Goal: Task Accomplishment & Management: Use online tool/utility

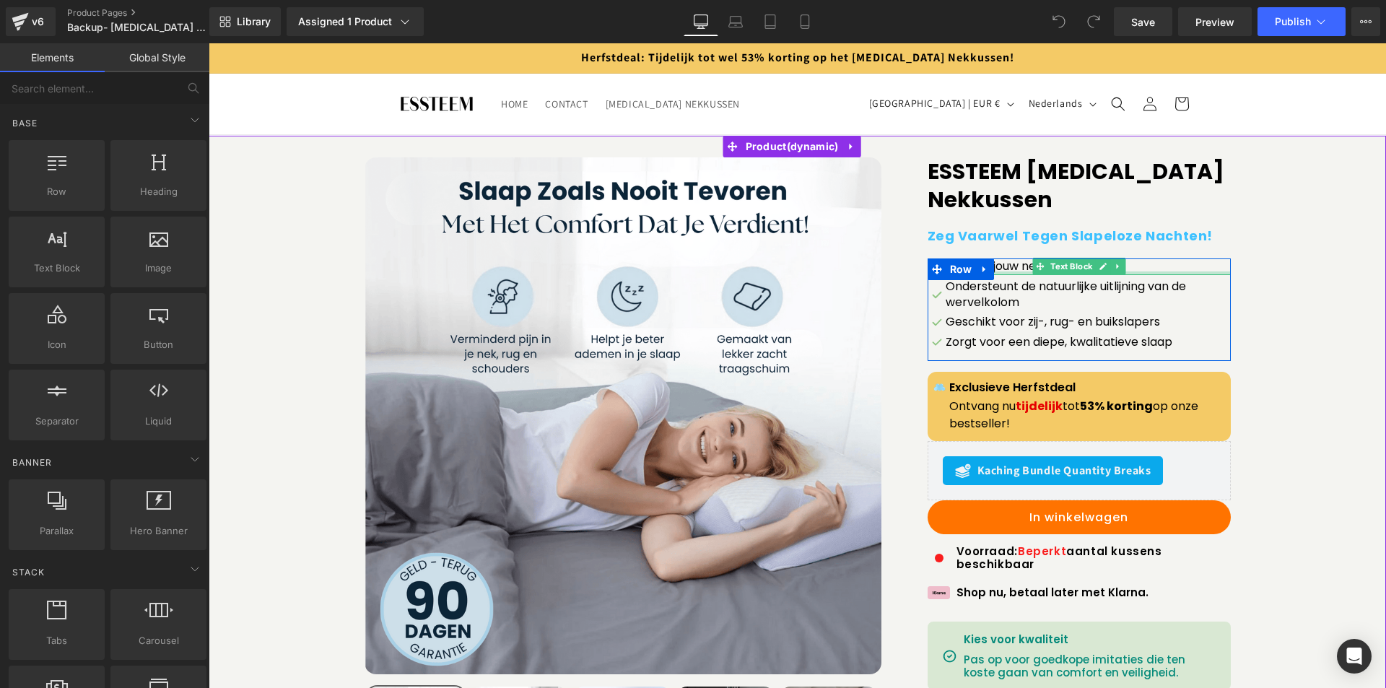
click at [1026, 271] on div at bounding box center [1079, 273] width 303 height 4
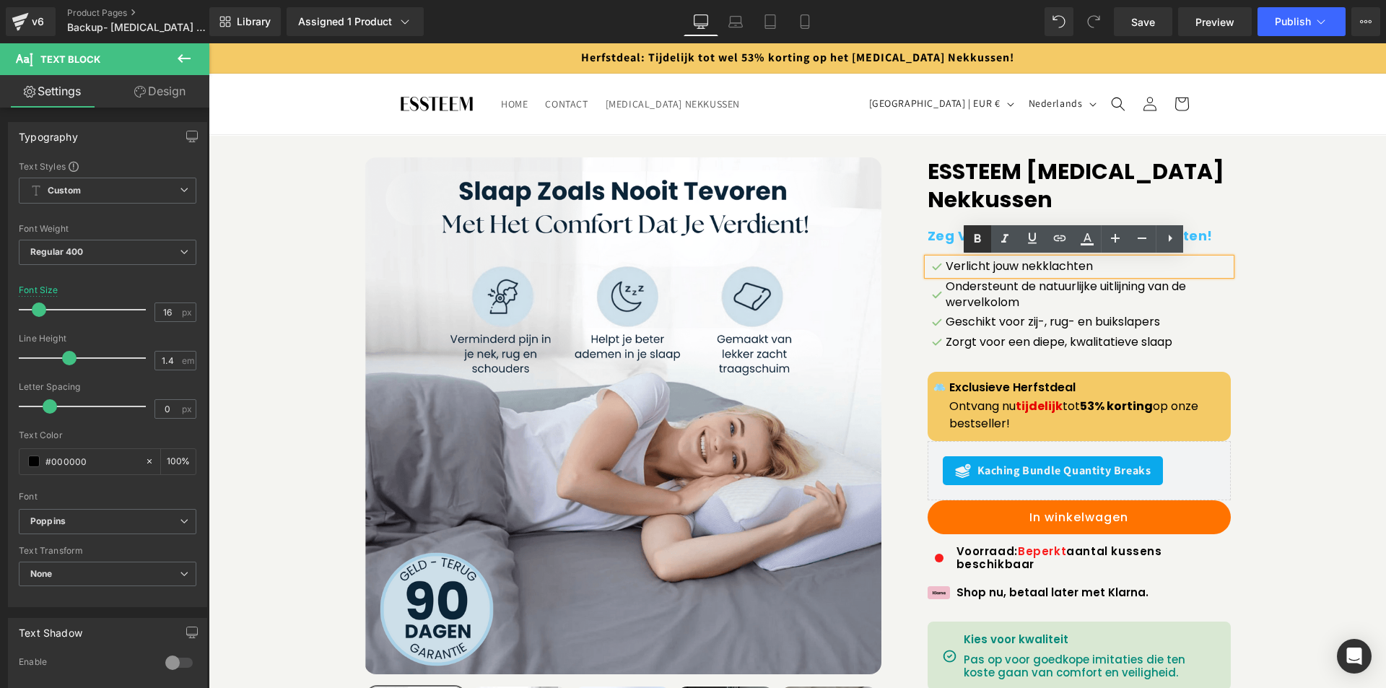
click at [981, 245] on icon at bounding box center [977, 238] width 17 height 17
click at [960, 273] on p "Verlicht jouw nekklachten" at bounding box center [1088, 266] width 285 height 16
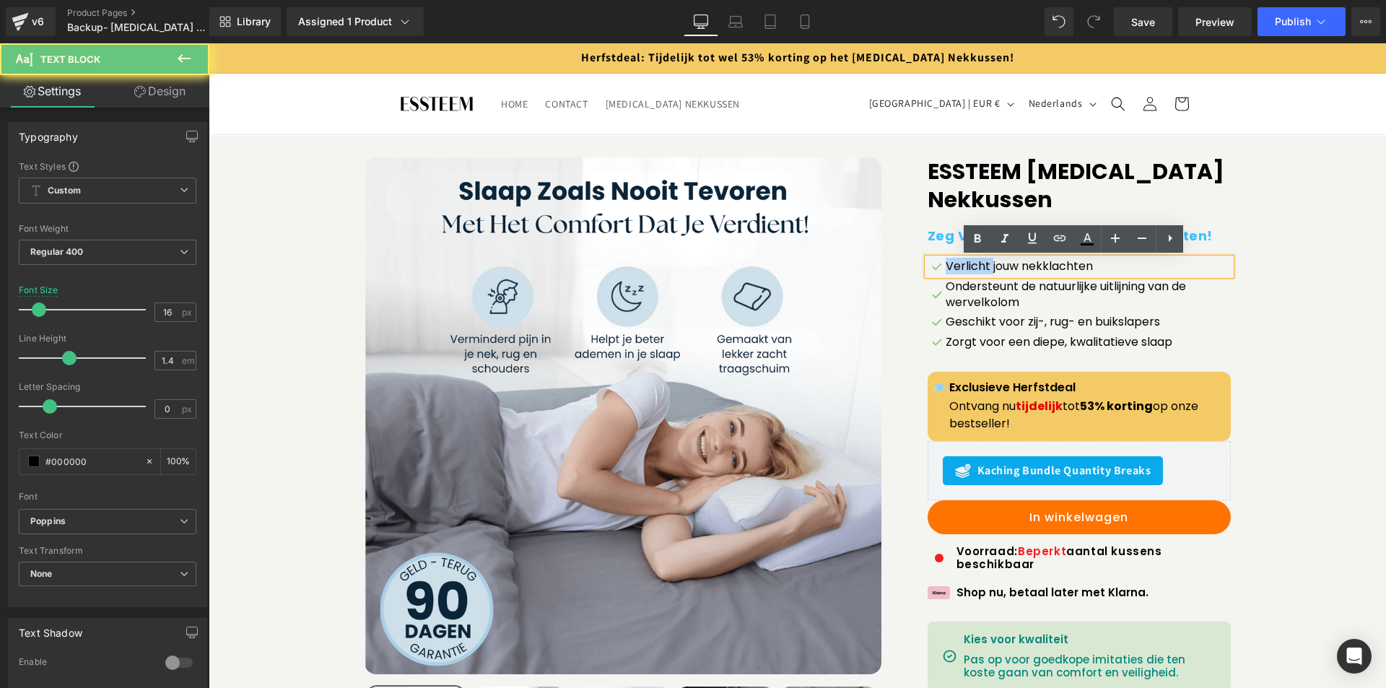
click at [960, 272] on p "Verlicht jouw nekklachten" at bounding box center [1088, 266] width 285 height 16
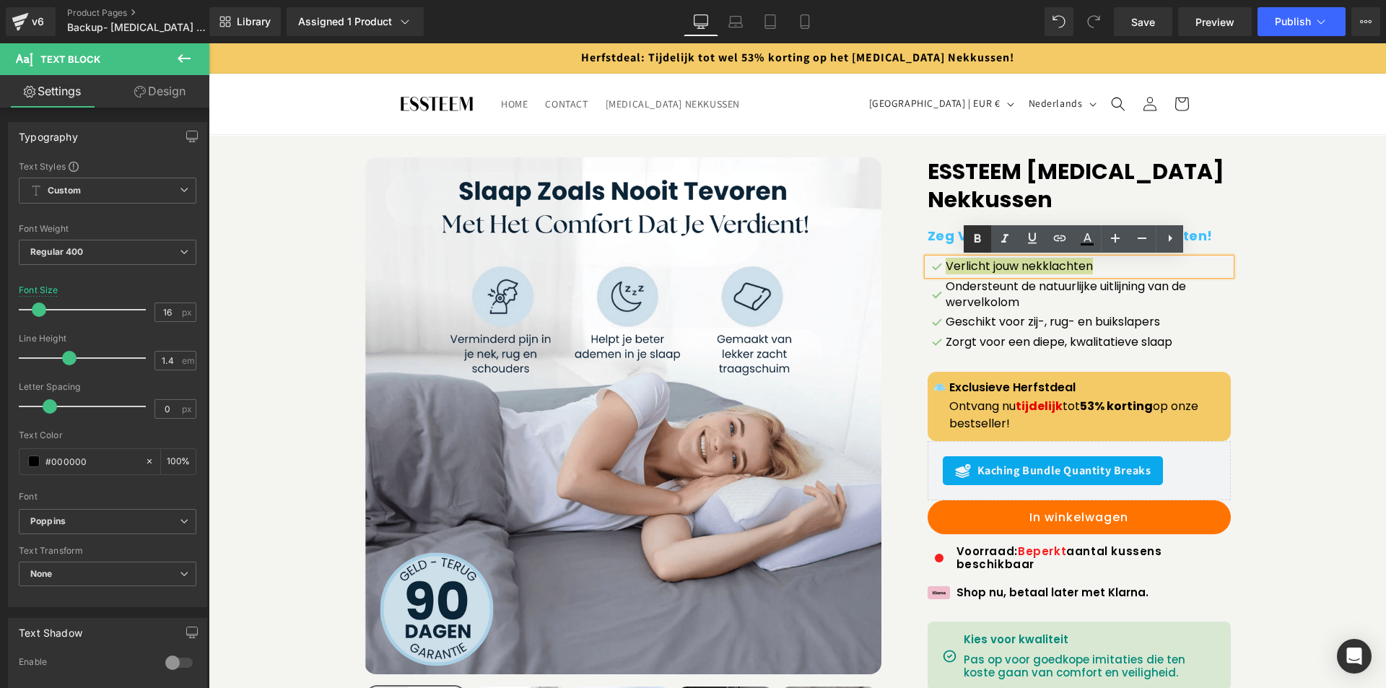
click at [973, 234] on icon at bounding box center [977, 238] width 17 height 17
click at [973, 268] on strong "Verlicht jouw nekklachten" at bounding box center [1026, 266] width 161 height 17
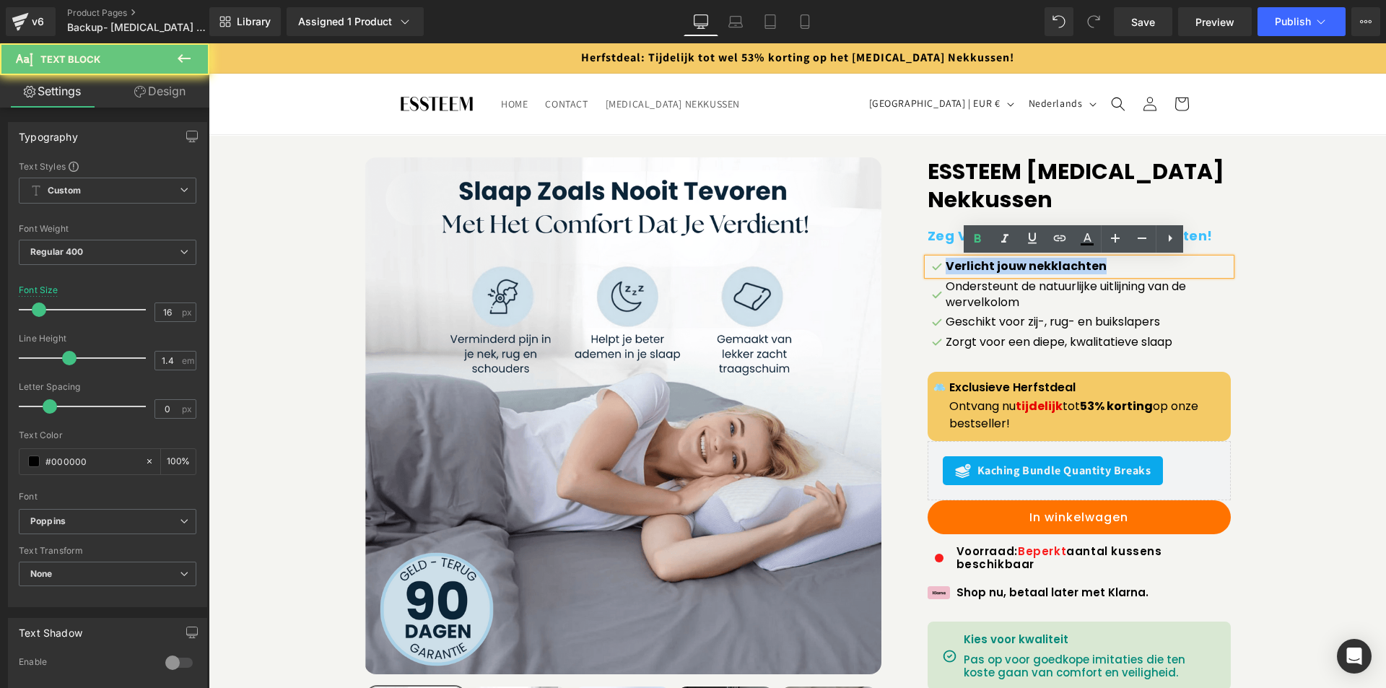
click at [973, 268] on strong "Verlicht jouw nekklachten" at bounding box center [1026, 266] width 161 height 17
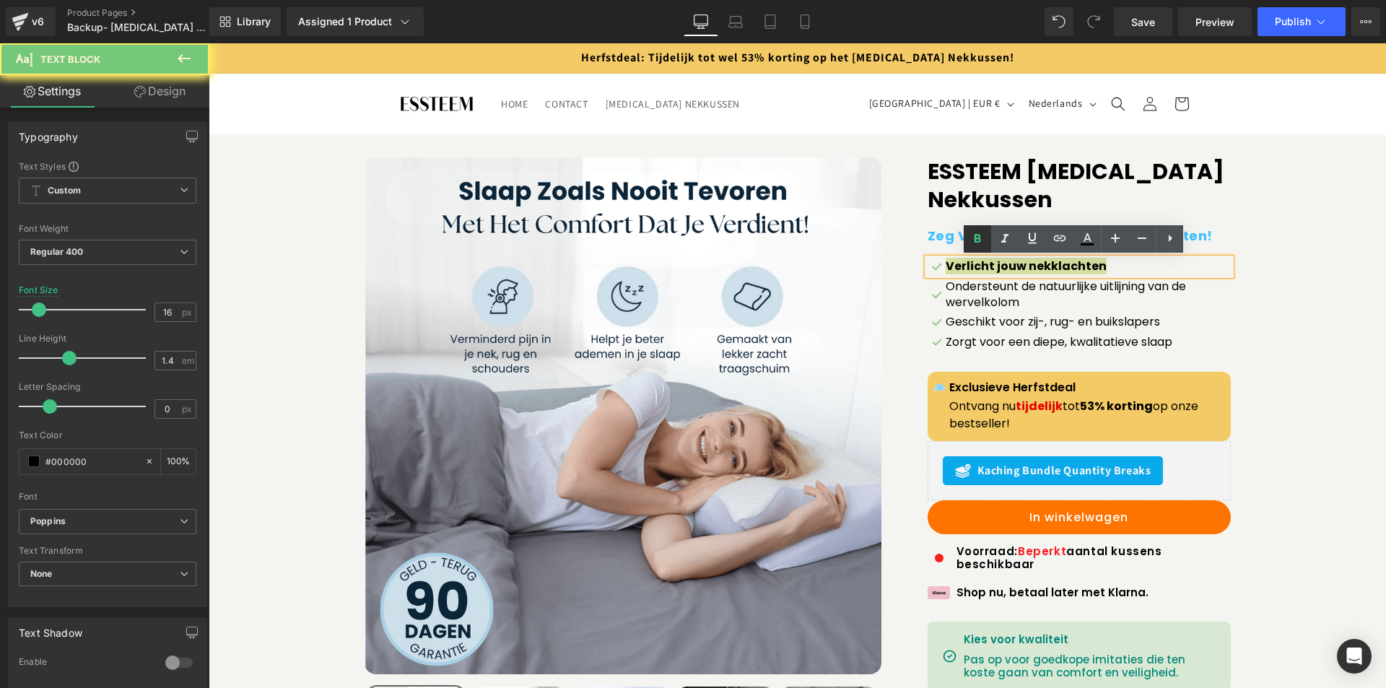
click at [976, 228] on link at bounding box center [977, 238] width 27 height 27
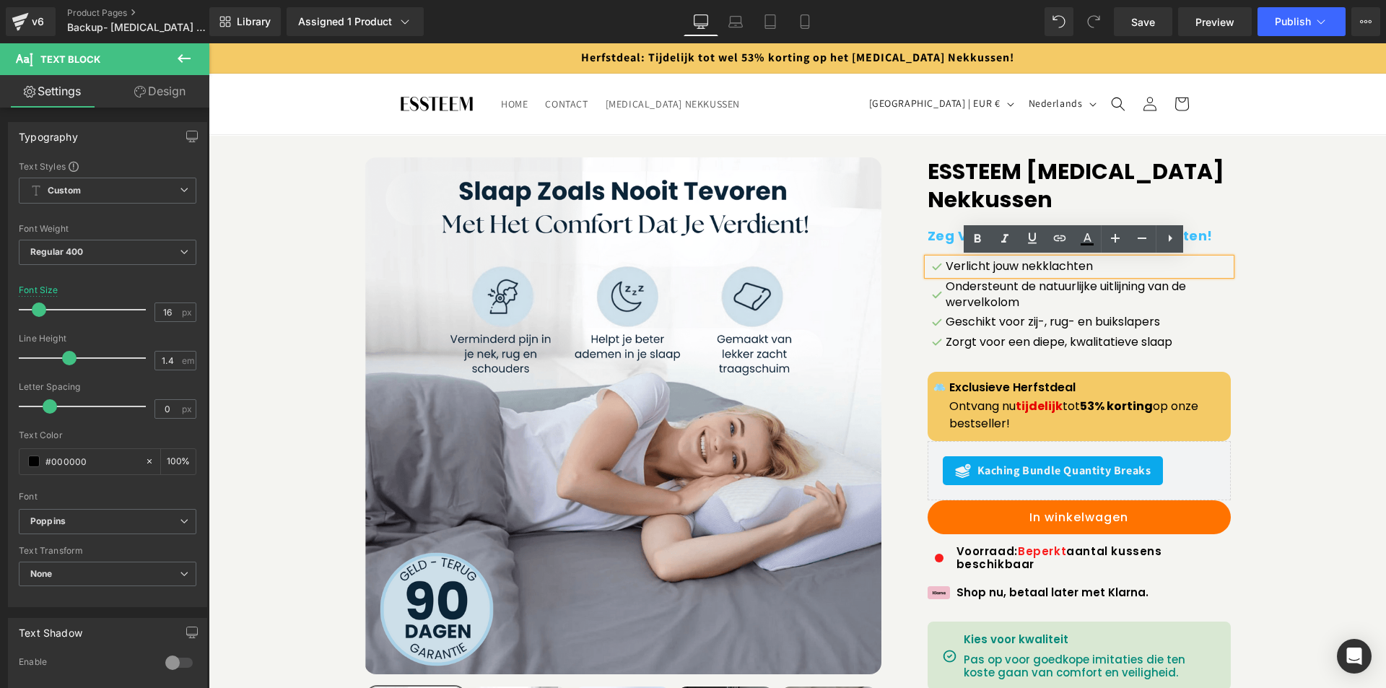
click at [1260, 338] on div "Sale Off (P) Image" at bounding box center [797, 492] width 1163 height 670
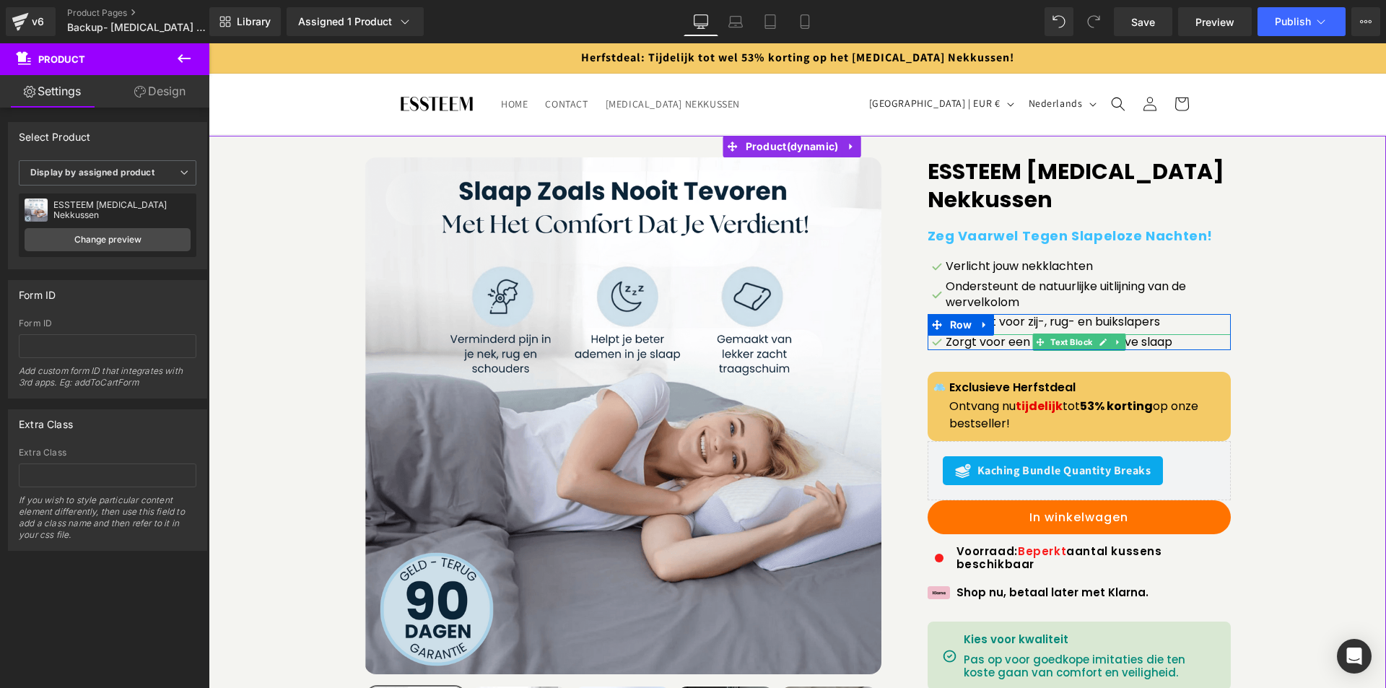
click at [1114, 344] on icon at bounding box center [1118, 342] width 8 height 9
click at [1092, 342] on icon at bounding box center [1096, 343] width 8 height 8
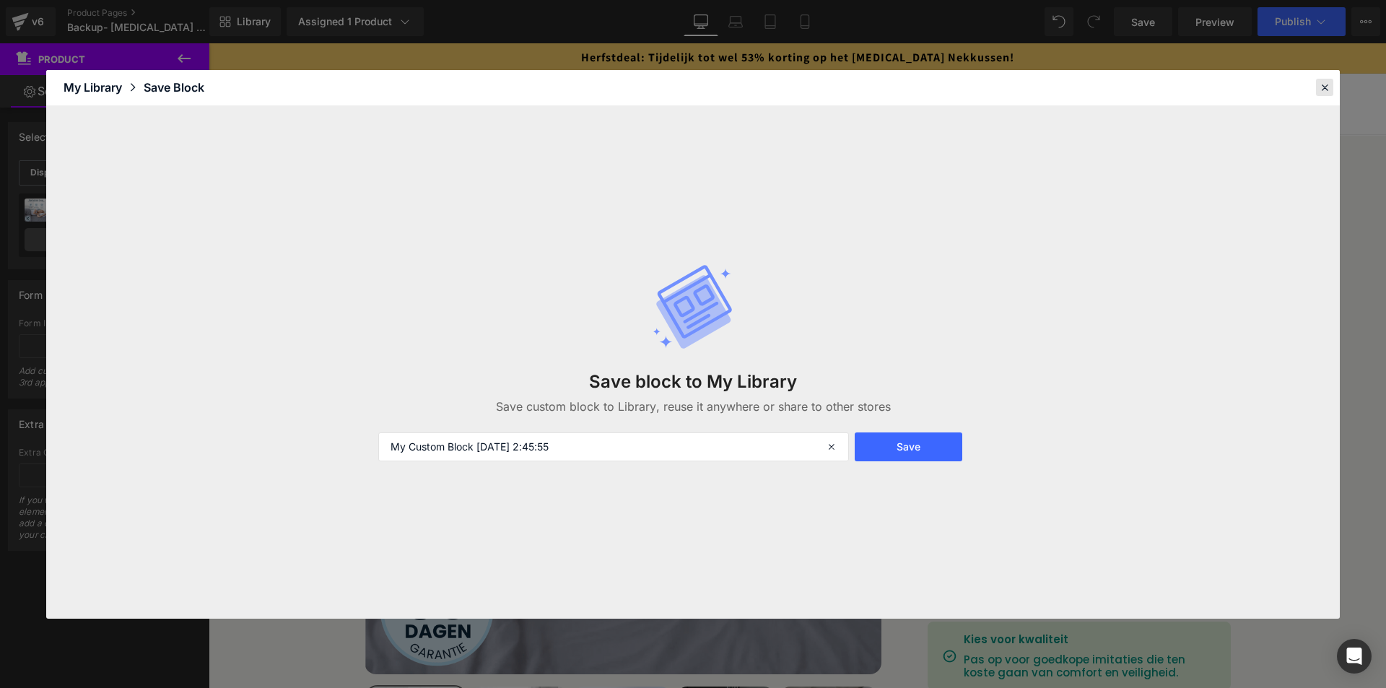
click at [1320, 83] on icon at bounding box center [1324, 87] width 13 height 13
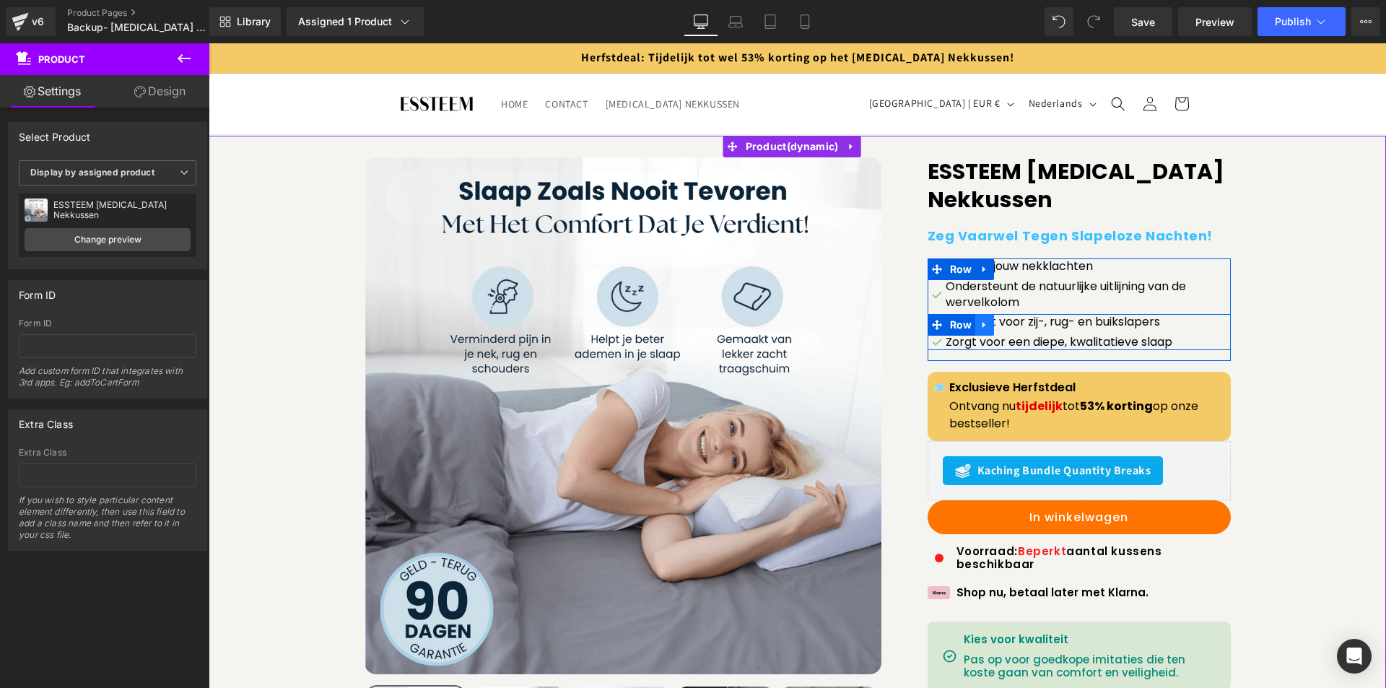
click at [980, 320] on icon at bounding box center [985, 325] width 10 height 11
click at [1001, 321] on icon at bounding box center [1004, 325] width 10 height 11
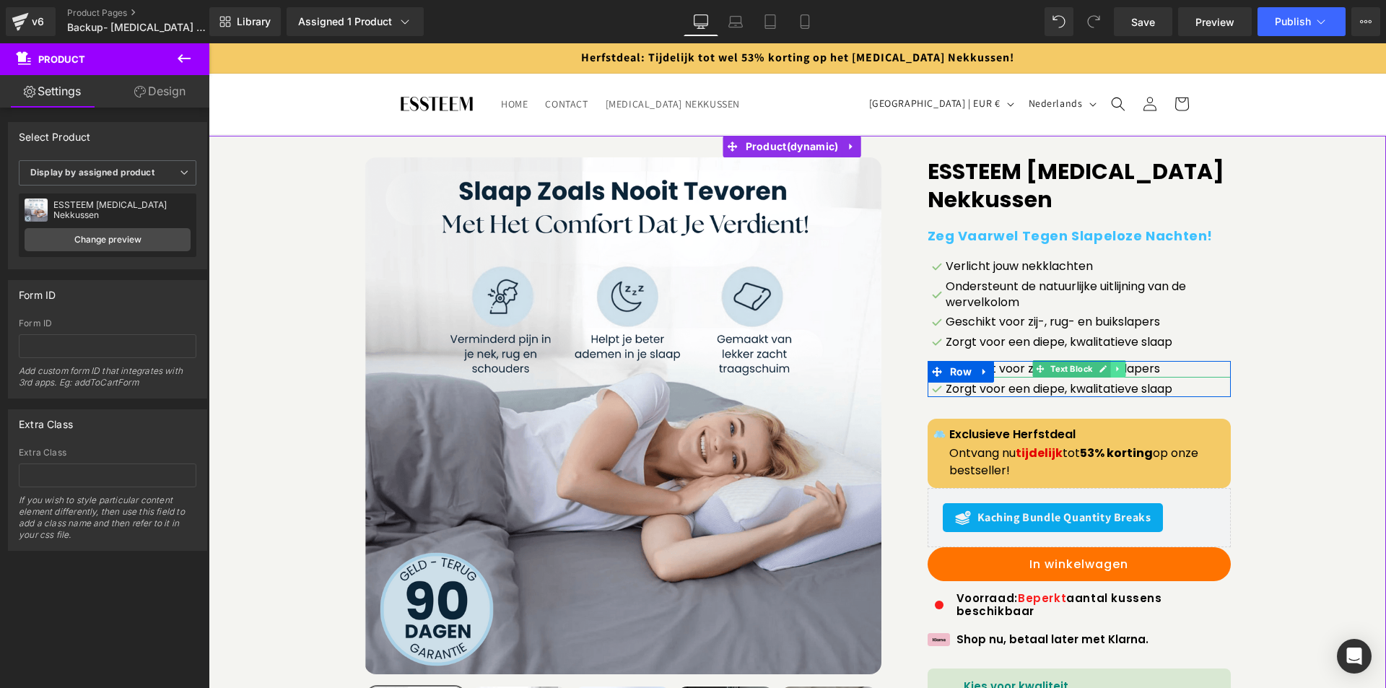
click at [1114, 366] on icon at bounding box center [1118, 369] width 8 height 9
click at [1121, 365] on div at bounding box center [1079, 363] width 303 height 4
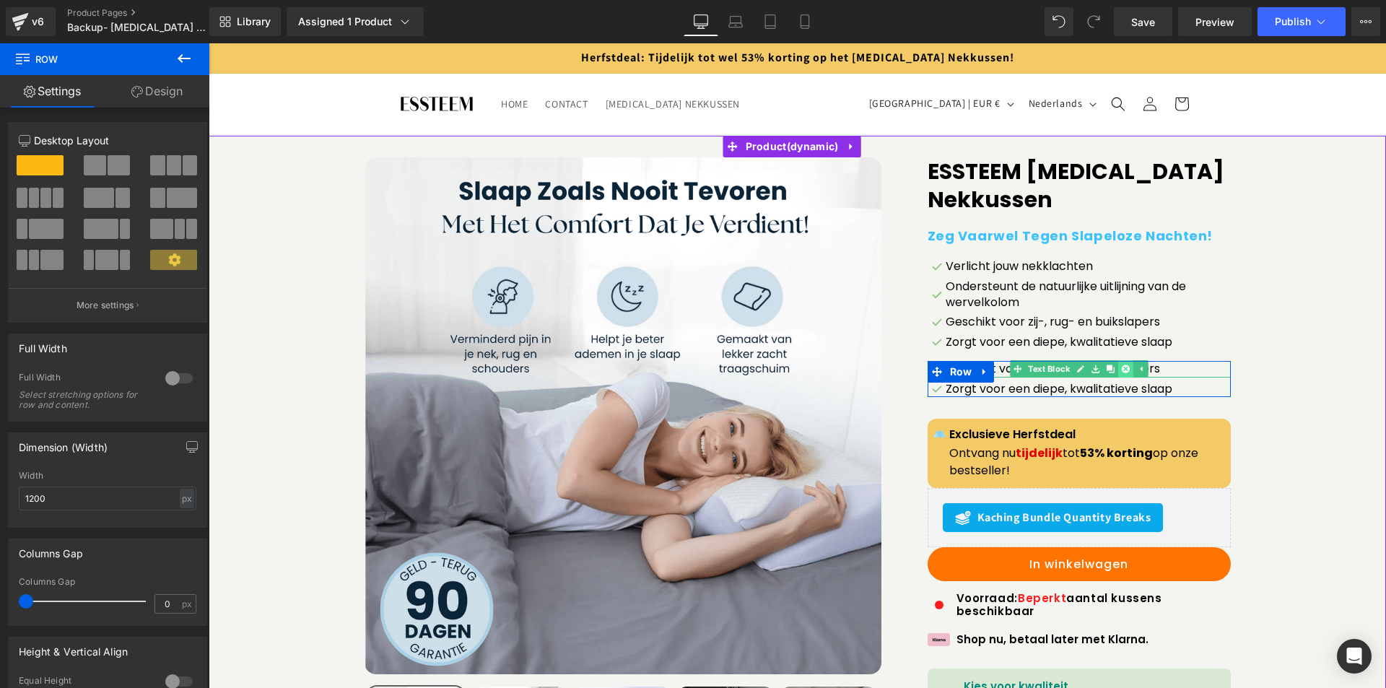
click at [1123, 369] on icon at bounding box center [1125, 369] width 8 height 8
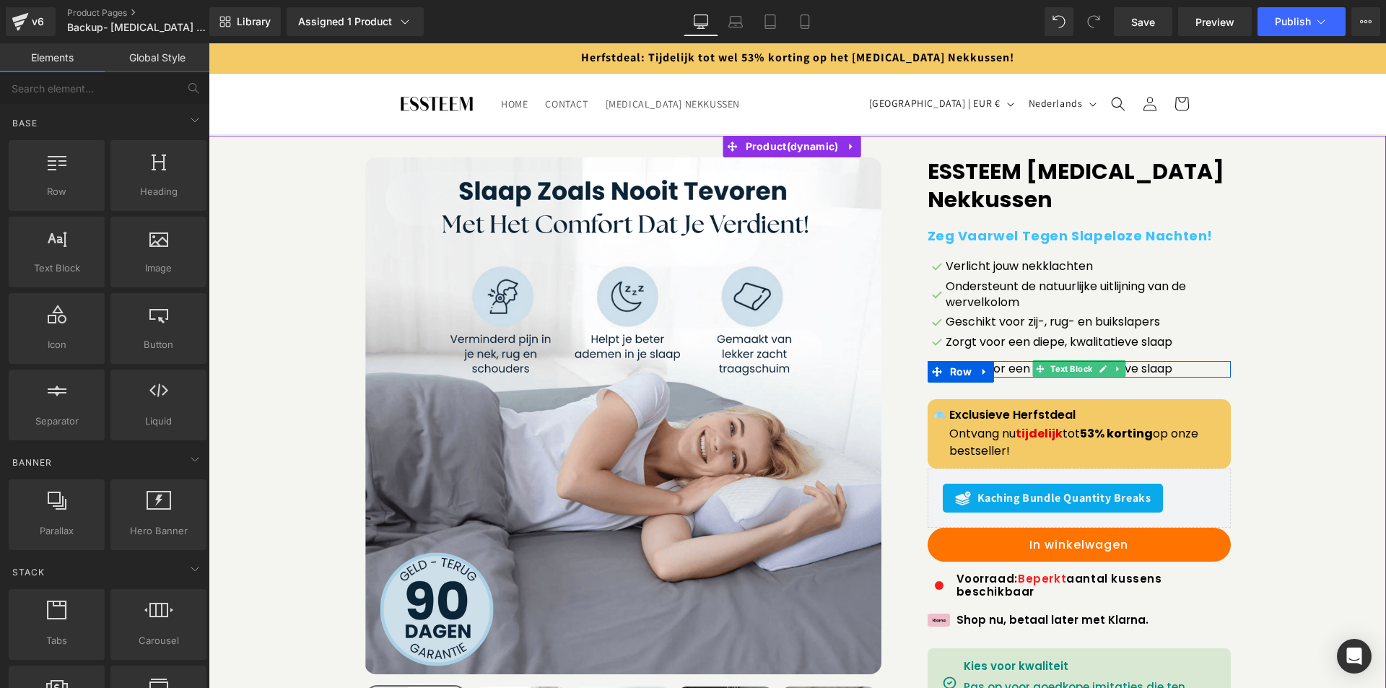
click at [1088, 370] on span "Text Block" at bounding box center [1072, 368] width 48 height 17
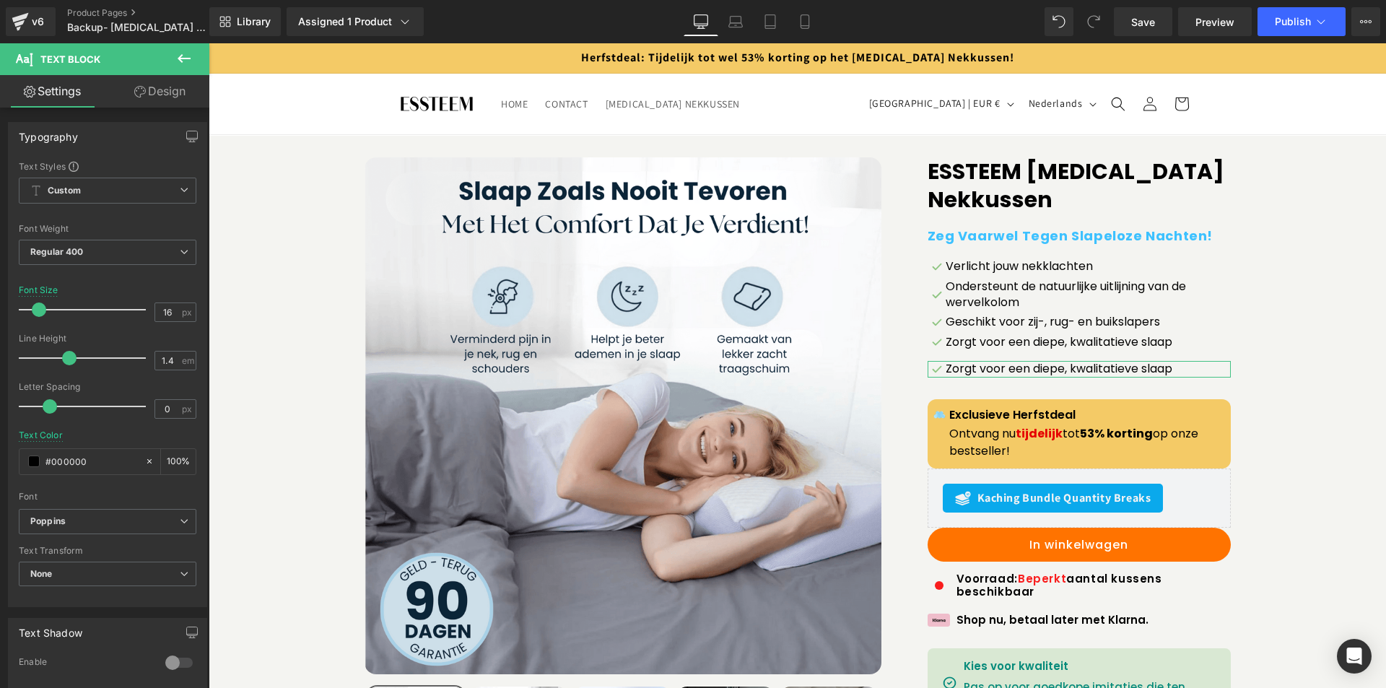
click at [142, 83] on link "Design" at bounding box center [160, 91] width 105 height 32
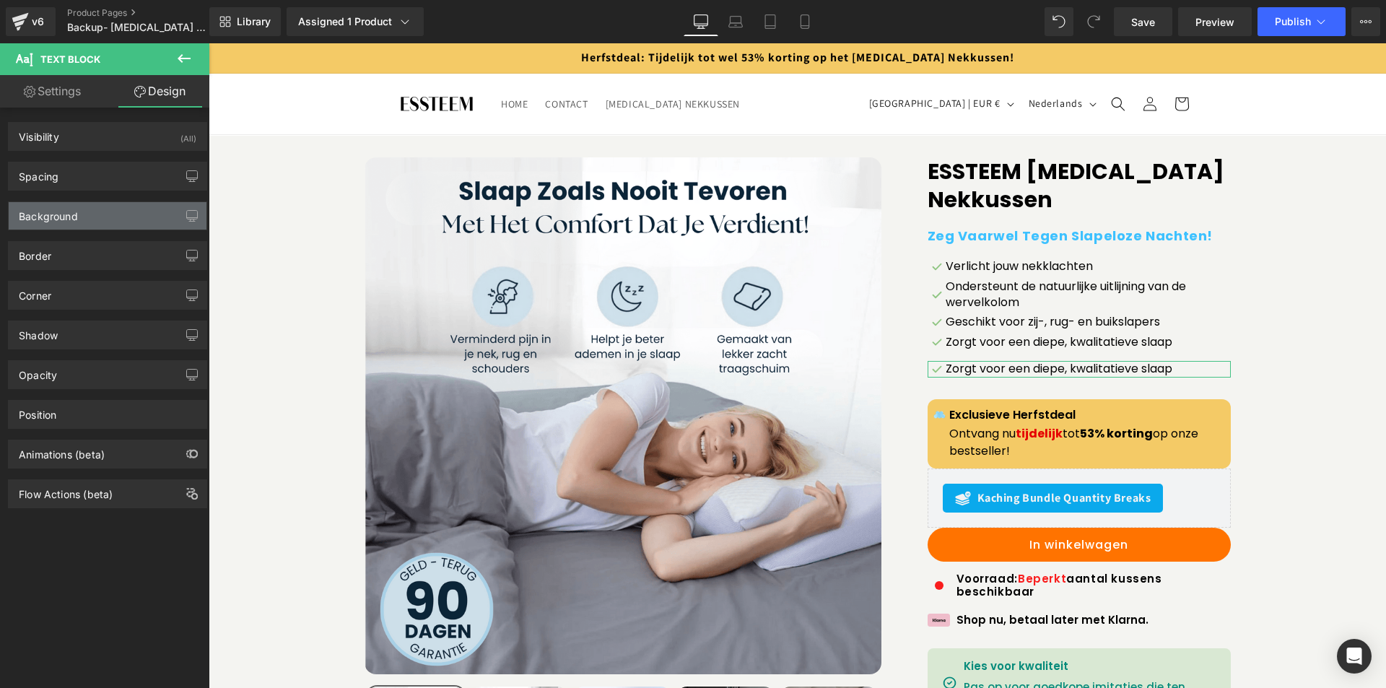
click at [104, 217] on div "Background" at bounding box center [108, 215] width 198 height 27
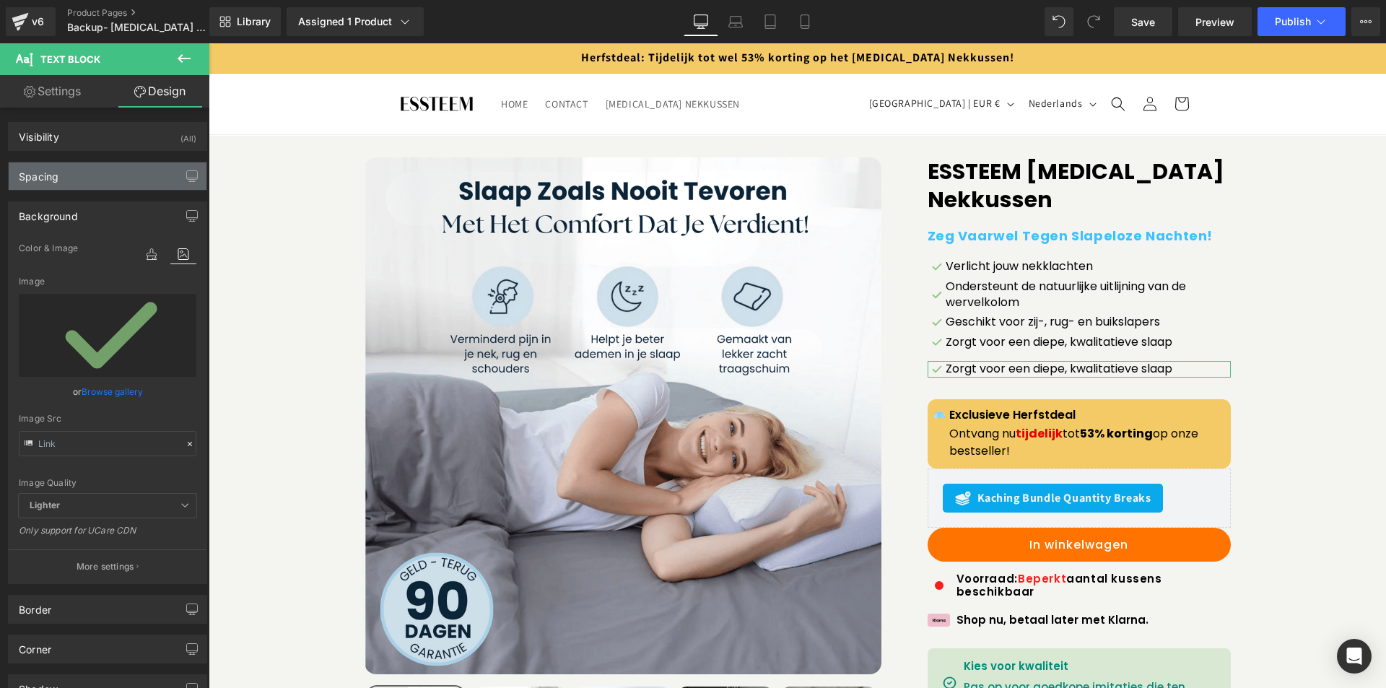
click at [58, 178] on div "Spacing" at bounding box center [39, 172] width 40 height 20
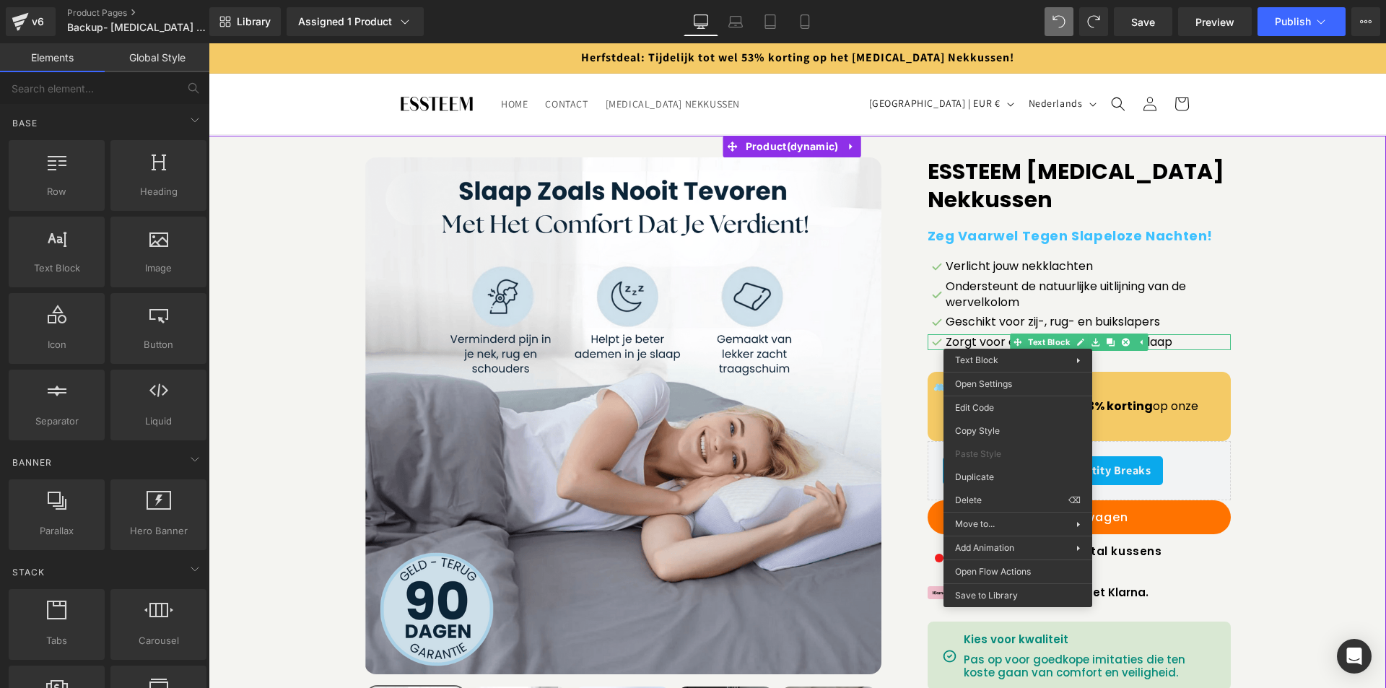
click at [1317, 191] on div "Sale Off (P) Image" at bounding box center [797, 492] width 1163 height 670
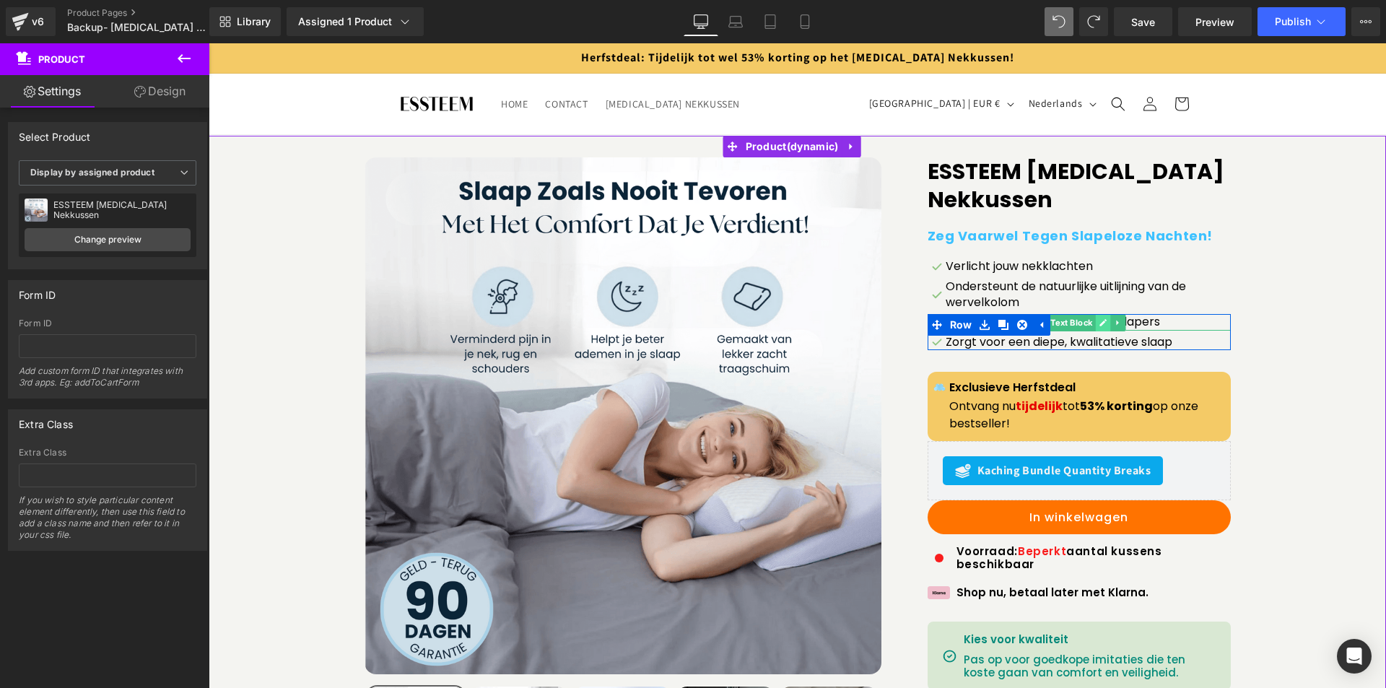
click at [1100, 322] on icon at bounding box center [1103, 322] width 7 height 7
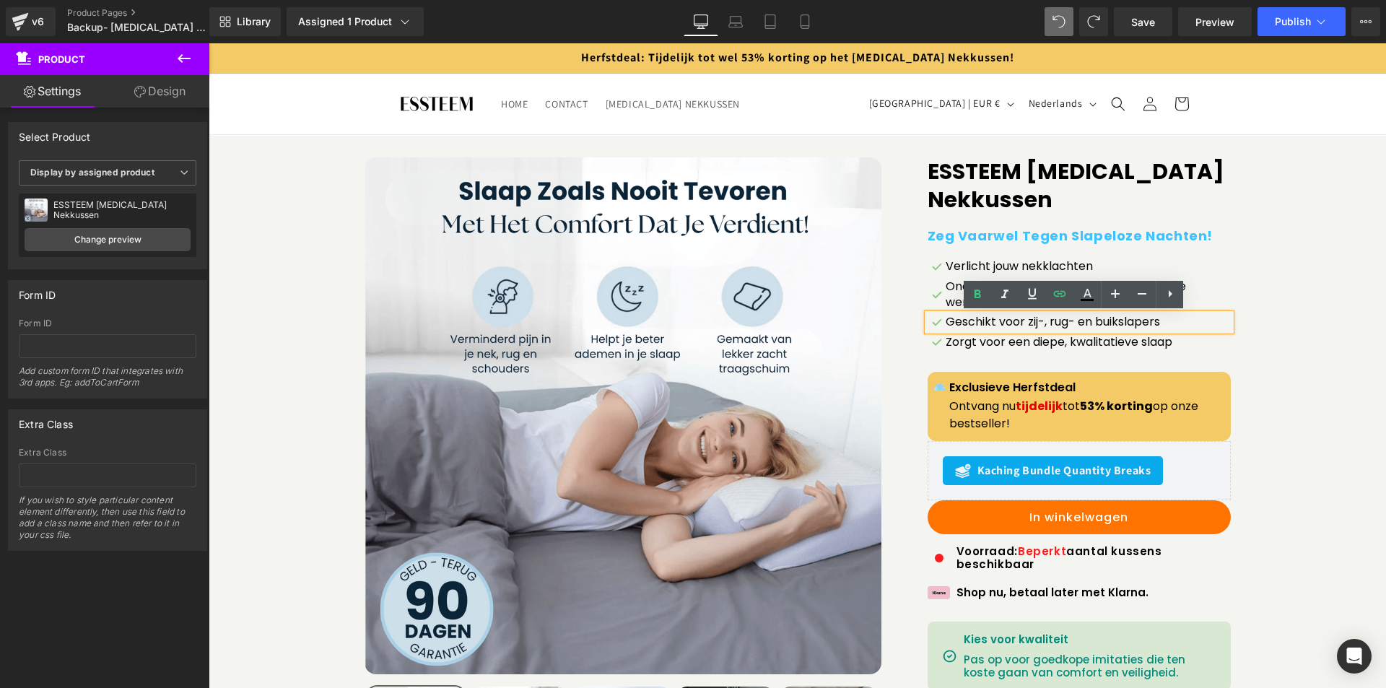
click at [1060, 323] on p "Geschikt voor zij-, rug- en buikslapers" at bounding box center [1088, 322] width 285 height 16
click at [1060, 321] on p "Geschikt voor zij-, rug- en buikslapers" at bounding box center [1088, 322] width 285 height 16
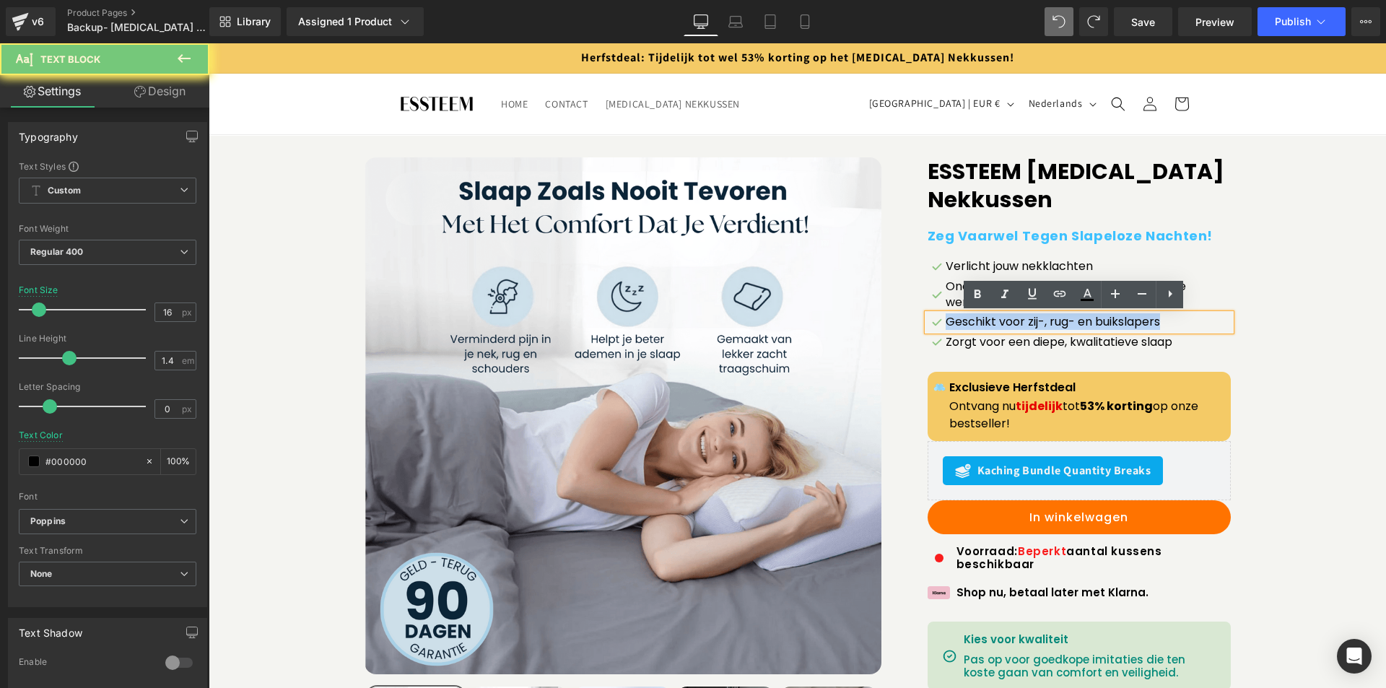
click at [1060, 321] on p "Geschikt voor zij-, rug- en buikslapers" at bounding box center [1088, 322] width 285 height 16
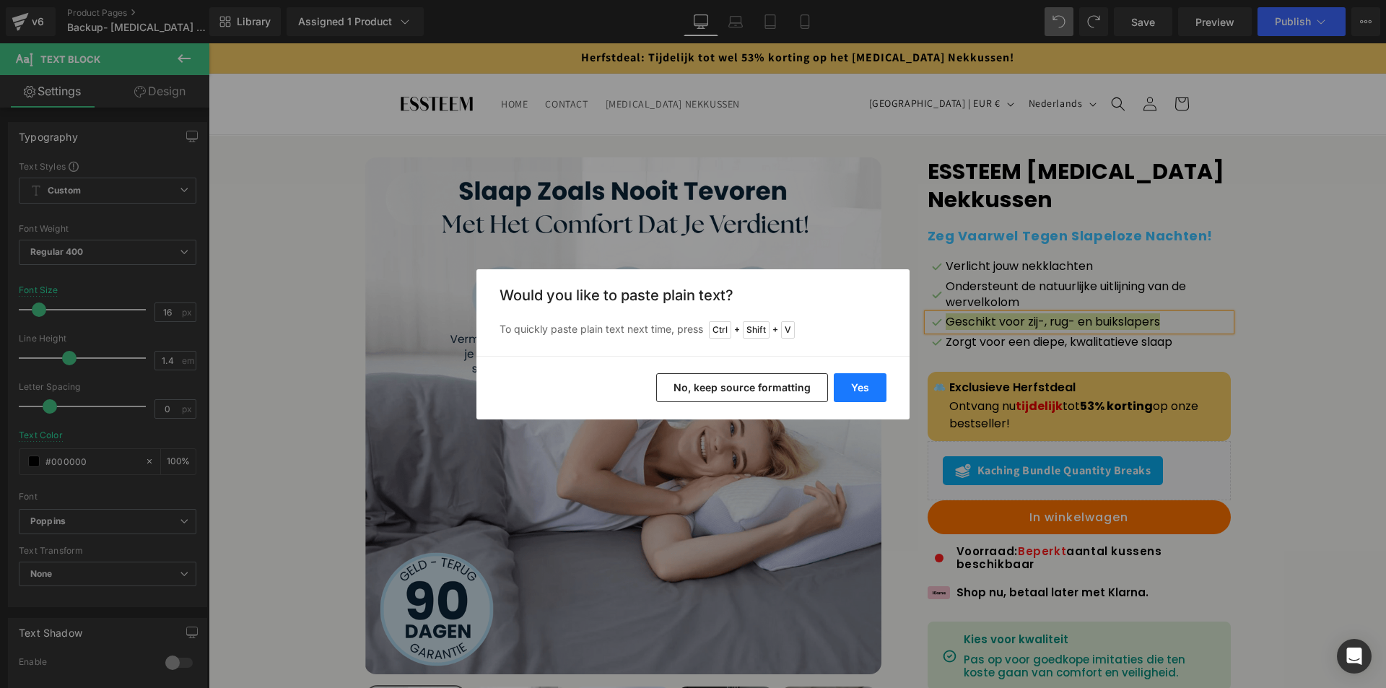
click at [869, 384] on button "Yes" at bounding box center [860, 387] width 53 height 29
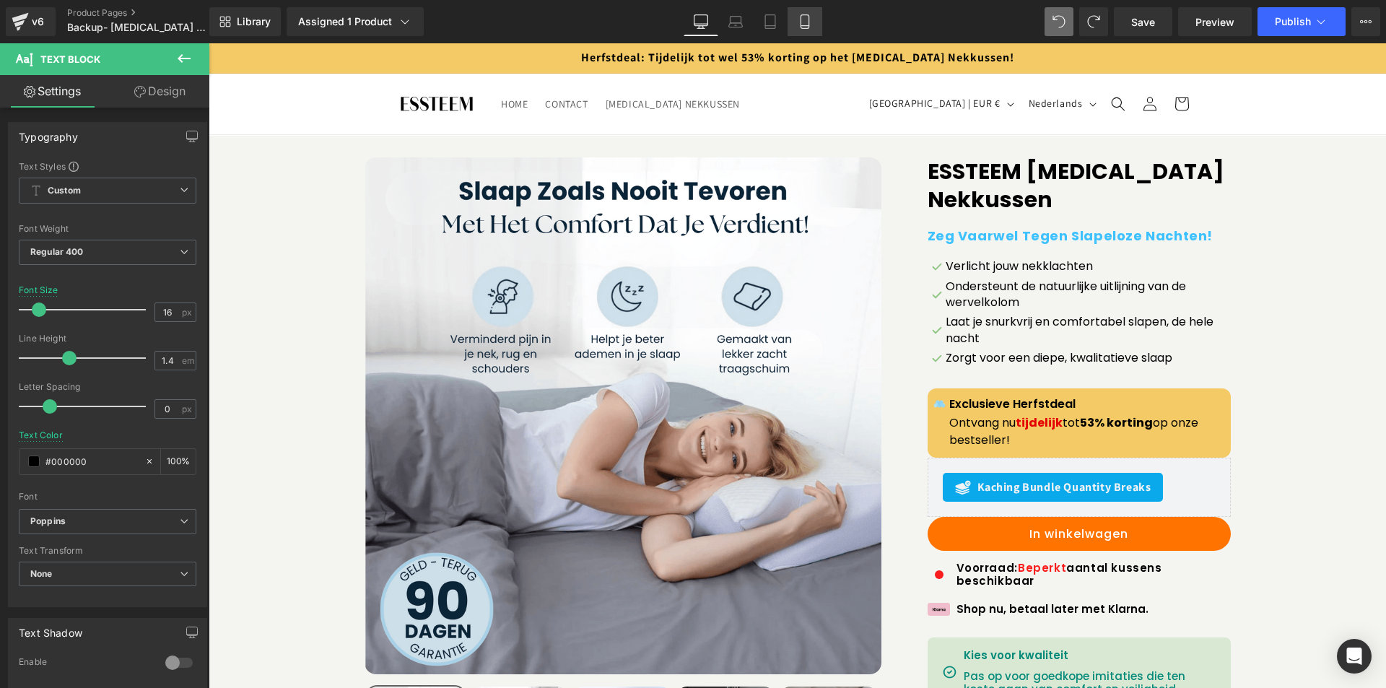
click at [805, 19] on icon at bounding box center [805, 21] width 14 height 14
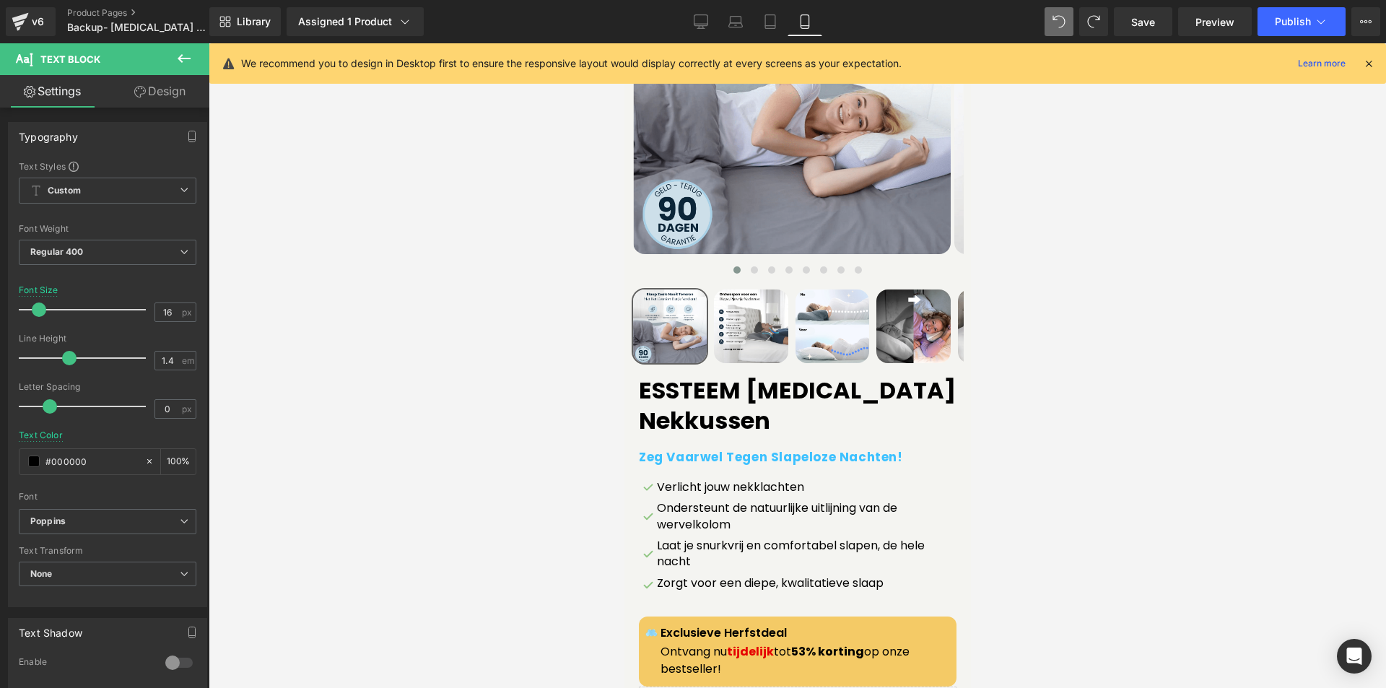
scroll to position [537, 0]
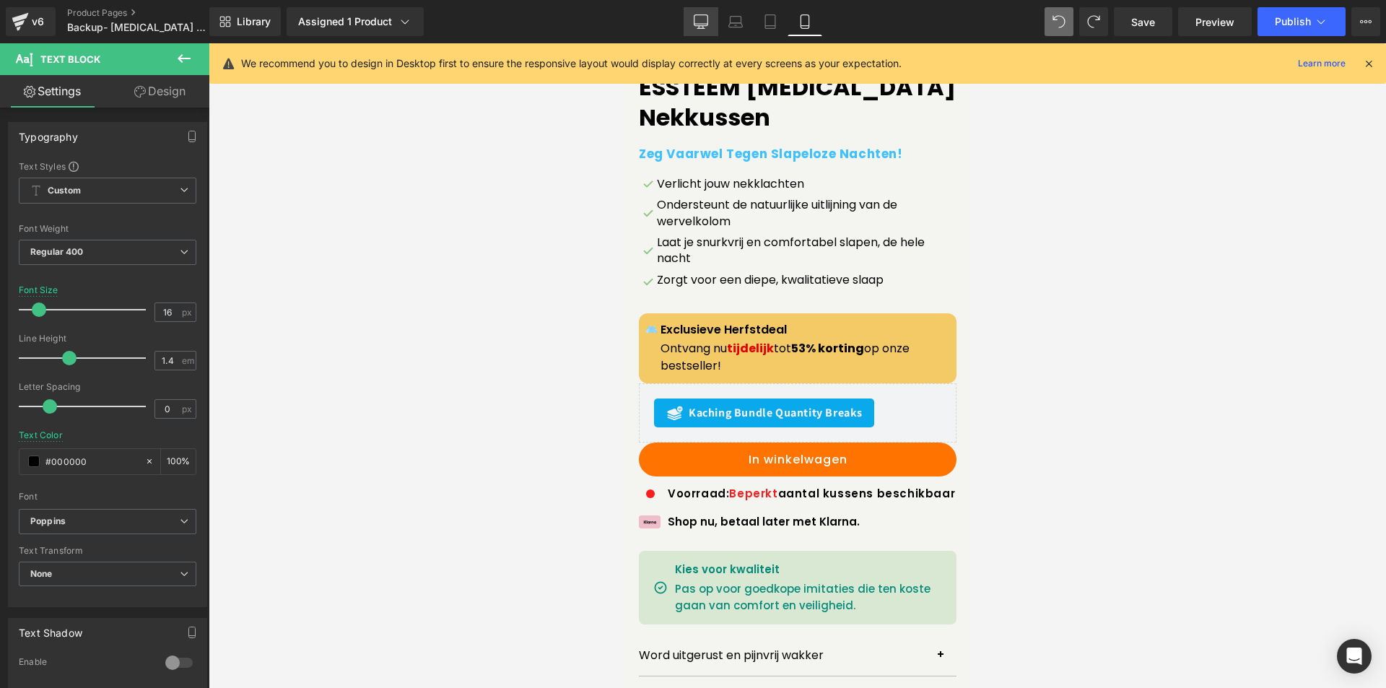
click at [711, 20] on link "Desktop" at bounding box center [701, 21] width 35 height 29
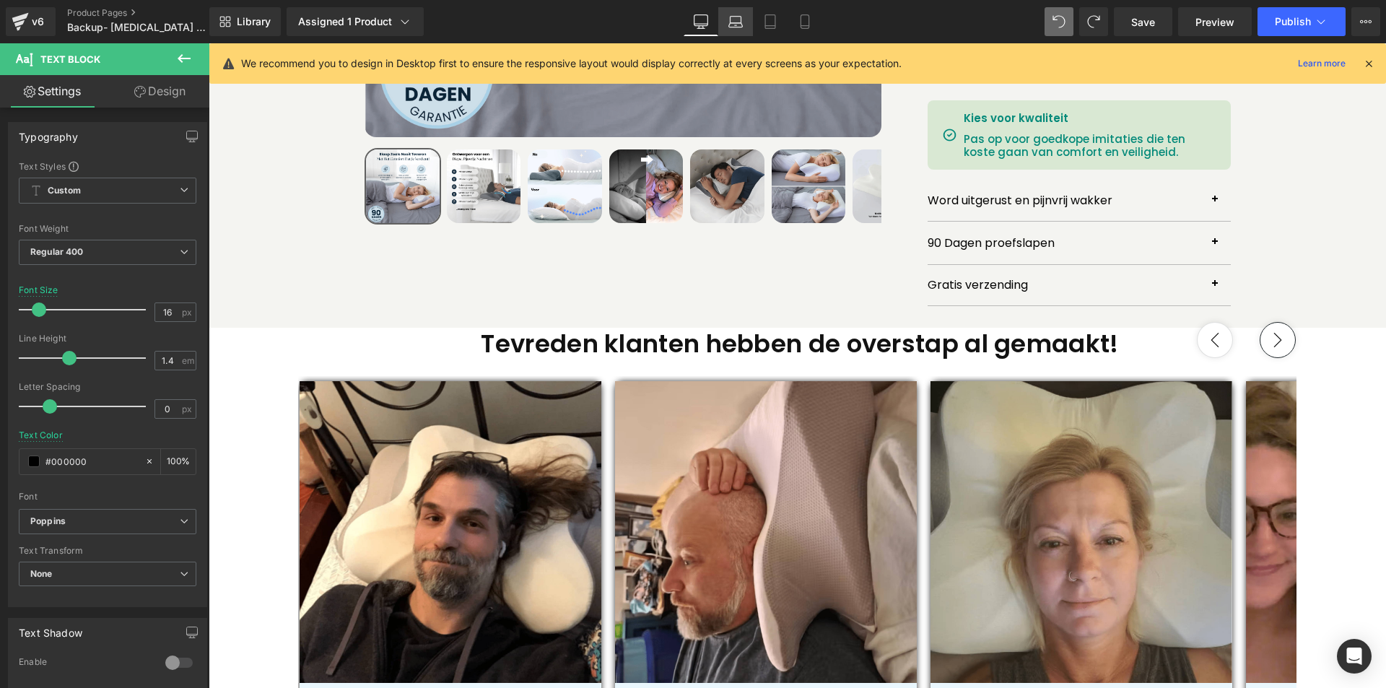
scroll to position [79, 0]
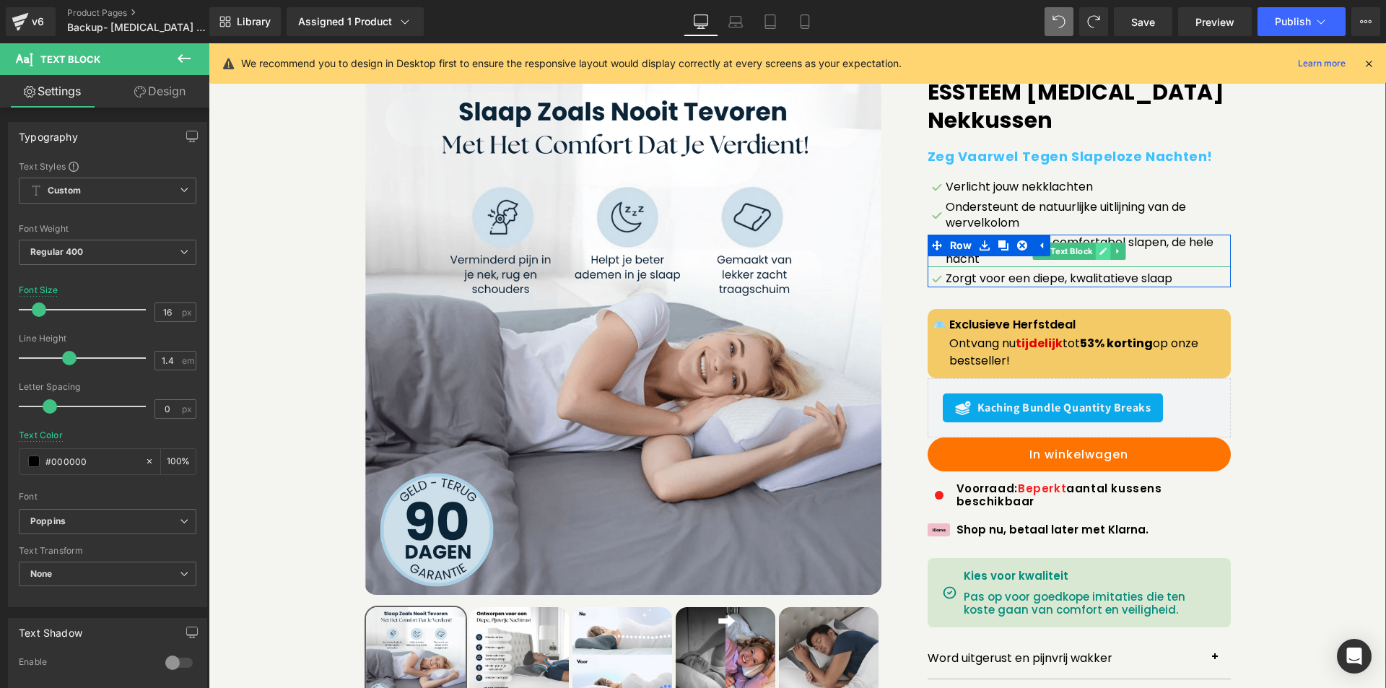
click at [1099, 248] on icon at bounding box center [1103, 251] width 8 height 9
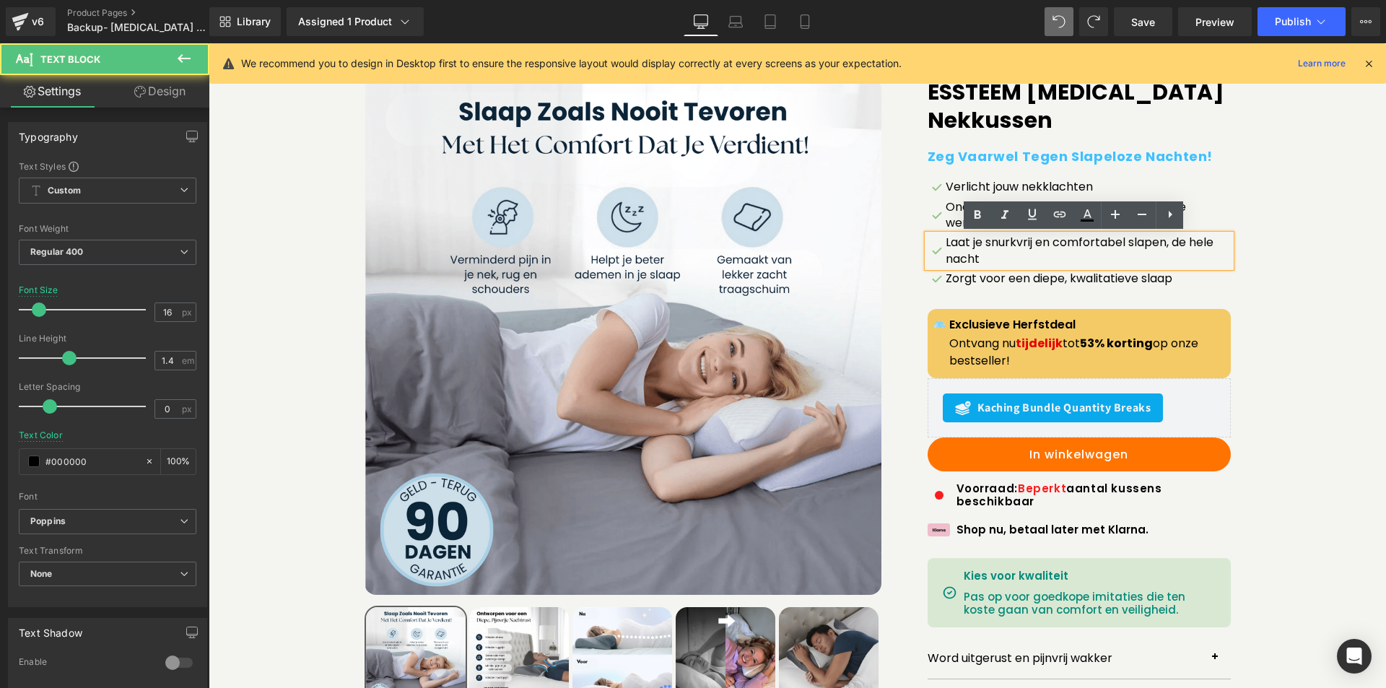
click at [980, 248] on p "Laat je snurkvrij en comfortabel slapen, de hele nacht" at bounding box center [1088, 251] width 285 height 32
drag, startPoint x: 1163, startPoint y: 252, endPoint x: 1167, endPoint y: 263, distance: 11.4
click at [1167, 264] on p "Laat je snurkvrij en comfortabel slapen, de hele nacht" at bounding box center [1088, 251] width 285 height 32
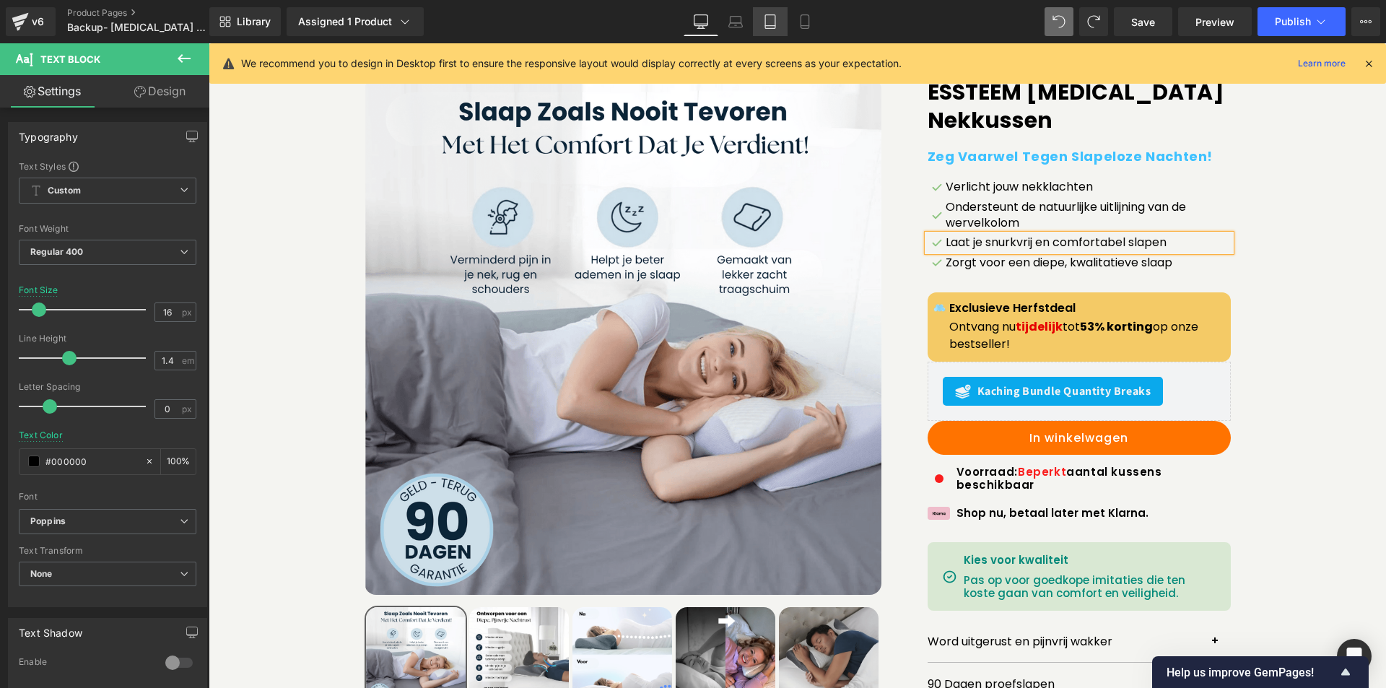
click at [778, 21] on link "Tablet" at bounding box center [770, 21] width 35 height 29
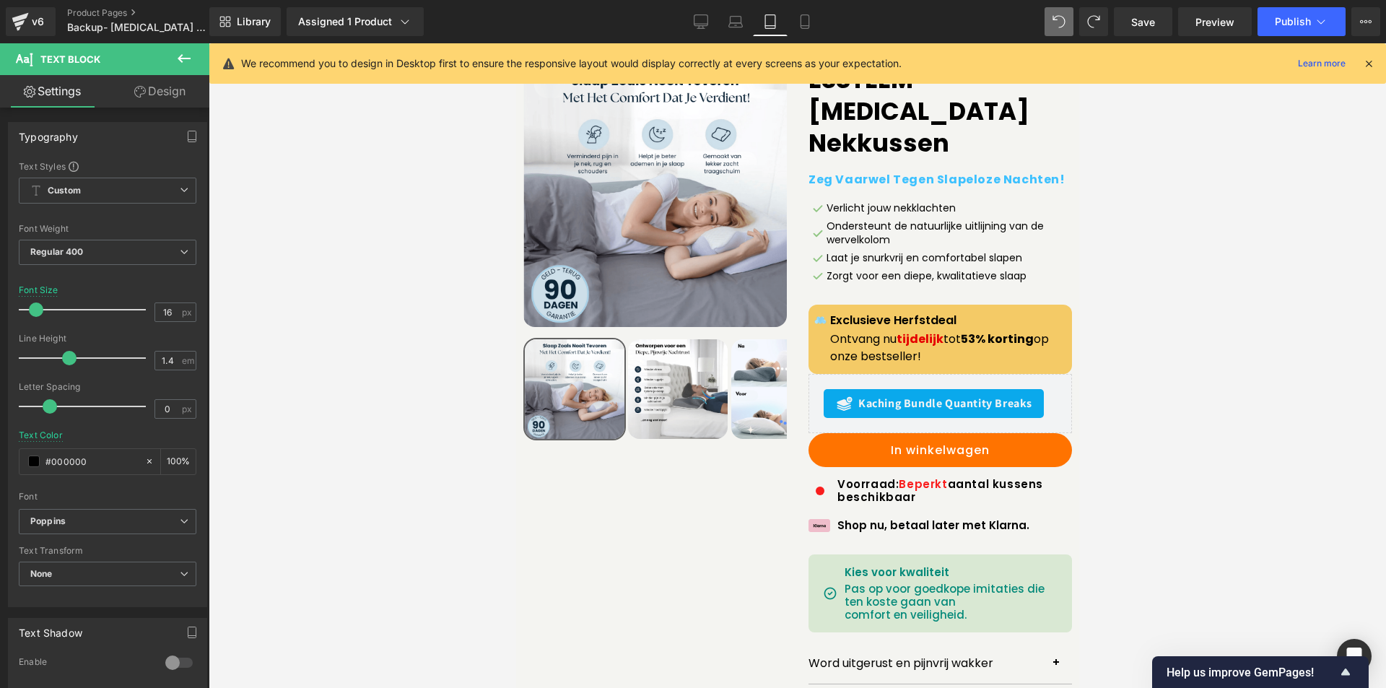
scroll to position [64, 0]
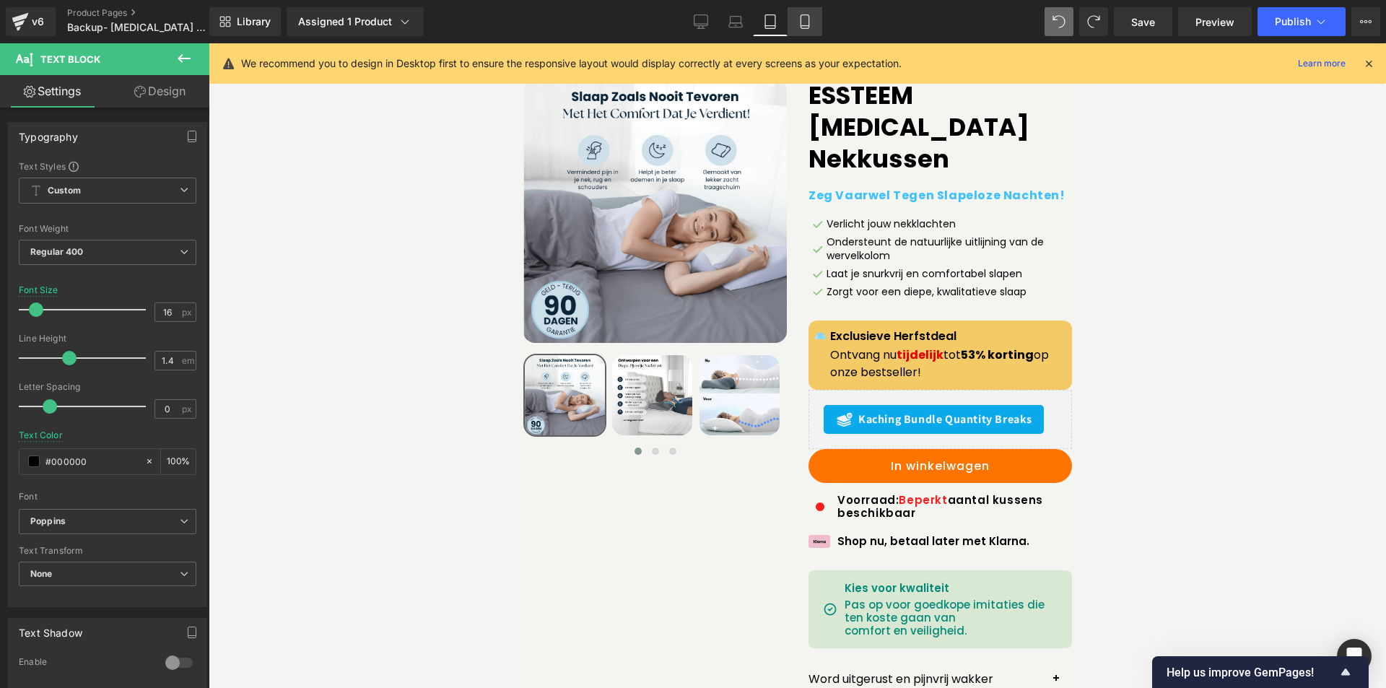
click at [809, 23] on icon at bounding box center [805, 21] width 14 height 14
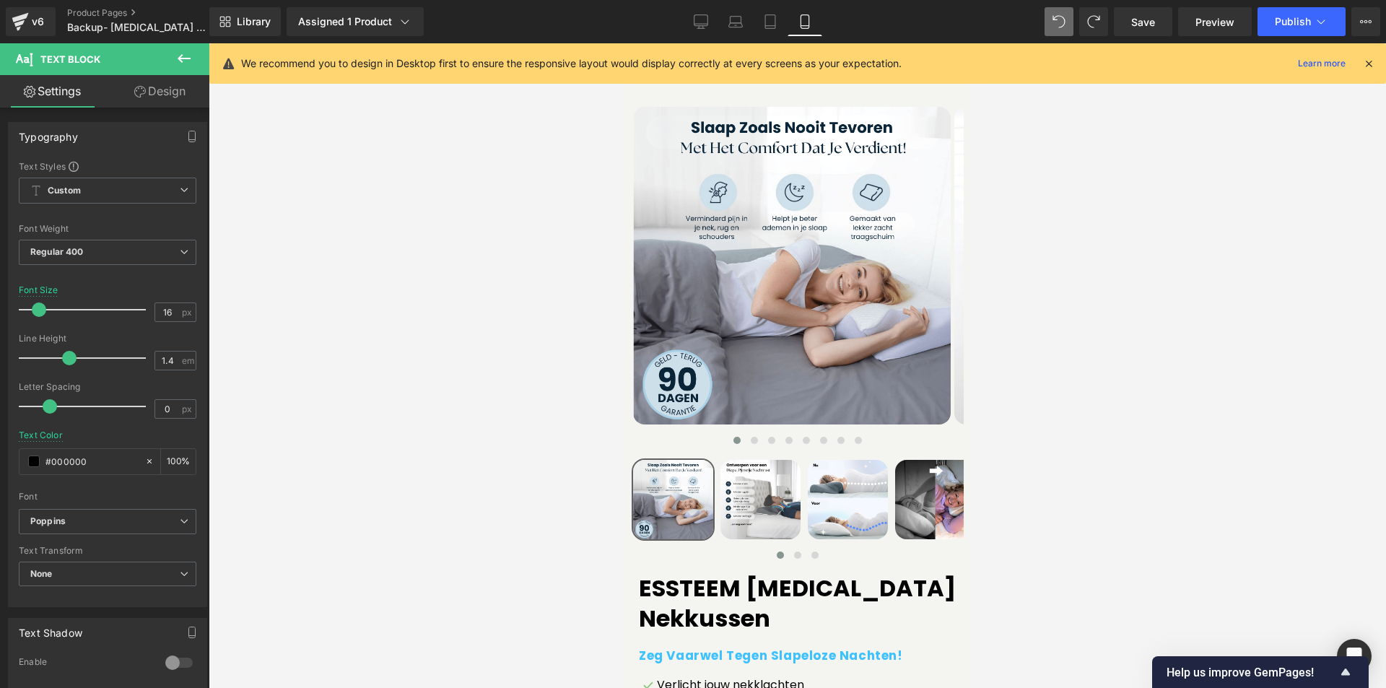
scroll to position [565, 0]
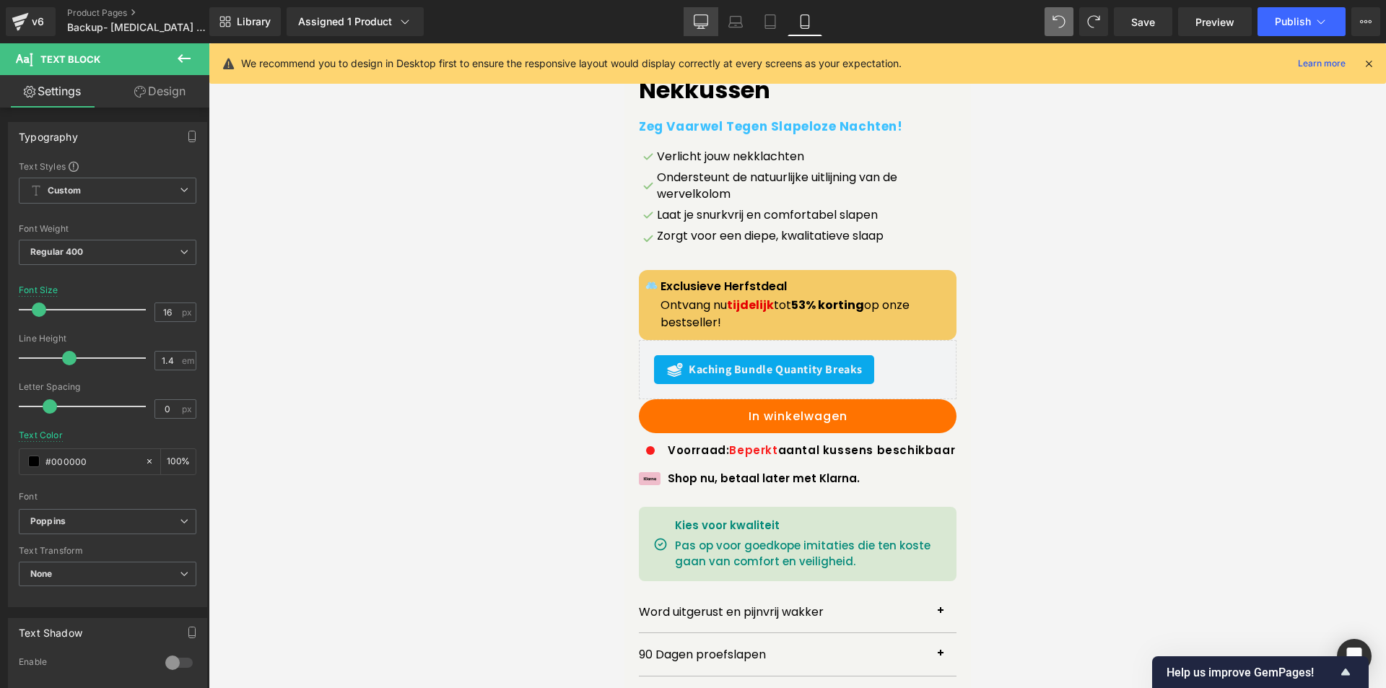
click at [709, 22] on link "Desktop" at bounding box center [701, 21] width 35 height 29
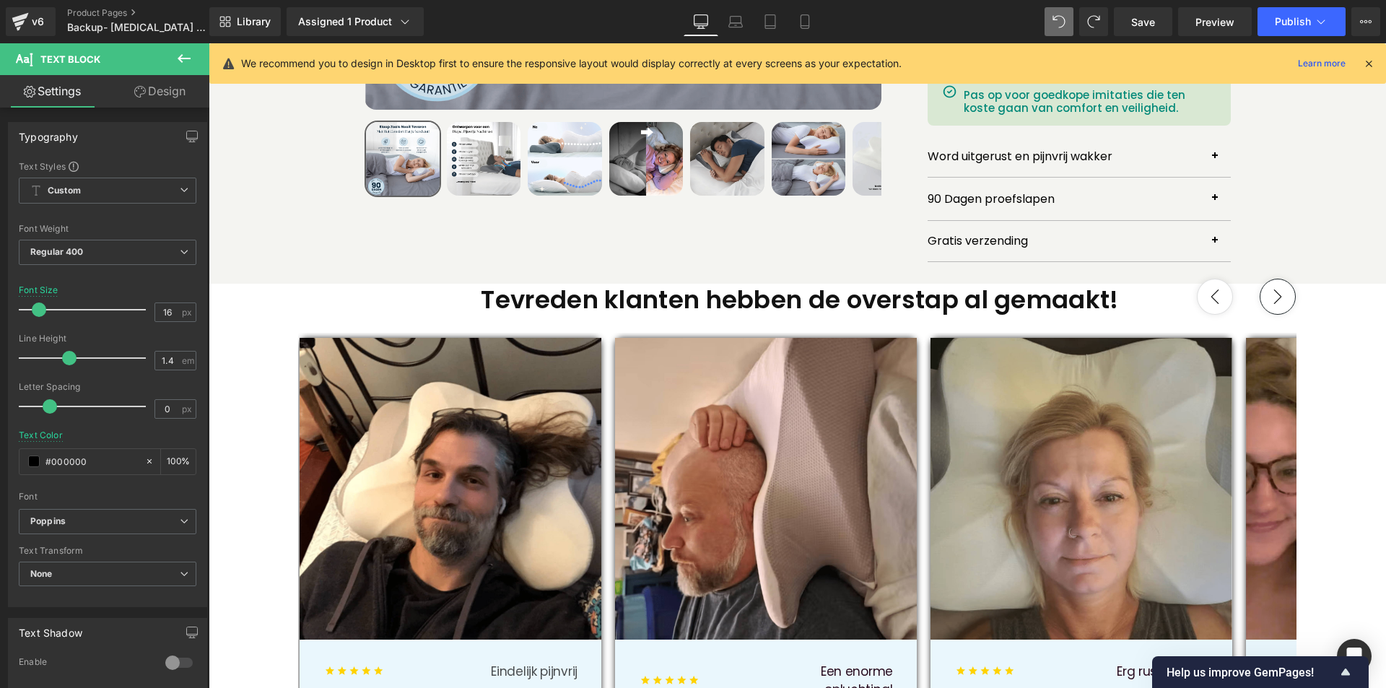
scroll to position [107, 0]
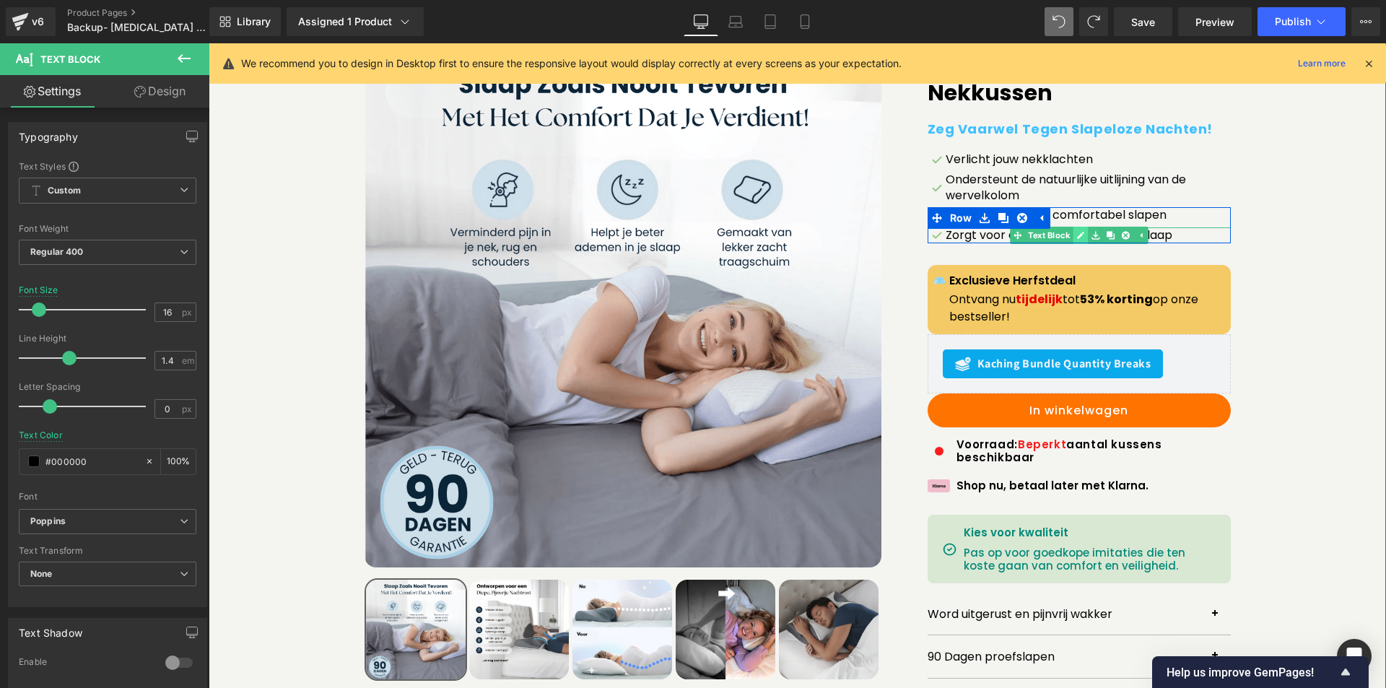
click at [1079, 233] on icon at bounding box center [1080, 235] width 7 height 7
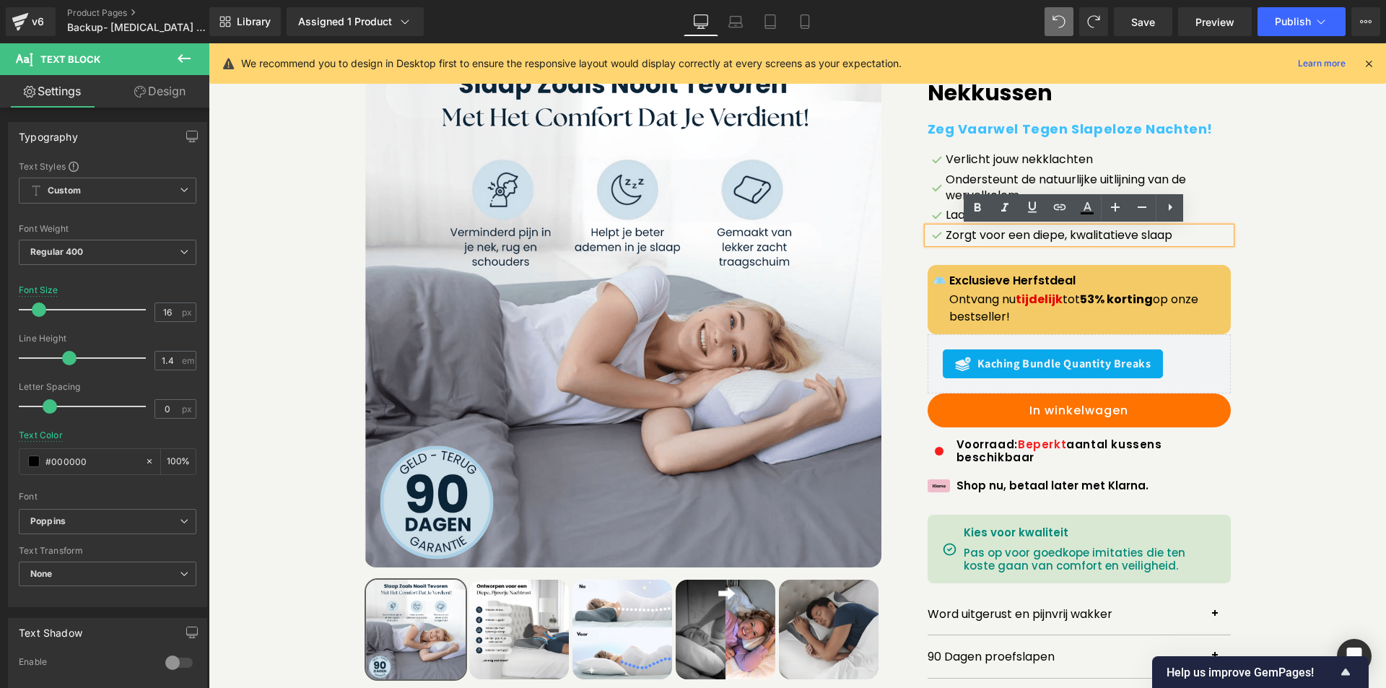
click at [1081, 232] on p "Zorgt voor een diepe, kwalitatieve slaap" at bounding box center [1088, 235] width 285 height 16
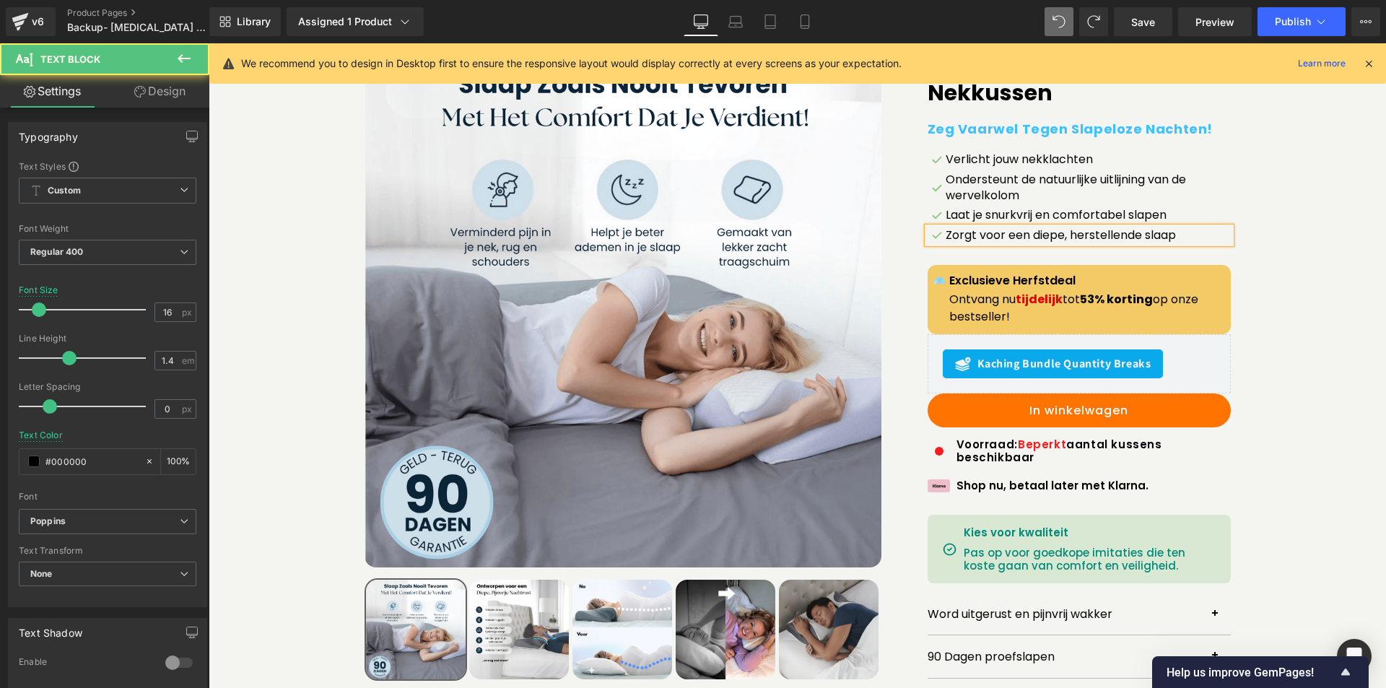
click at [1146, 237] on p "Zorgt voor een diepe, herstellende slaap" at bounding box center [1088, 235] width 285 height 16
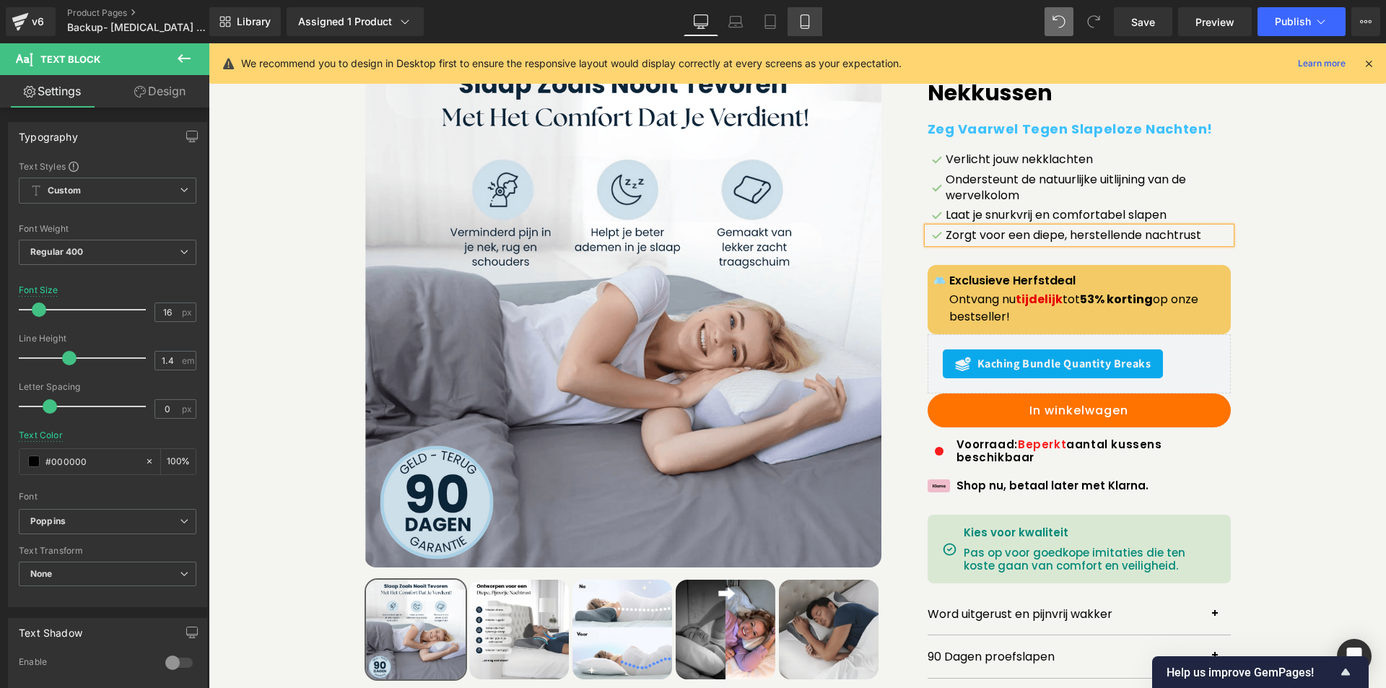
click at [802, 8] on link "Mobile" at bounding box center [805, 21] width 35 height 29
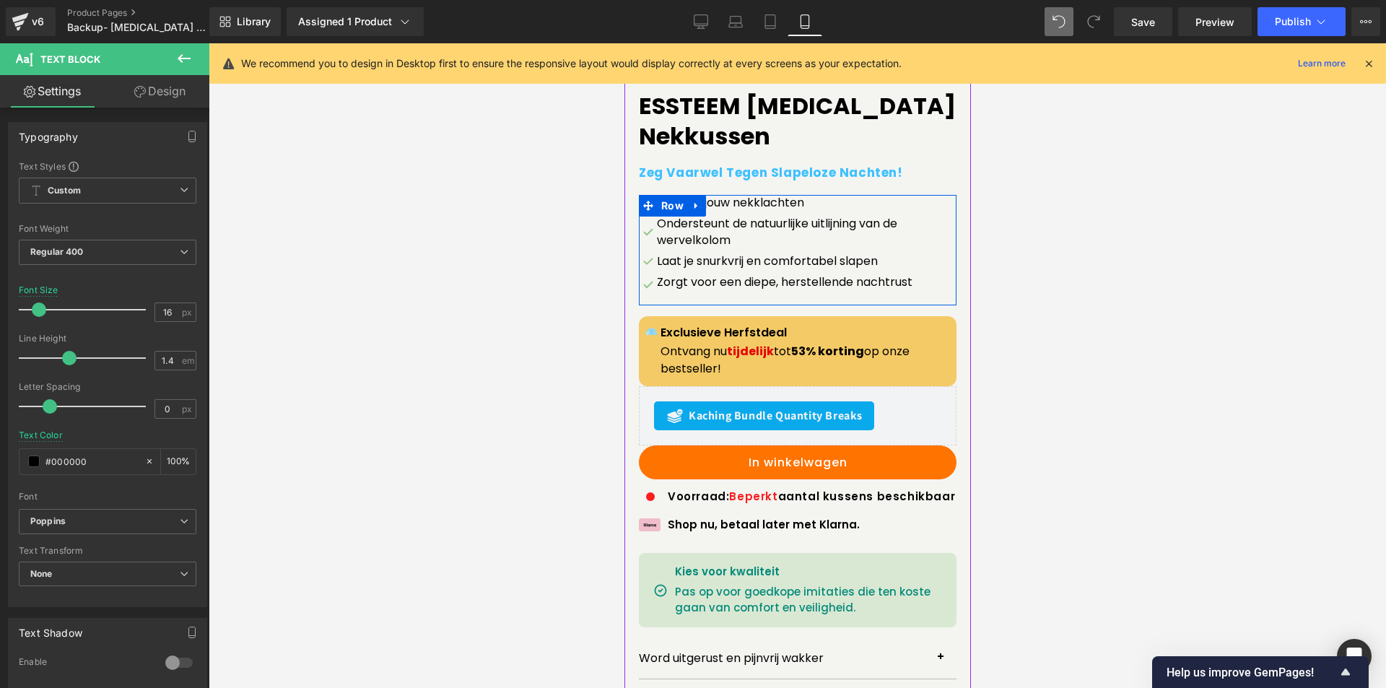
scroll to position [493, 0]
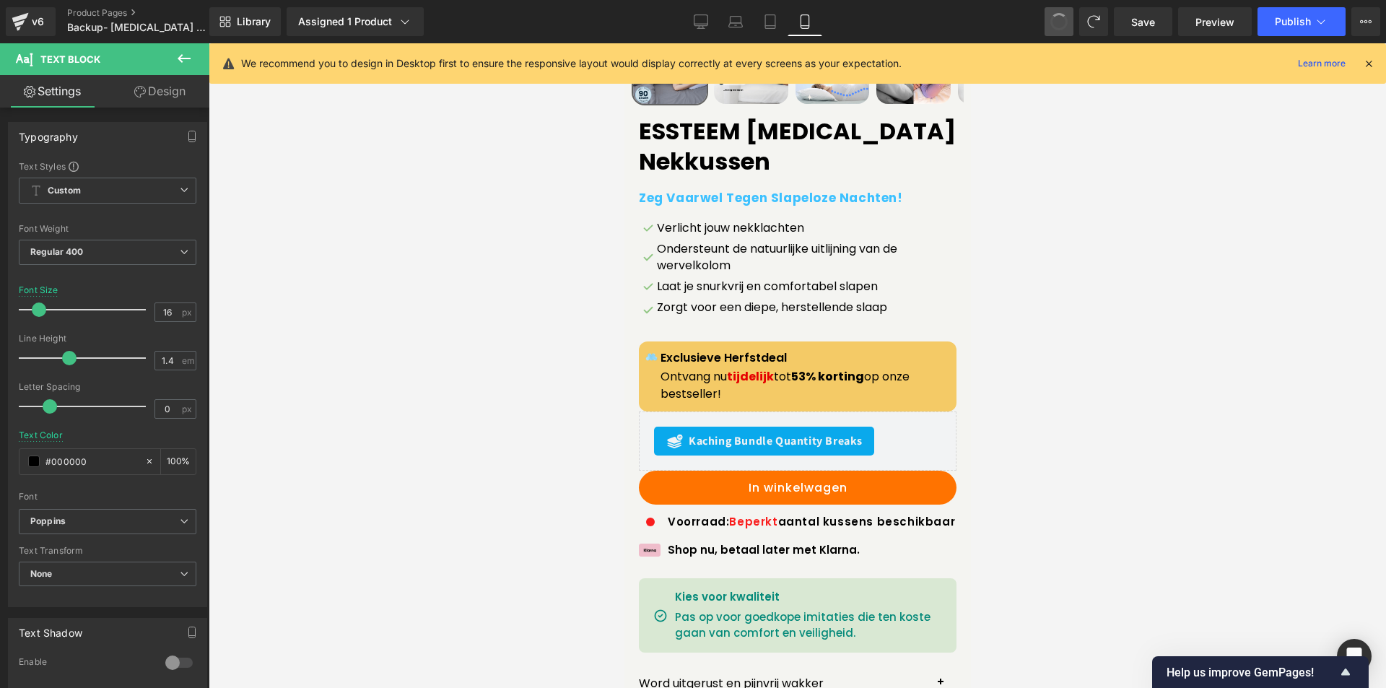
click at [1056, 22] on span at bounding box center [1060, 22] width 24 height 24
click at [700, 19] on icon at bounding box center [701, 21] width 14 height 14
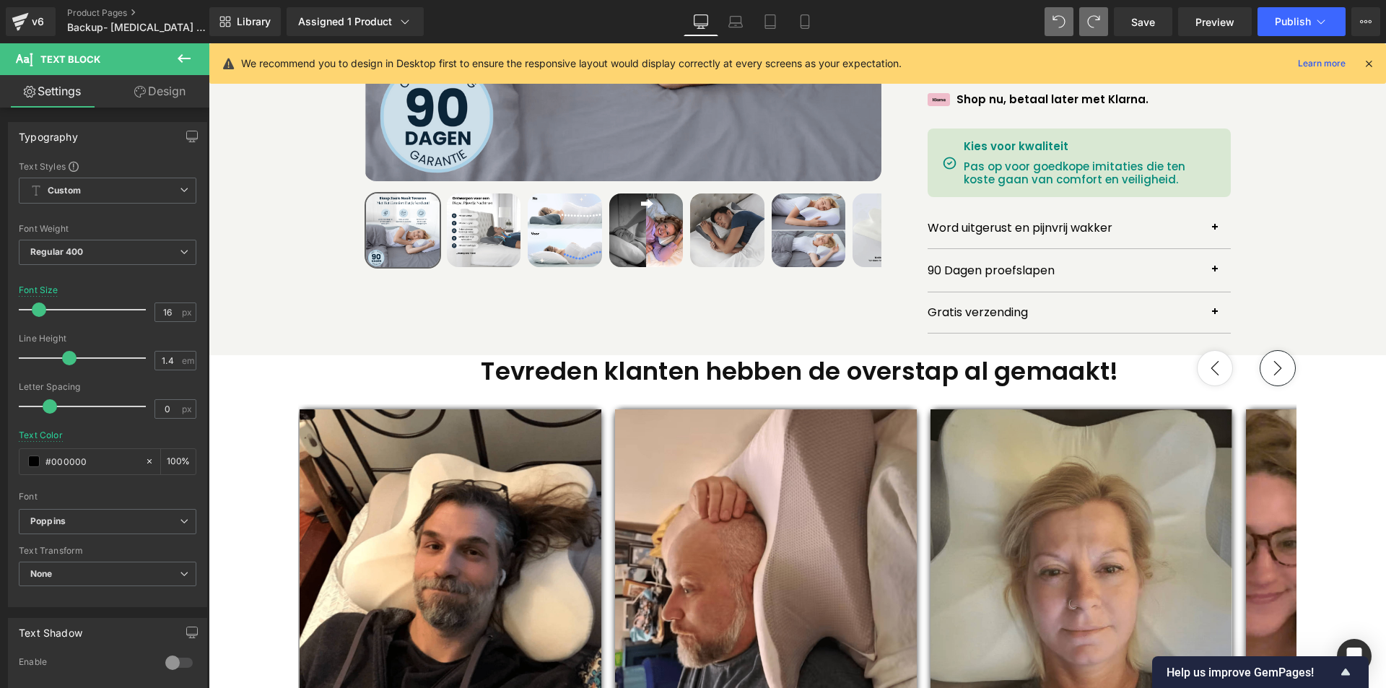
scroll to position [34, 0]
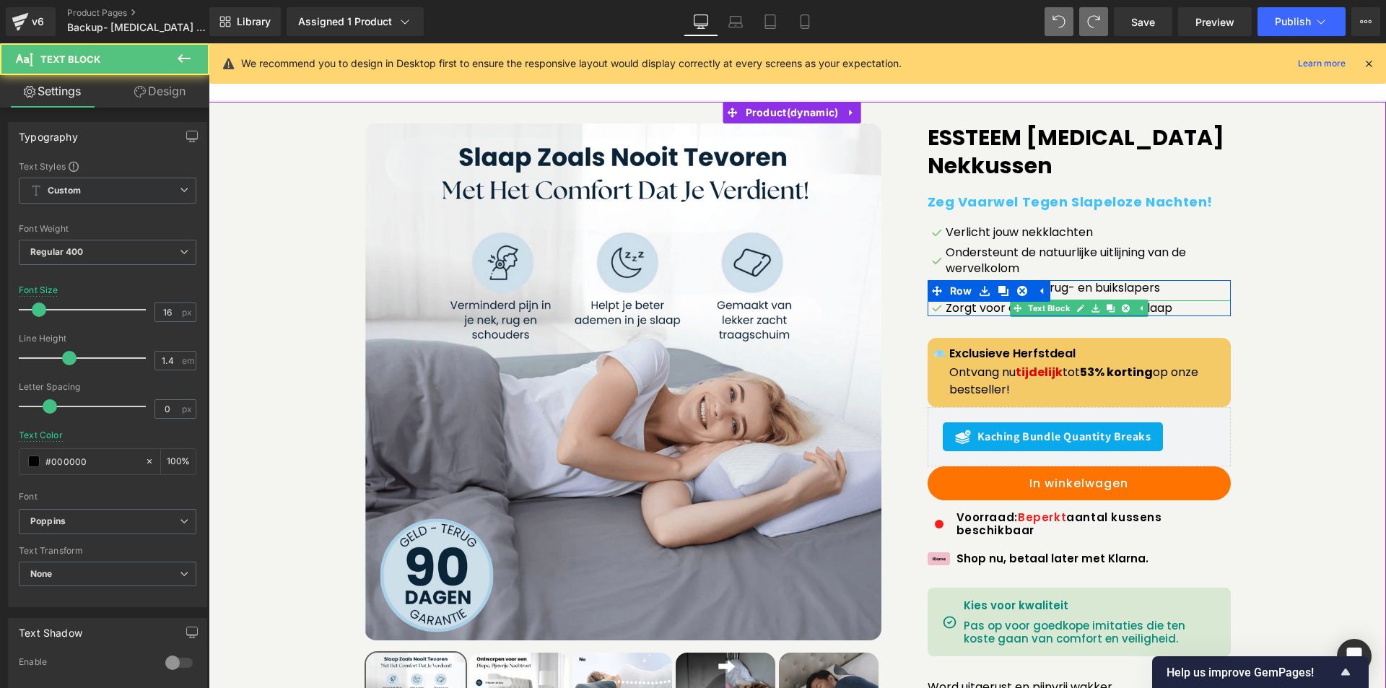
click at [982, 308] on p "Zorgt voor een diepe, kwalitatieve slaap" at bounding box center [1088, 308] width 285 height 16
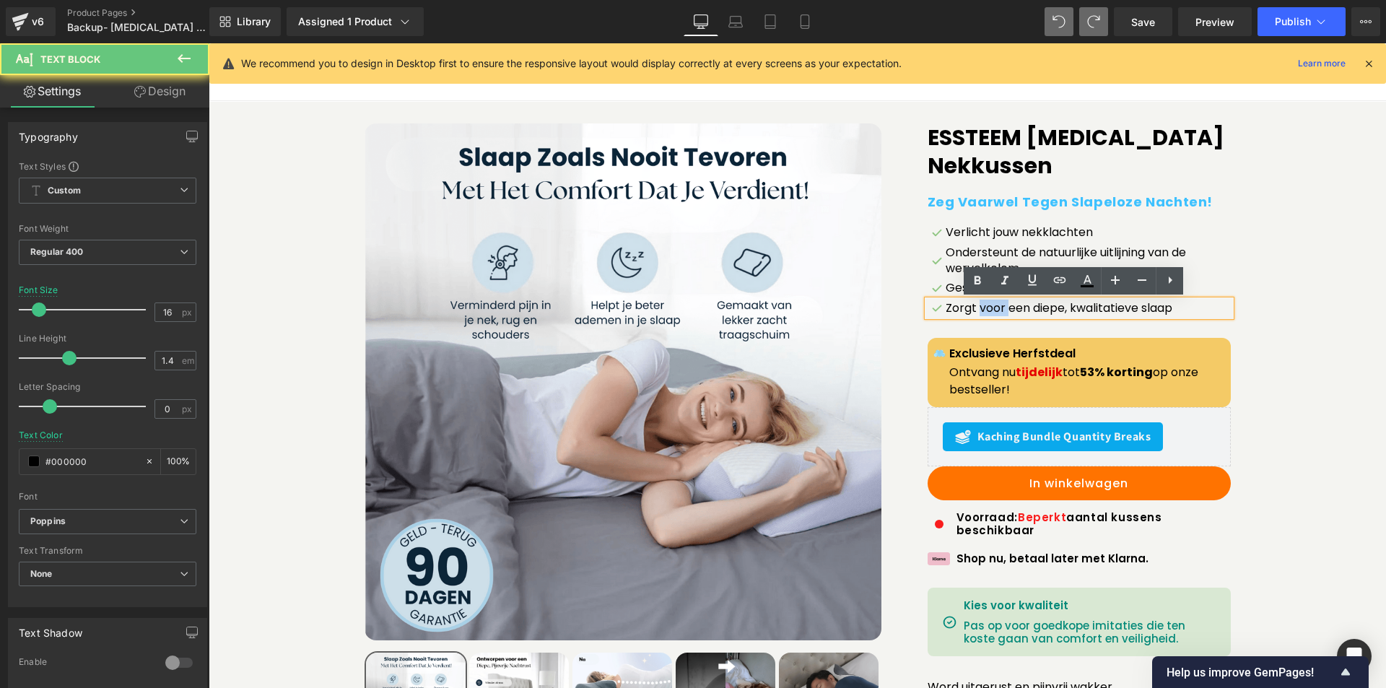
click at [982, 308] on p "Zorgt voor een diepe, kwalitatieve slaap" at bounding box center [1088, 308] width 285 height 16
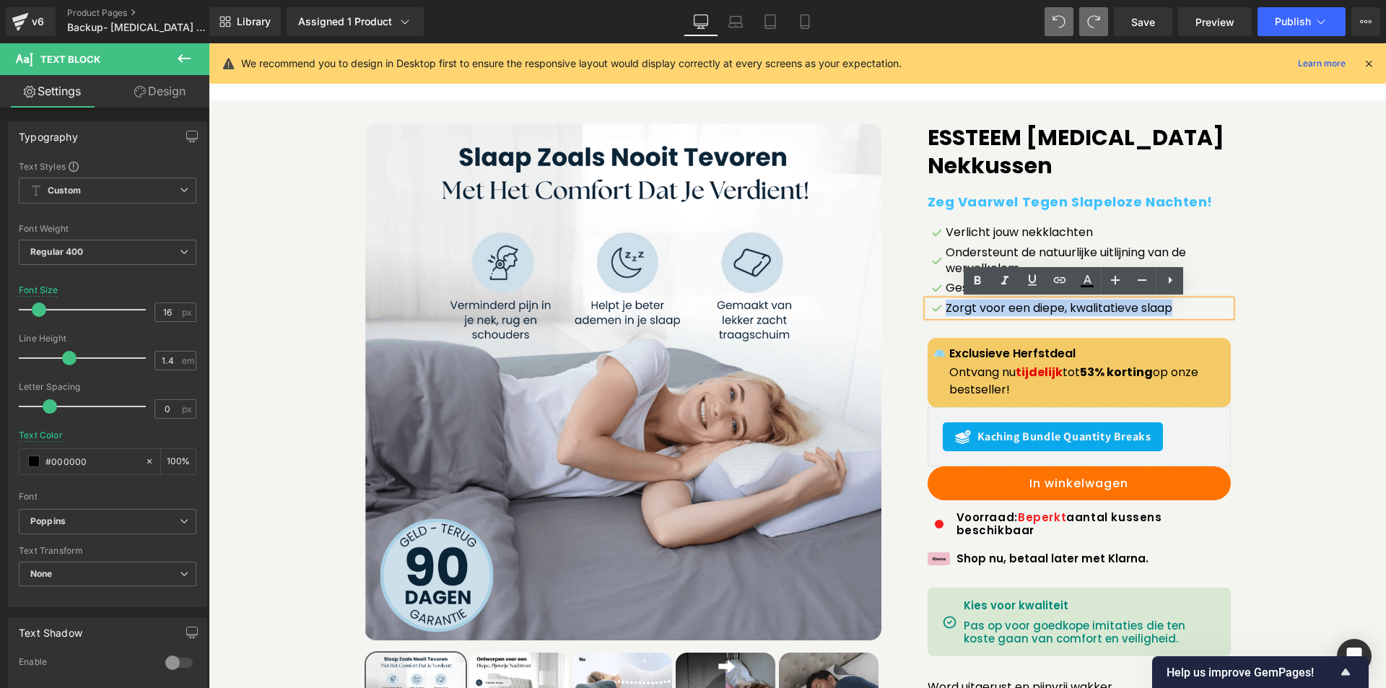
click at [958, 301] on p "Zorgt voor een diepe, kwalitatieve slaap" at bounding box center [1088, 308] width 285 height 16
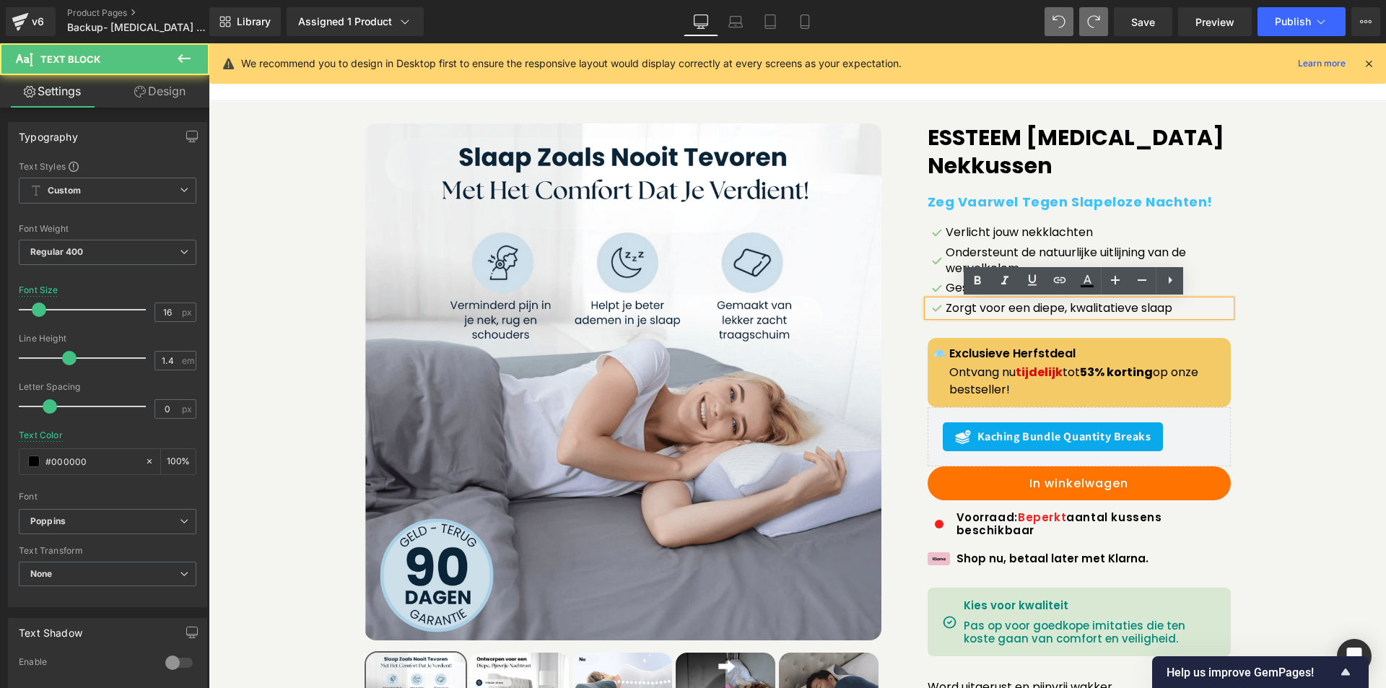
click at [953, 310] on p "Zorgt voor een diepe, kwalitatieve slaap" at bounding box center [1088, 308] width 285 height 16
click at [949, 300] on div "Zorgt voor een diepe, kwalitatieve slaap" at bounding box center [1079, 308] width 303 height 16
click at [948, 288] on p "Geschikt voor zij-, rug- en buikslapers" at bounding box center [1088, 288] width 285 height 16
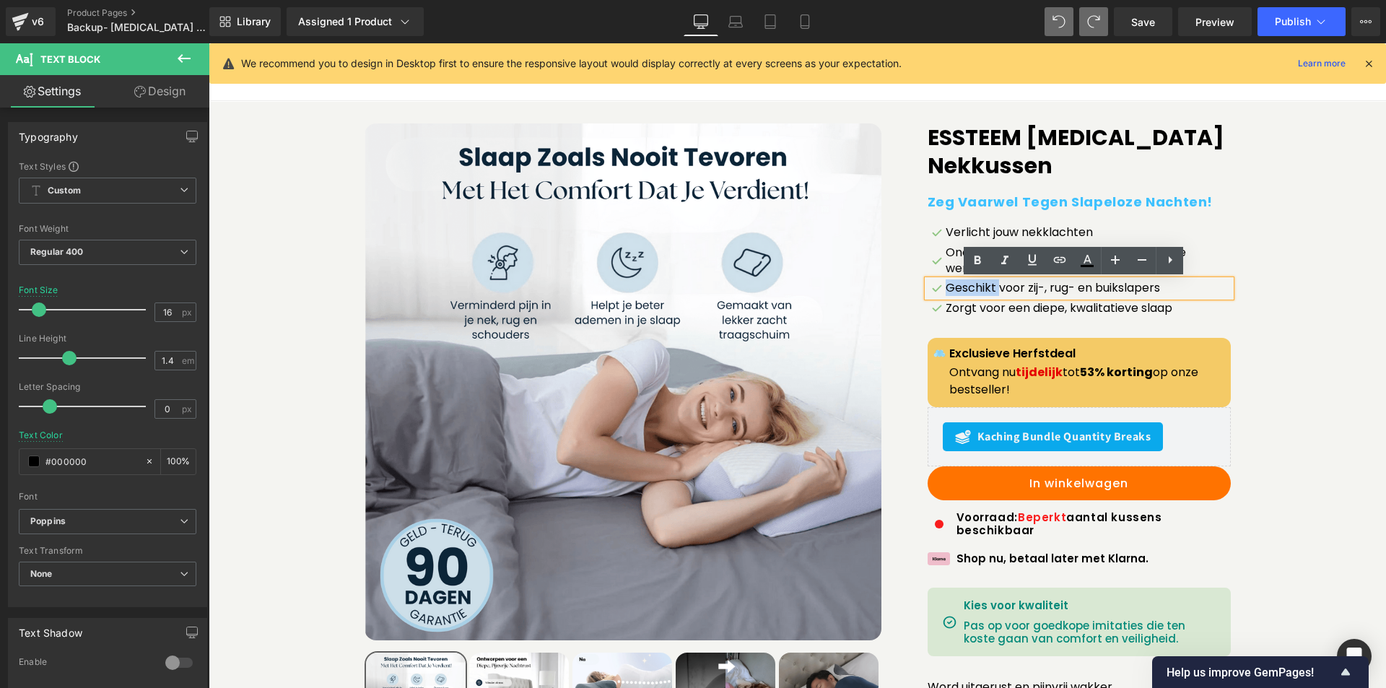
click at [957, 286] on p "Geschikt voor zij-, rug- en buikslapers" at bounding box center [1088, 288] width 285 height 16
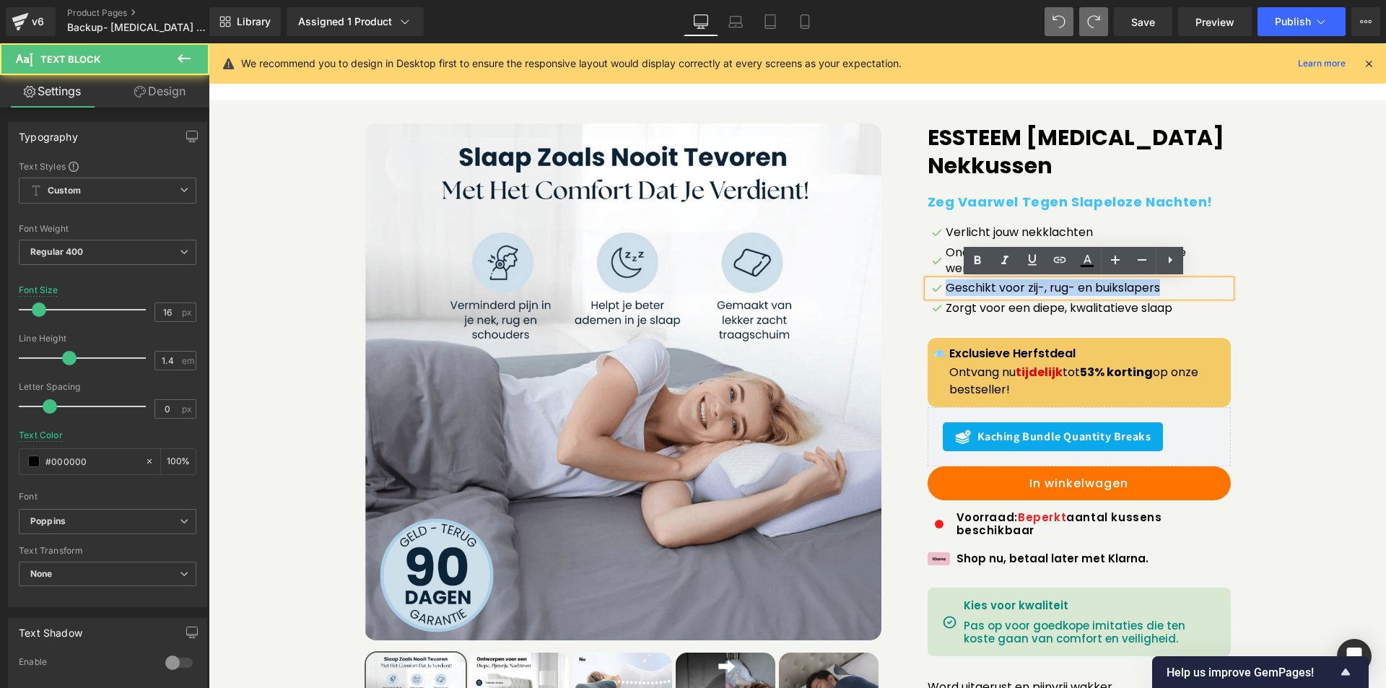
click at [957, 286] on p "Geschikt voor zij-, rug- en buikslapers" at bounding box center [1088, 288] width 285 height 16
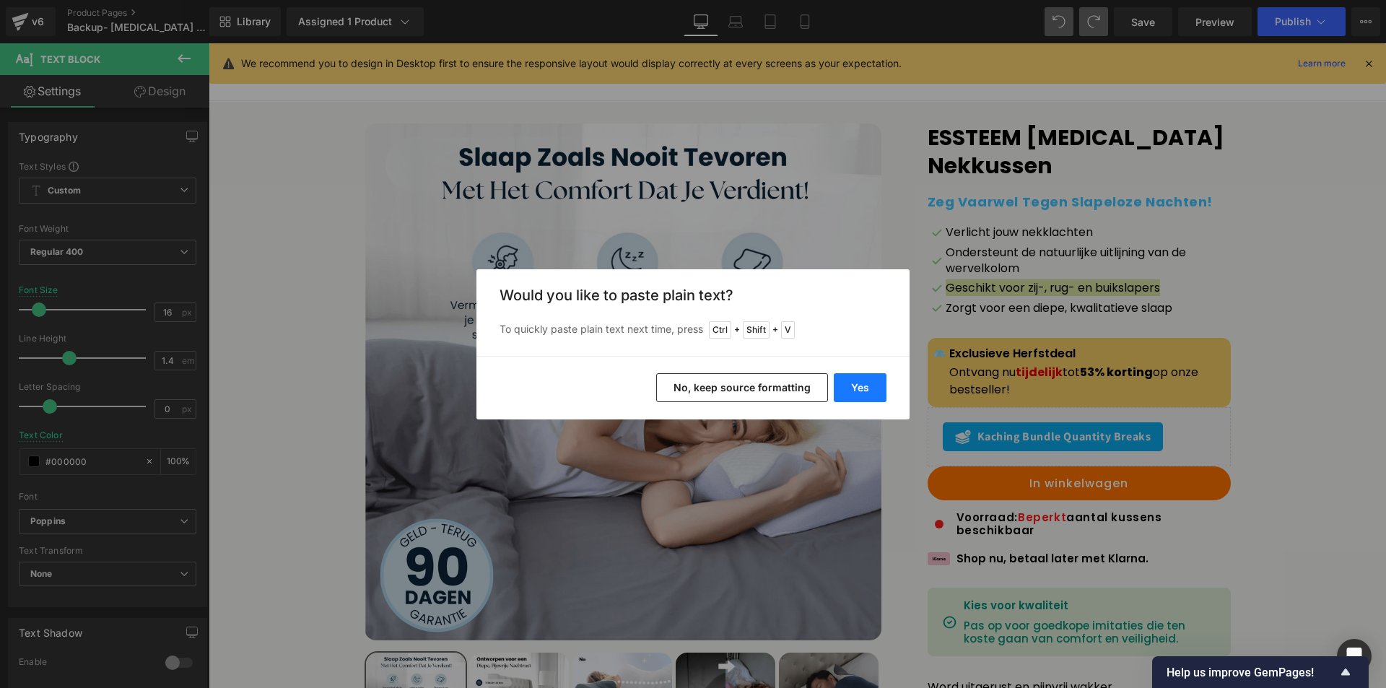
click at [858, 390] on button "Yes" at bounding box center [860, 387] width 53 height 29
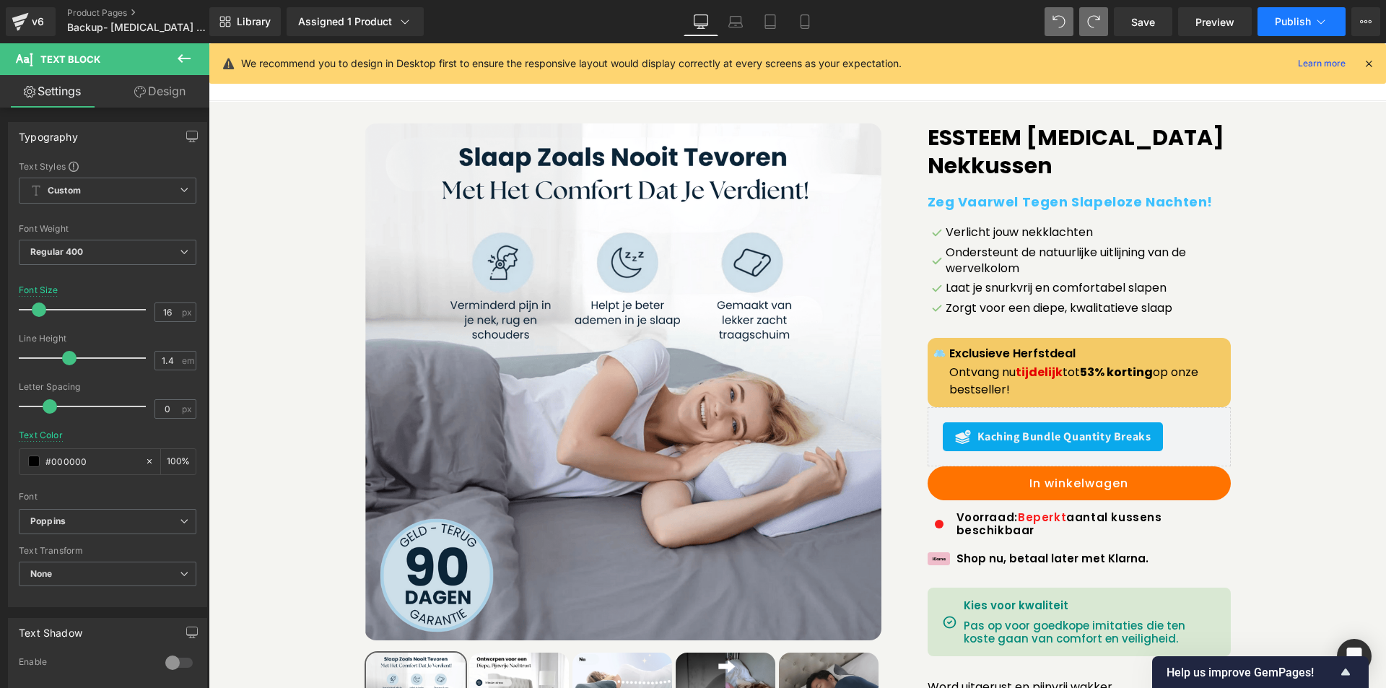
click at [1284, 13] on button "Publish" at bounding box center [1302, 21] width 88 height 29
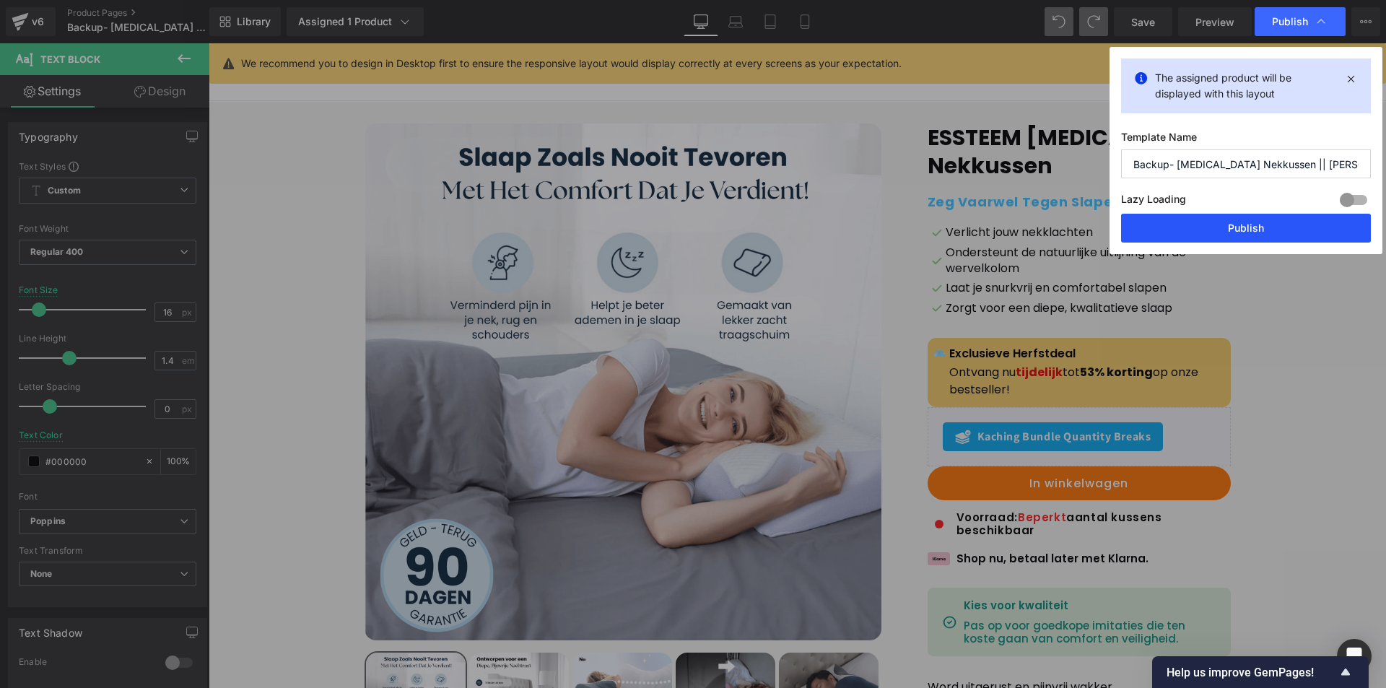
drag, startPoint x: 1205, startPoint y: 232, endPoint x: 959, endPoint y: 284, distance: 251.6
click at [1205, 232] on button "Publish" at bounding box center [1246, 228] width 250 height 29
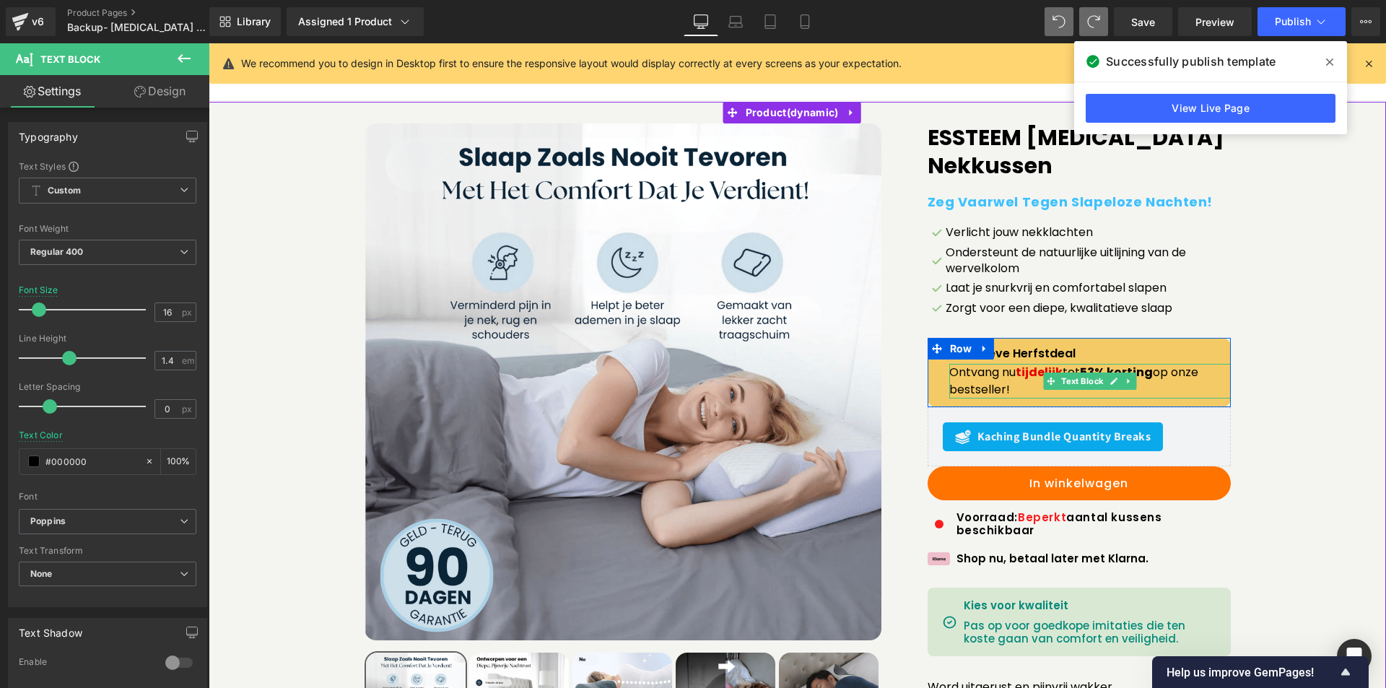
click at [1004, 389] on p "Ontvang nu tijdelijk tot 53% korting op onze bestseller!" at bounding box center [1090, 381] width 282 height 35
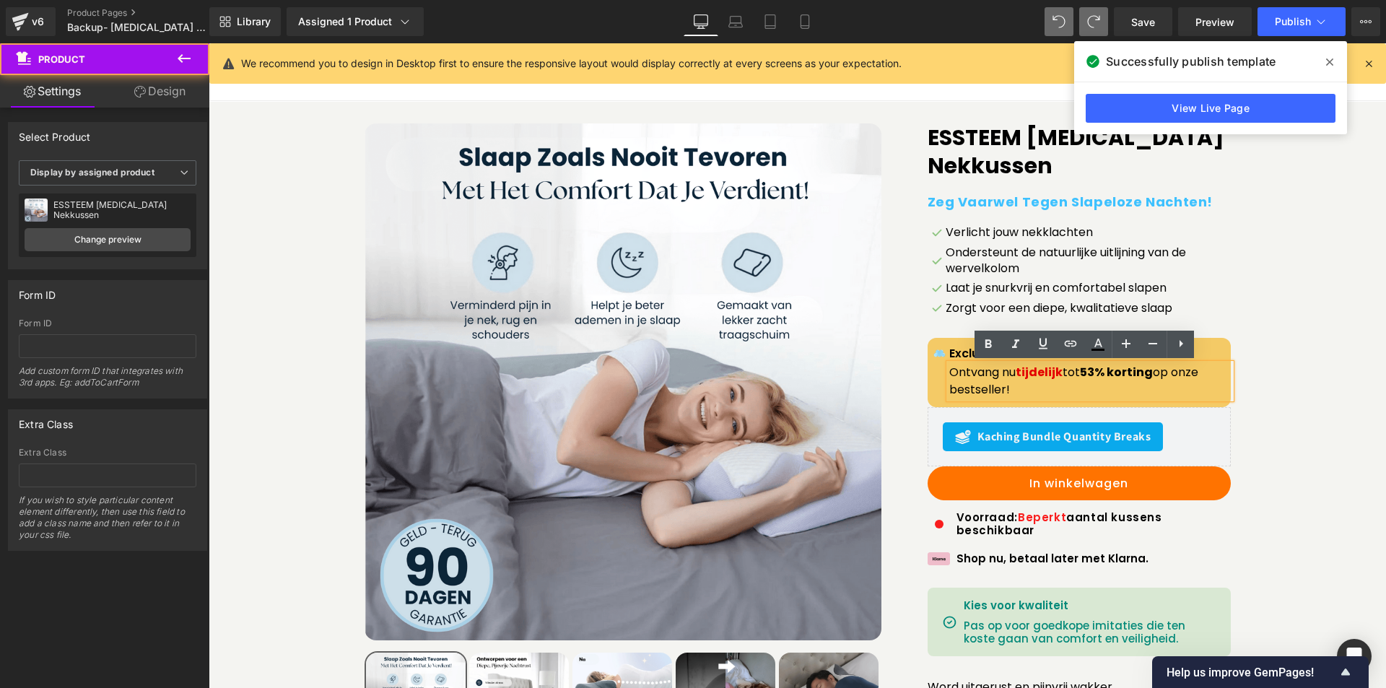
click at [1341, 407] on div "Sale Off (P) Image" at bounding box center [797, 458] width 1163 height 670
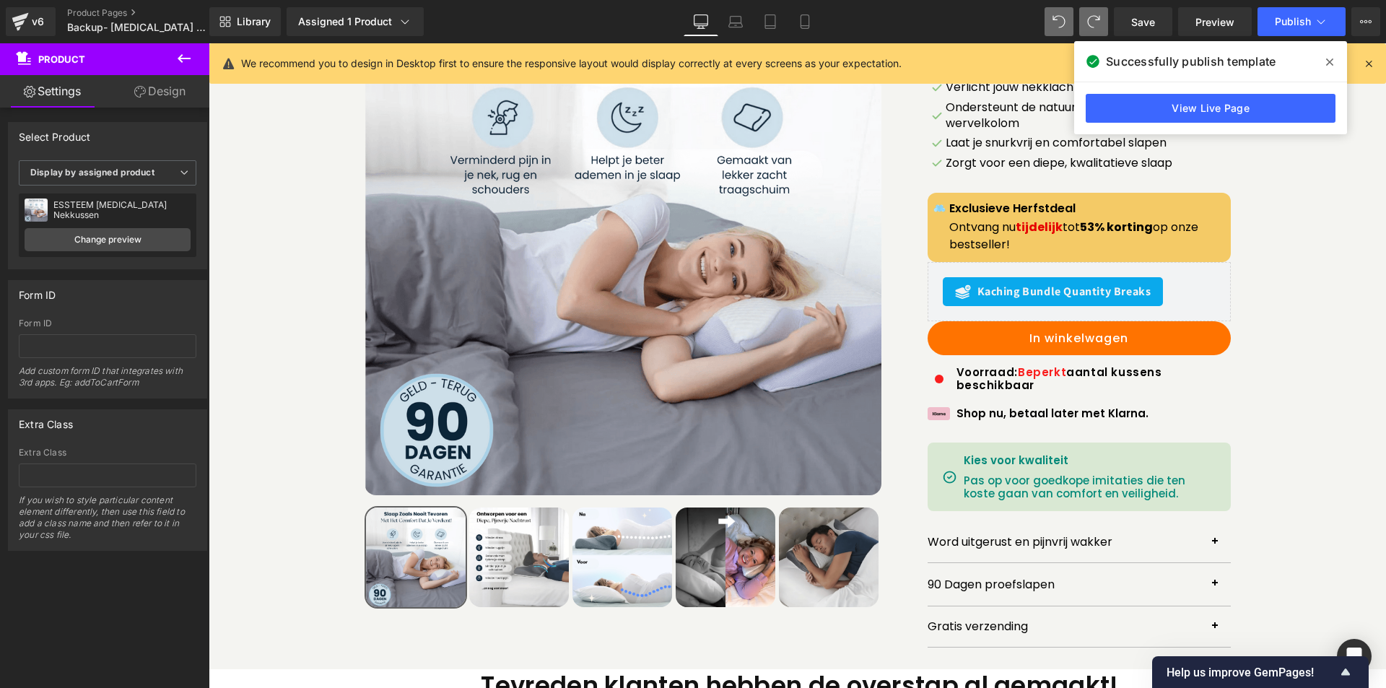
scroll to position [178, 0]
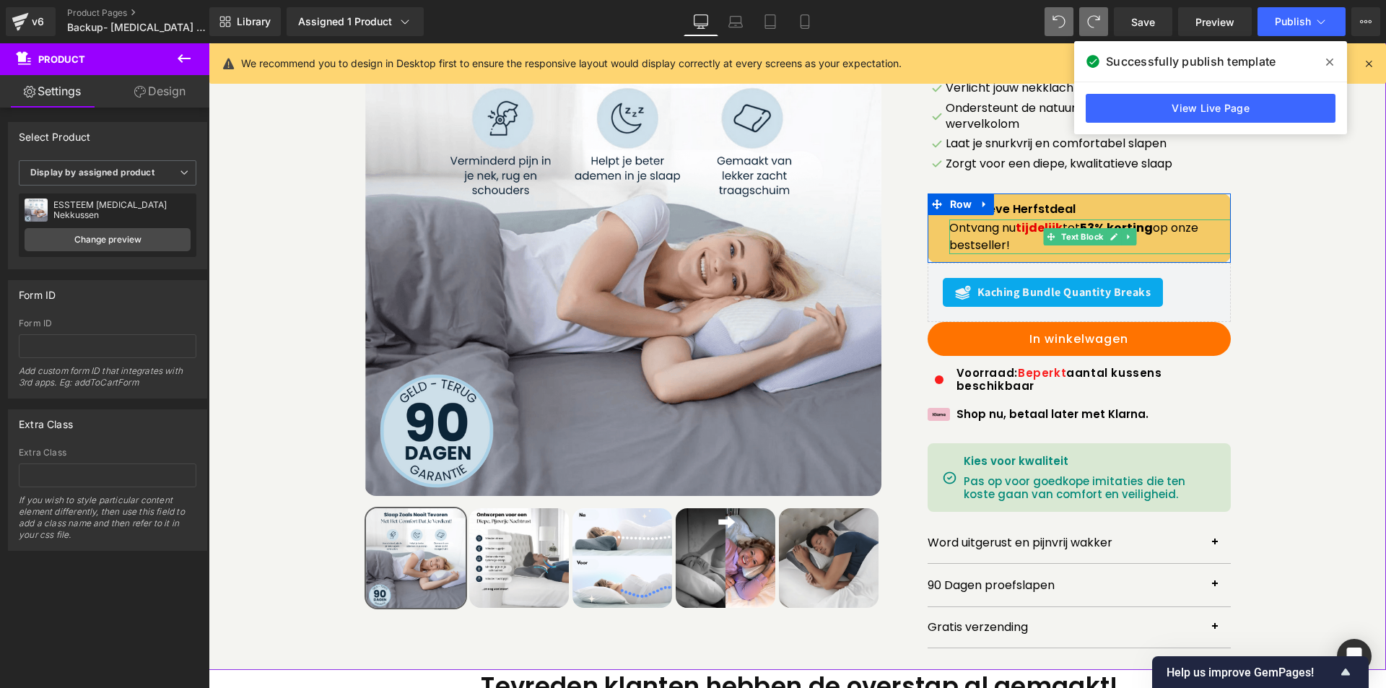
click at [1006, 232] on p "Ontvang nu tijdelijk tot 53% korting op onze bestseller!" at bounding box center [1090, 236] width 282 height 35
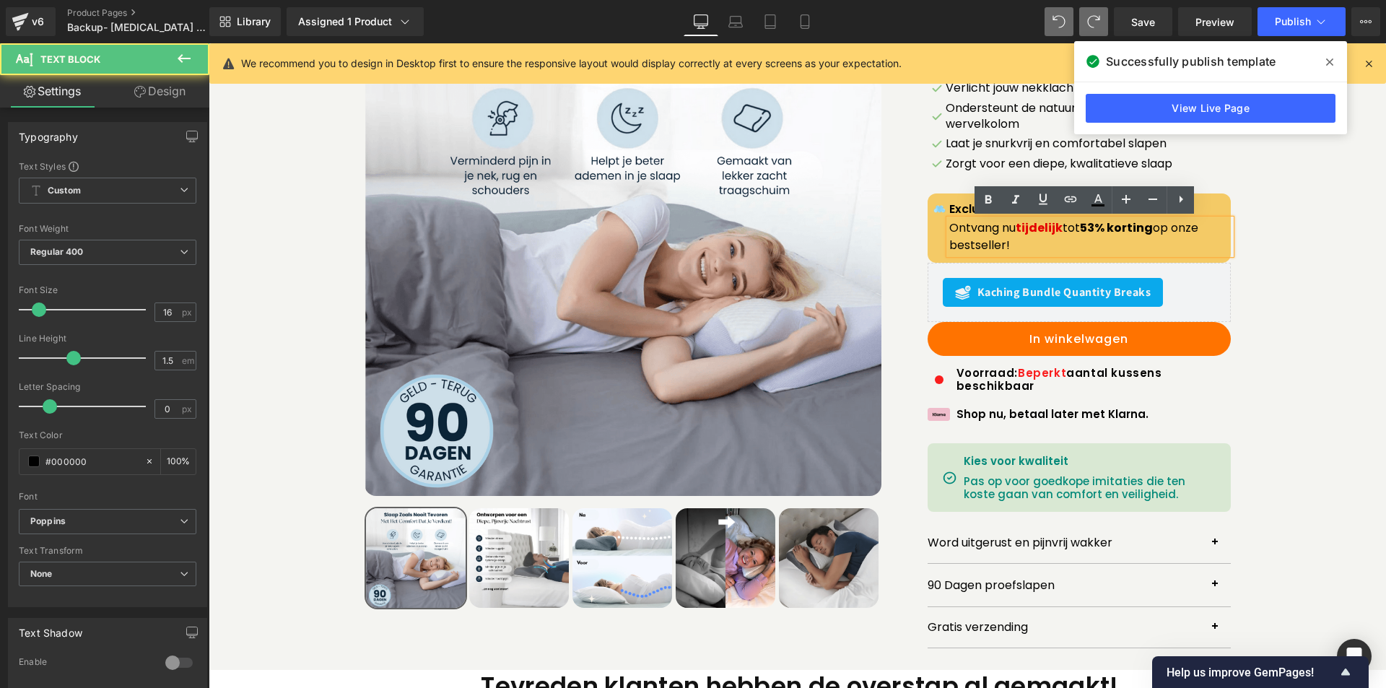
click at [1025, 224] on span "tijdelijk" at bounding box center [1039, 227] width 47 height 17
click at [1057, 230] on span "tijdelijk" at bounding box center [1039, 227] width 47 height 17
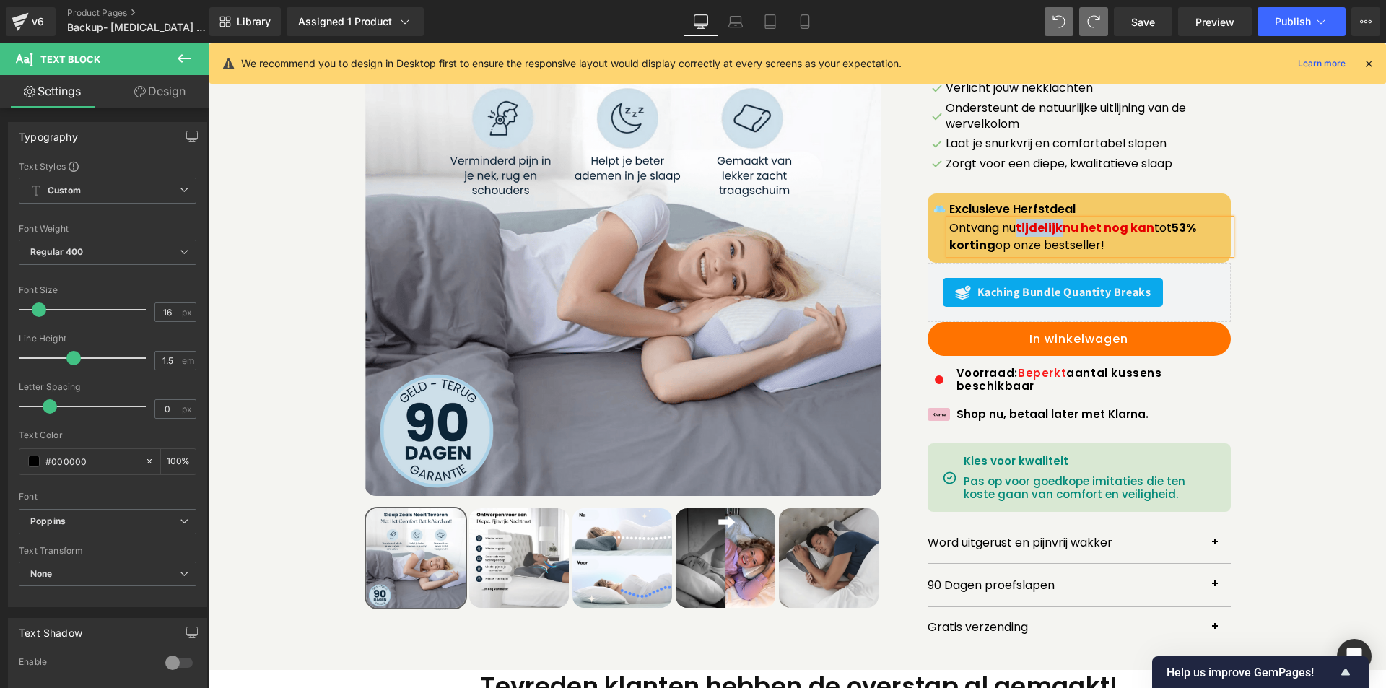
drag, startPoint x: 1012, startPoint y: 227, endPoint x: 1058, endPoint y: 227, distance: 46.2
click at [1058, 227] on p "Ontvang nu tijdelijknu het nog kan tot 53% korting op onze bestseller!" at bounding box center [1090, 236] width 282 height 35
click at [1334, 321] on div "Sale Off (P) Image" at bounding box center [797, 314] width 1163 height 670
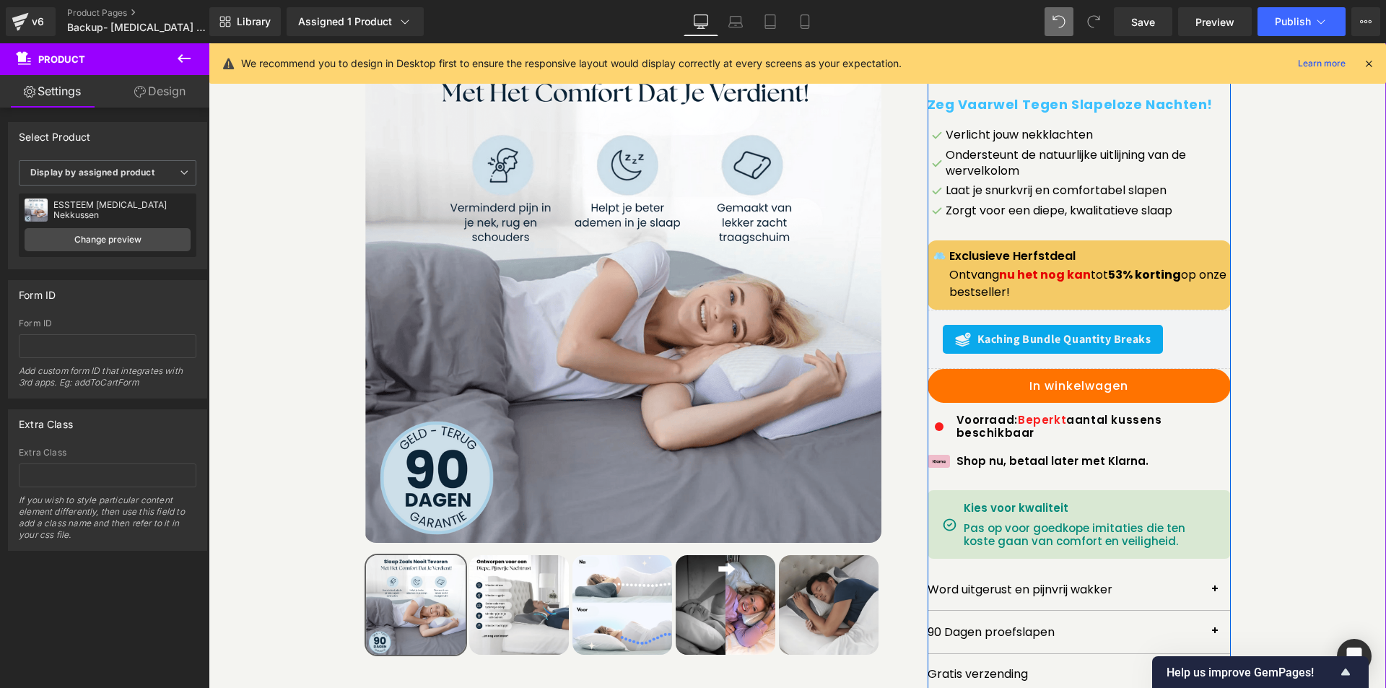
scroll to position [106, 0]
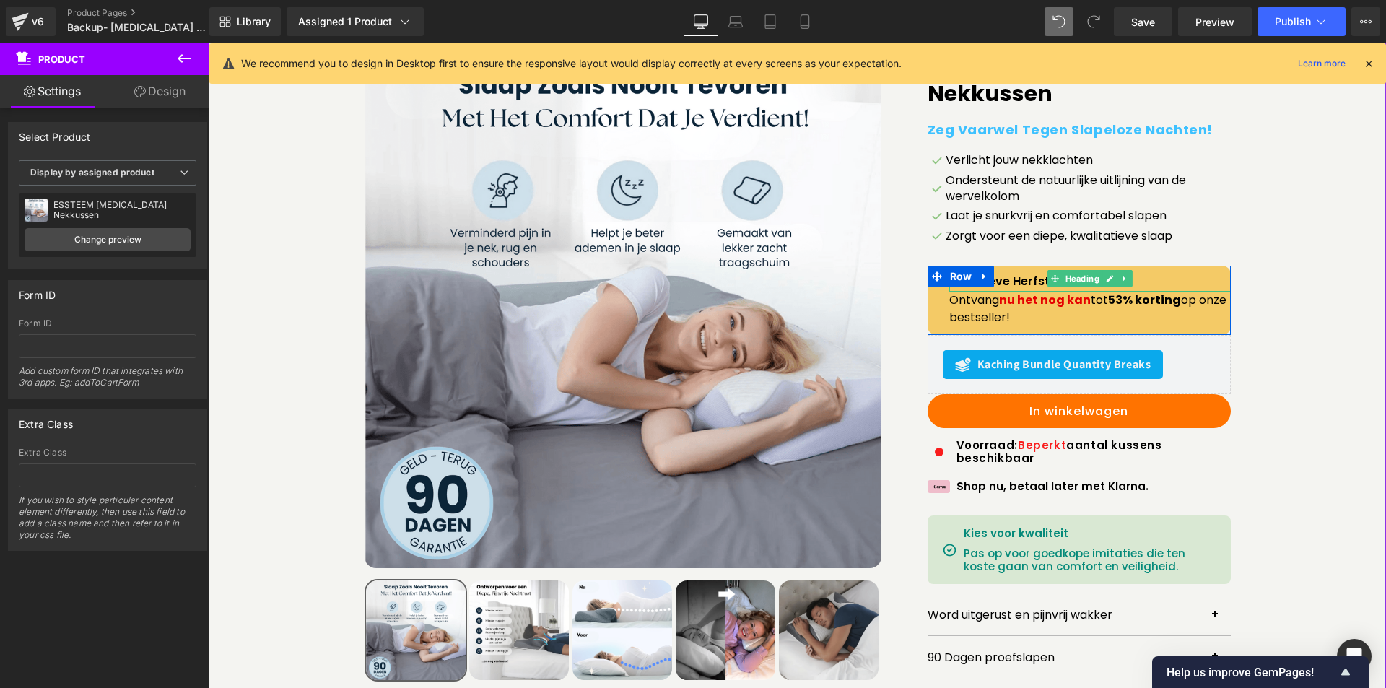
click at [999, 279] on h1 "Exclusieve Herfstdeal" at bounding box center [1090, 281] width 282 height 14
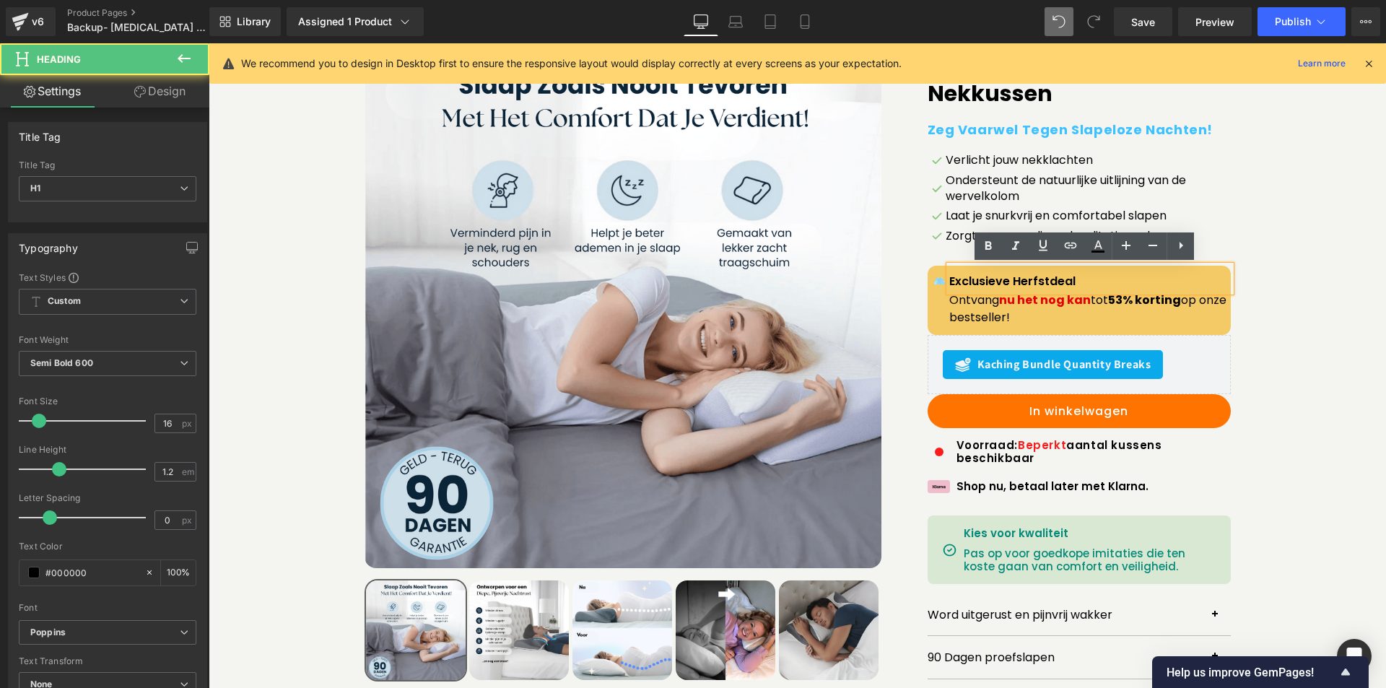
click at [997, 275] on h1 "Exclusieve Herfstdeal" at bounding box center [1090, 281] width 282 height 14
click at [998, 275] on h1 "Exclusieve Herfstdeal" at bounding box center [1090, 281] width 282 height 14
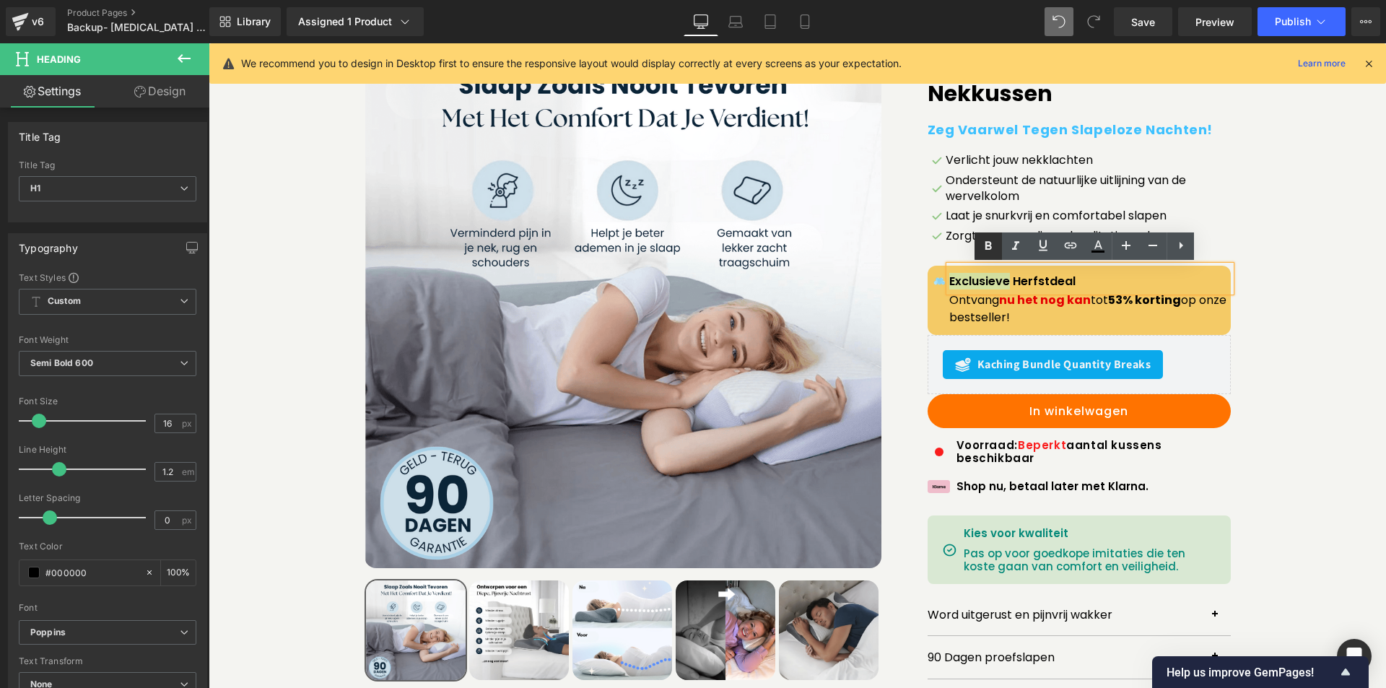
click at [990, 248] on icon at bounding box center [988, 246] width 17 height 17
click at [975, 290] on div "Exclusieve Herfstdeal" at bounding box center [1090, 279] width 282 height 26
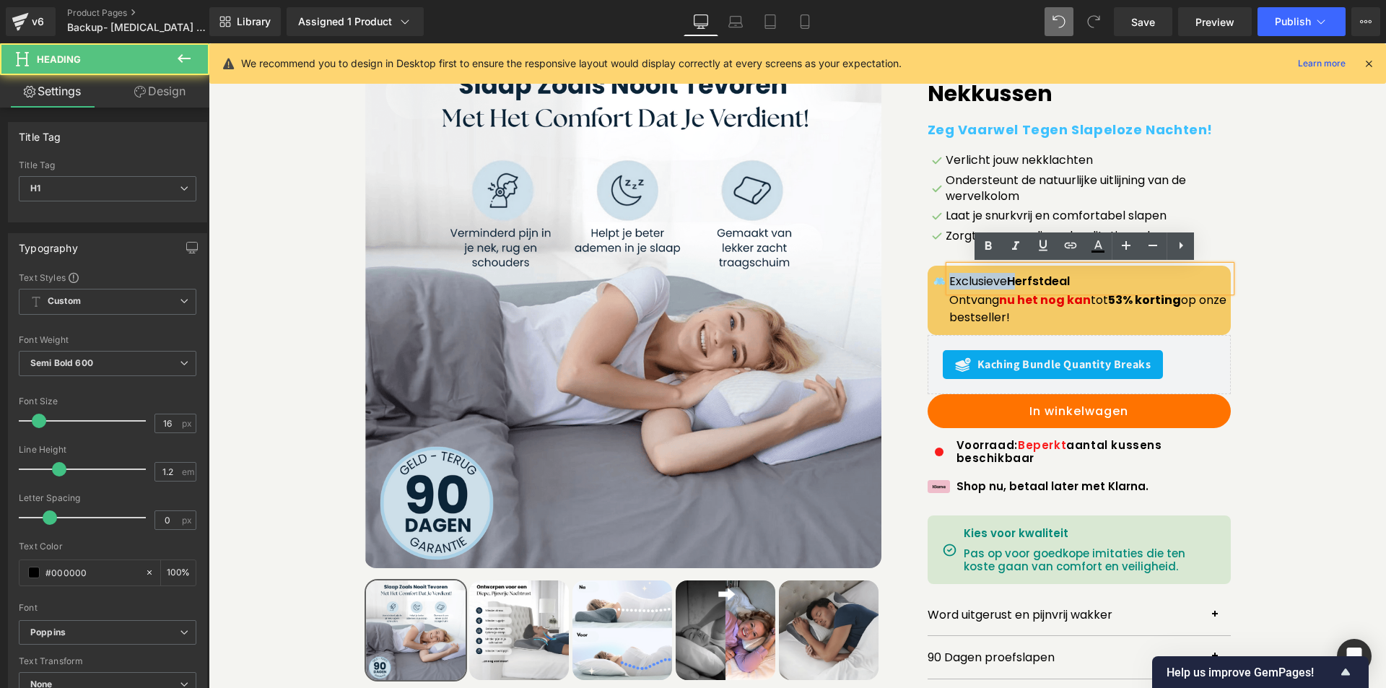
click at [977, 290] on span "Exclusieve" at bounding box center [978, 281] width 58 height 17
click at [980, 234] on link at bounding box center [988, 245] width 27 height 27
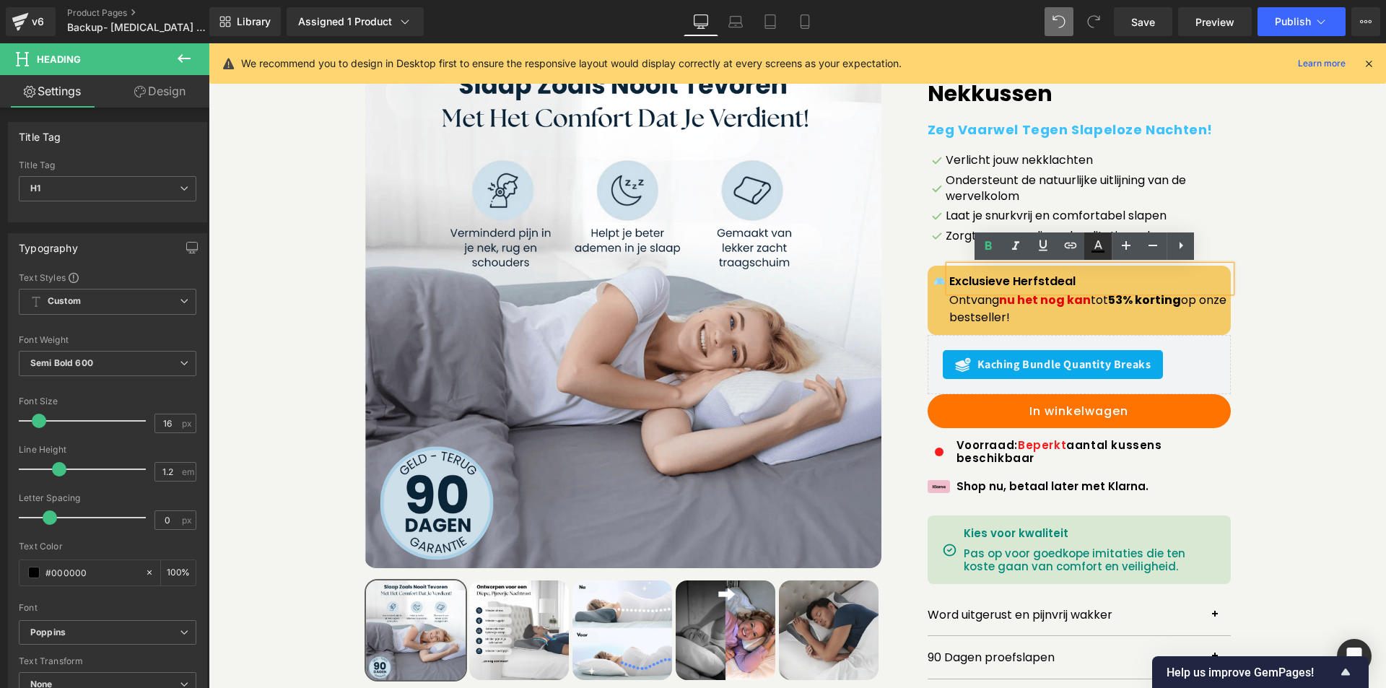
click at [1091, 244] on icon at bounding box center [1098, 246] width 17 height 17
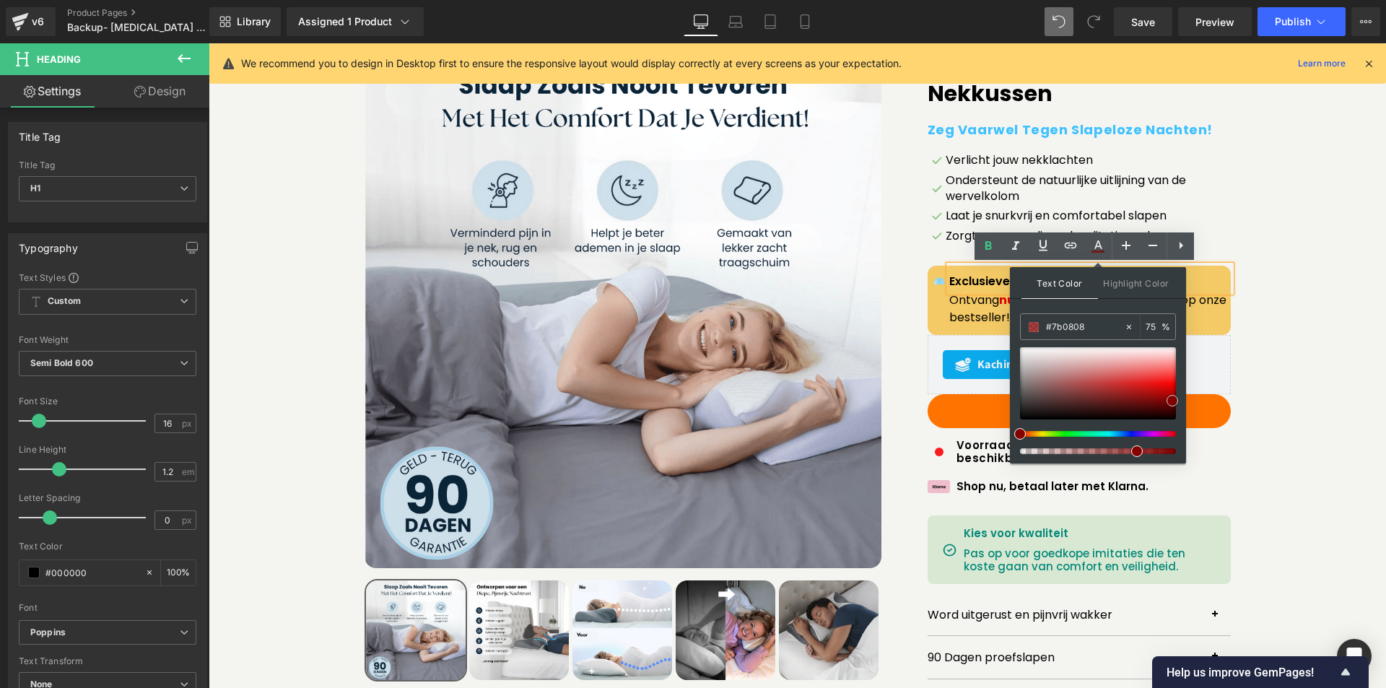
drag, startPoint x: 1321, startPoint y: 448, endPoint x: 1247, endPoint y: 368, distance: 109.4
click at [1170, 399] on span at bounding box center [1173, 401] width 12 height 12
drag, startPoint x: 1169, startPoint y: 396, endPoint x: 1168, endPoint y: 380, distance: 16.6
click at [1168, 380] on span at bounding box center [1172, 384] width 12 height 12
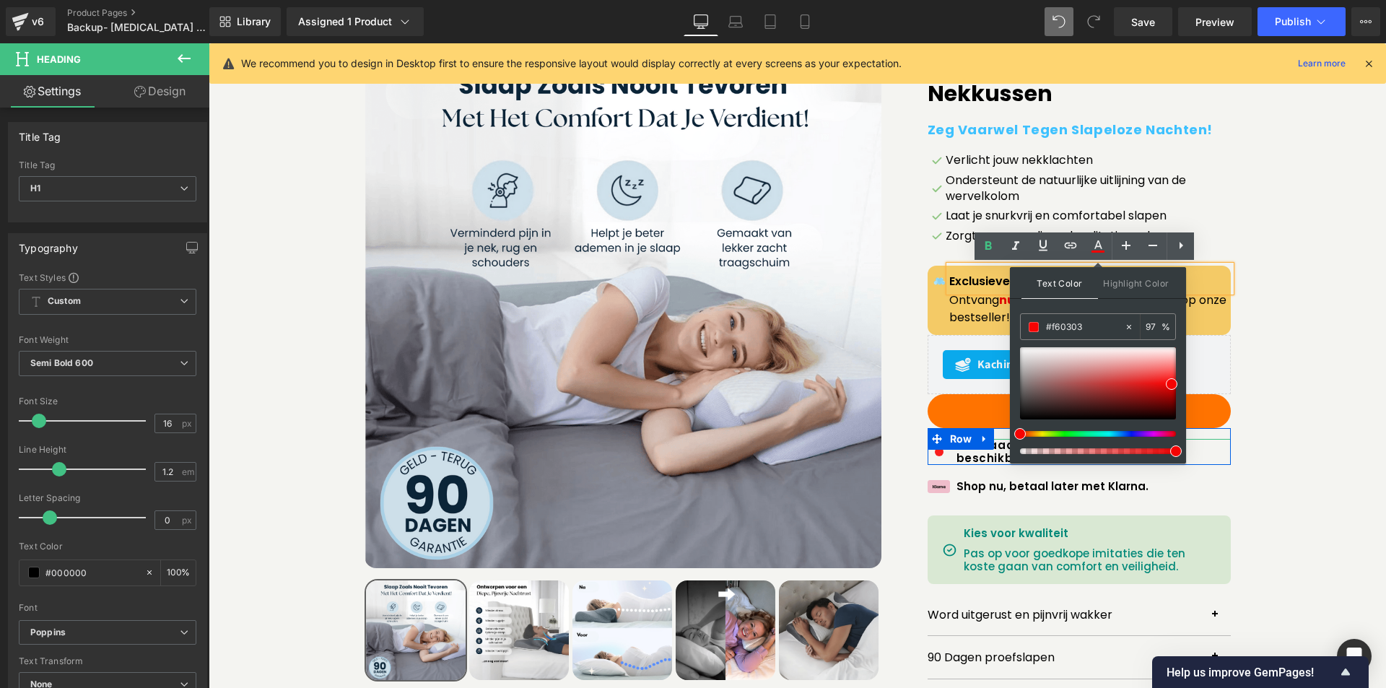
drag, startPoint x: 1346, startPoint y: 495, endPoint x: 1199, endPoint y: 453, distance: 153.1
drag, startPoint x: 1383, startPoint y: 495, endPoint x: 1196, endPoint y: 446, distance: 192.5
click at [1323, 300] on div "Sale Off (P) Image" at bounding box center [797, 386] width 1163 height 670
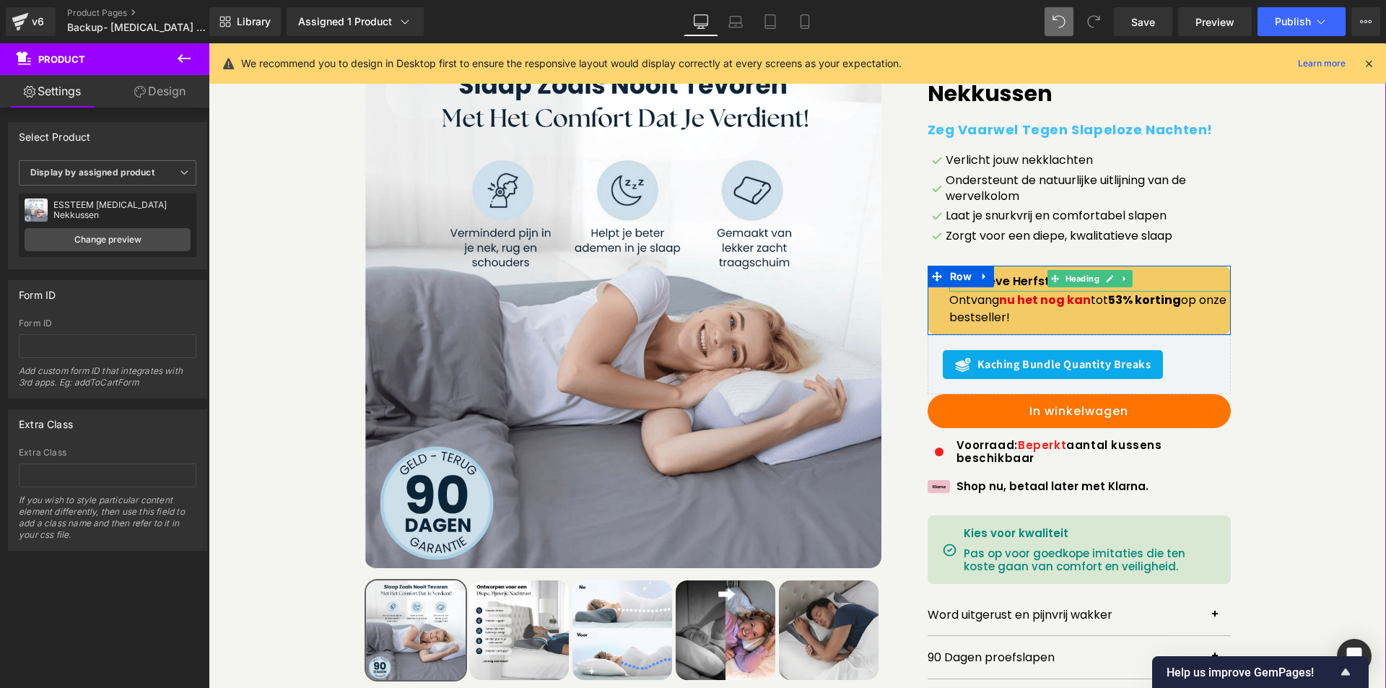
click at [1001, 282] on h1 "Exclusieve Herfstdeal" at bounding box center [1090, 281] width 282 height 14
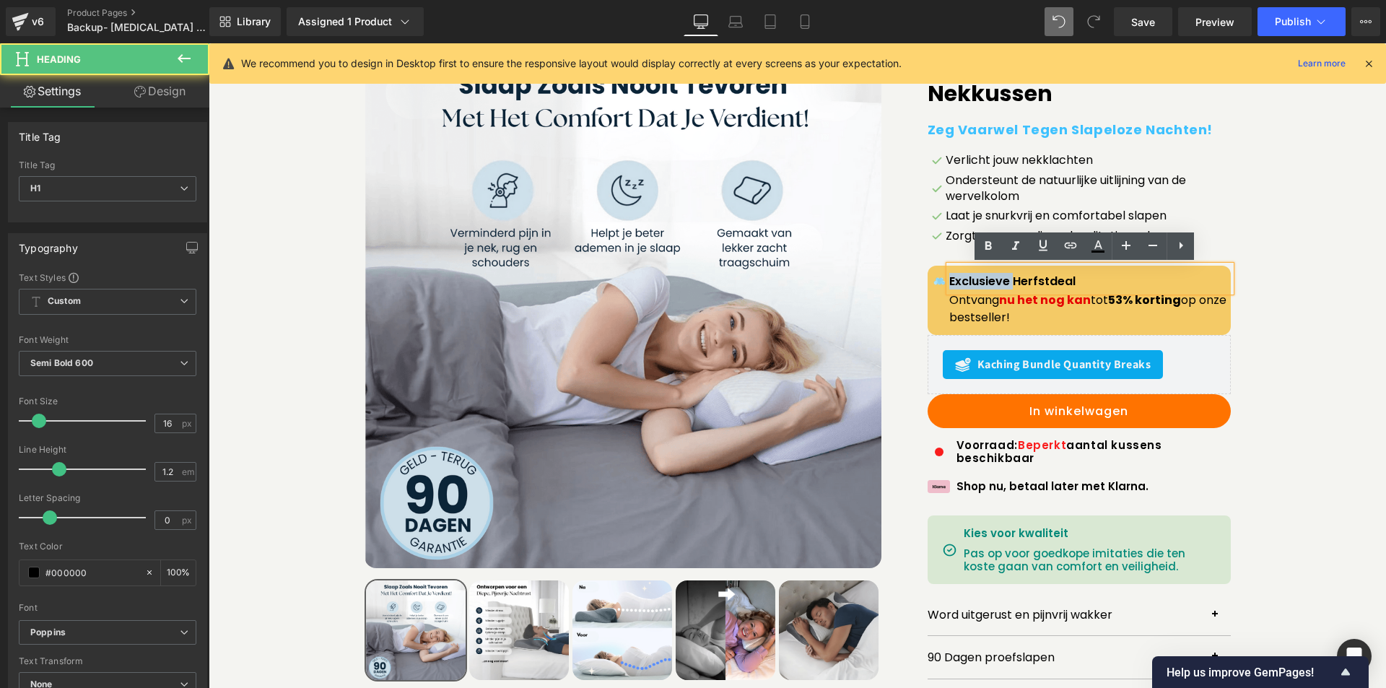
click at [1001, 282] on h1 "Exclusieve Herfstdeal" at bounding box center [1090, 281] width 282 height 14
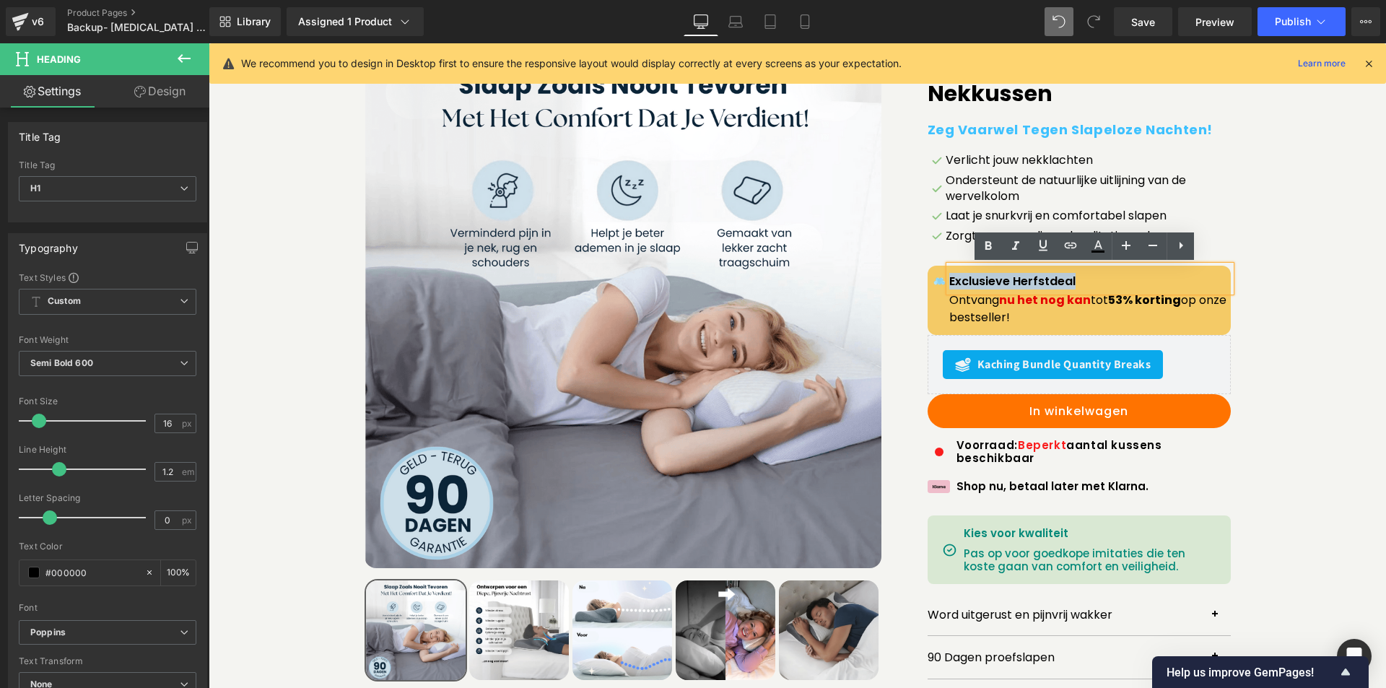
click at [988, 287] on h1 "Exclusieve Herfstdeal" at bounding box center [1090, 281] width 282 height 14
click at [1095, 245] on icon at bounding box center [1098, 246] width 17 height 17
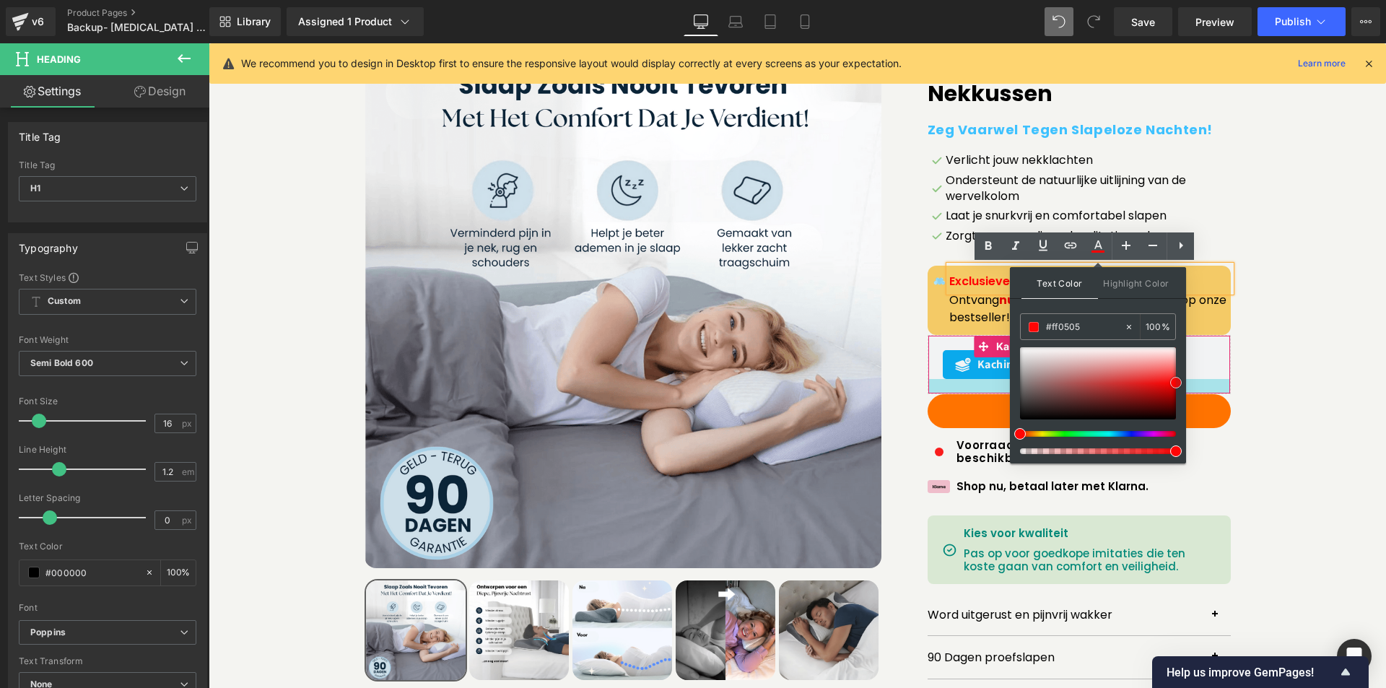
drag, startPoint x: 1343, startPoint y: 440, endPoint x: 1188, endPoint y: 382, distance: 165.0
click at [1374, 355] on div "Sale Off" at bounding box center [798, 386] width 1178 height 713
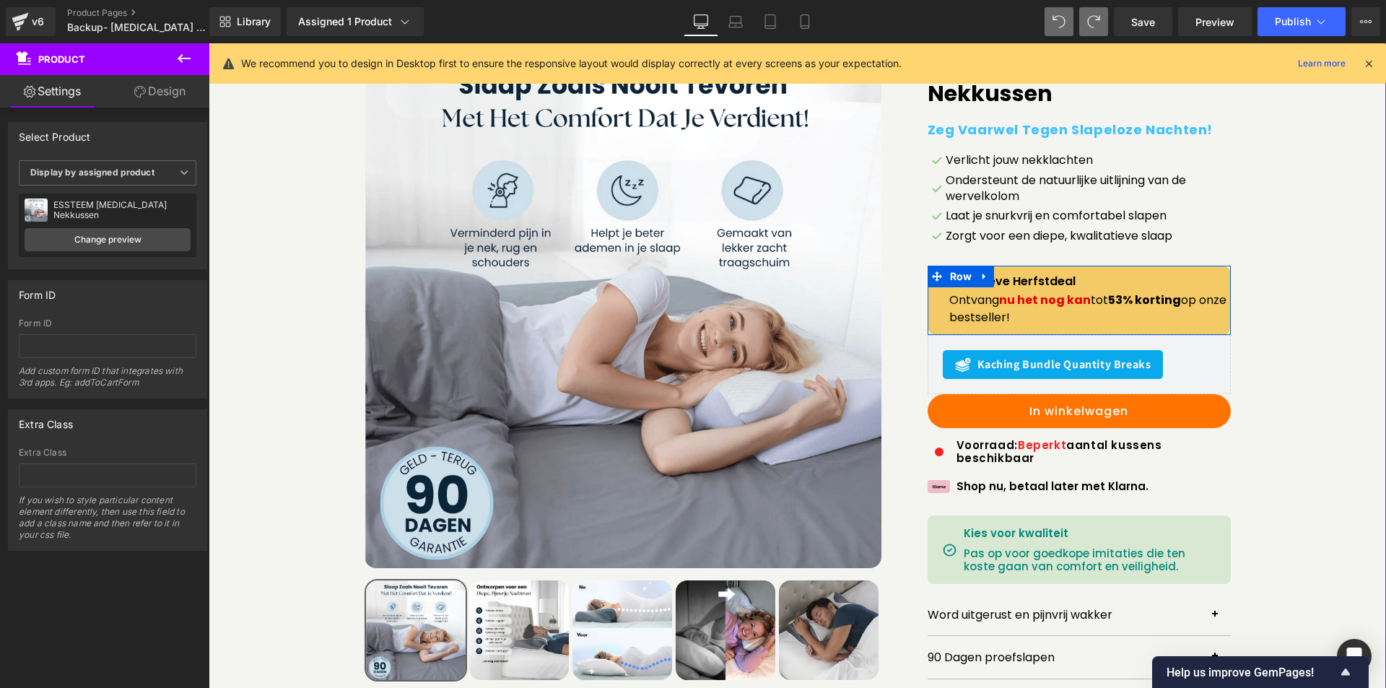
click at [974, 277] on div "Exclusieve Herfstdeal Heading Ontvang nu het nog kan tot 53% korting op onze be…" at bounding box center [1079, 300] width 303 height 69
click at [980, 277] on icon at bounding box center [985, 276] width 10 height 11
click at [1005, 282] on h1 "Exclusieve Herfstdeal" at bounding box center [1090, 281] width 282 height 14
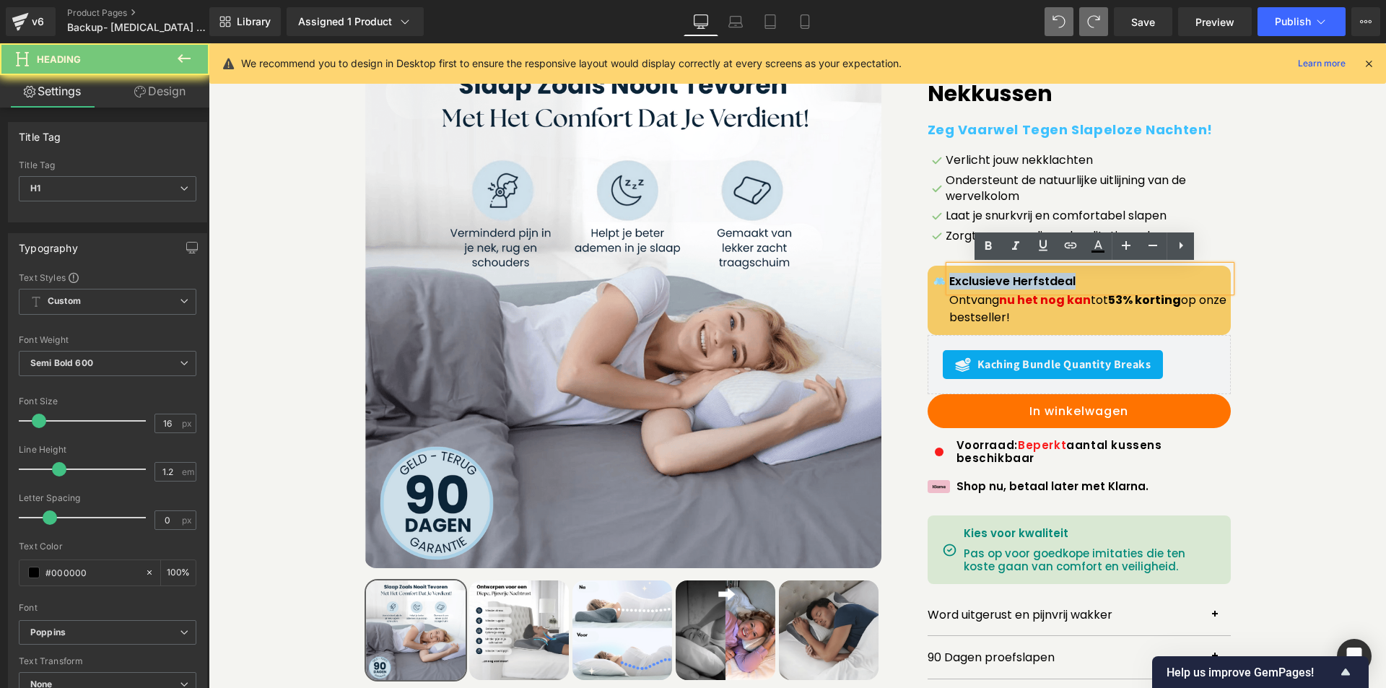
click at [1005, 282] on h1 "Exclusieve Herfstdeal" at bounding box center [1090, 281] width 282 height 14
click at [1004, 282] on h1 "Exclusieve Herfstdeal" at bounding box center [1090, 281] width 282 height 14
copy h1 "Exclusieve Herfstdeal"
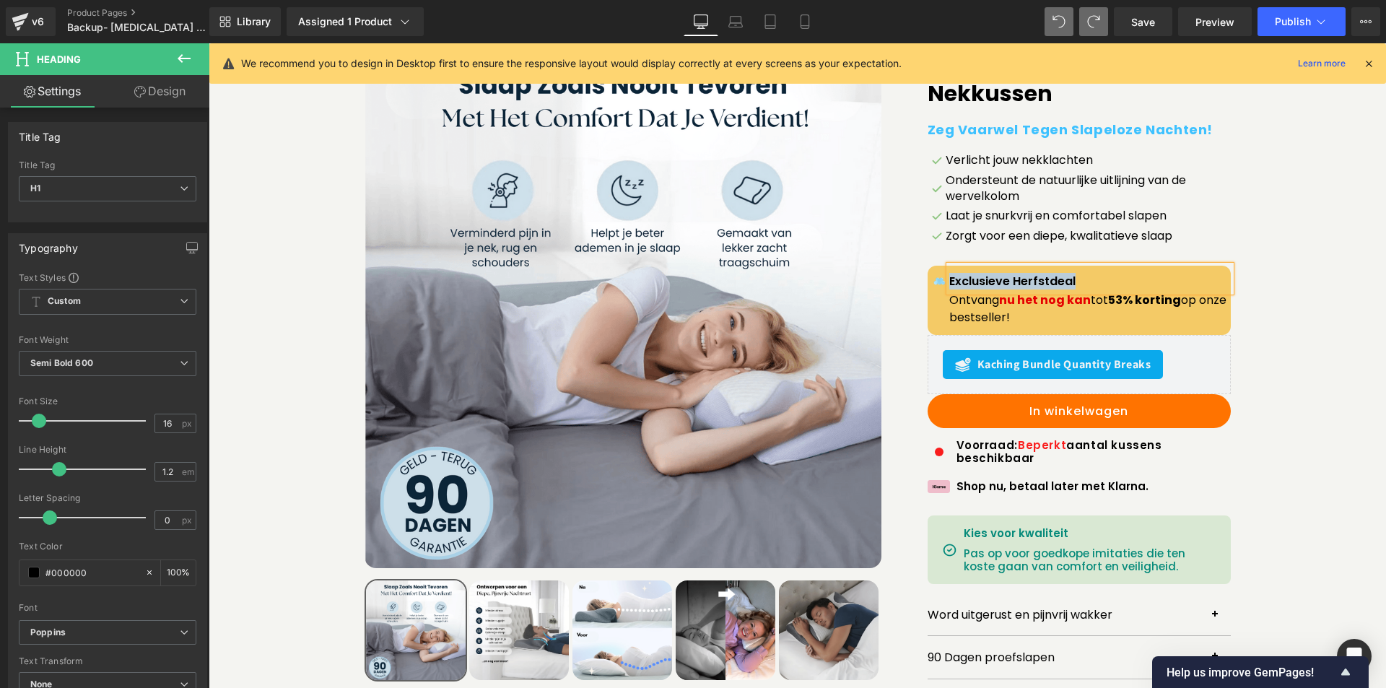
click at [954, 279] on h1 "Exclusieve Herfstdeal" at bounding box center [1090, 281] width 282 height 14
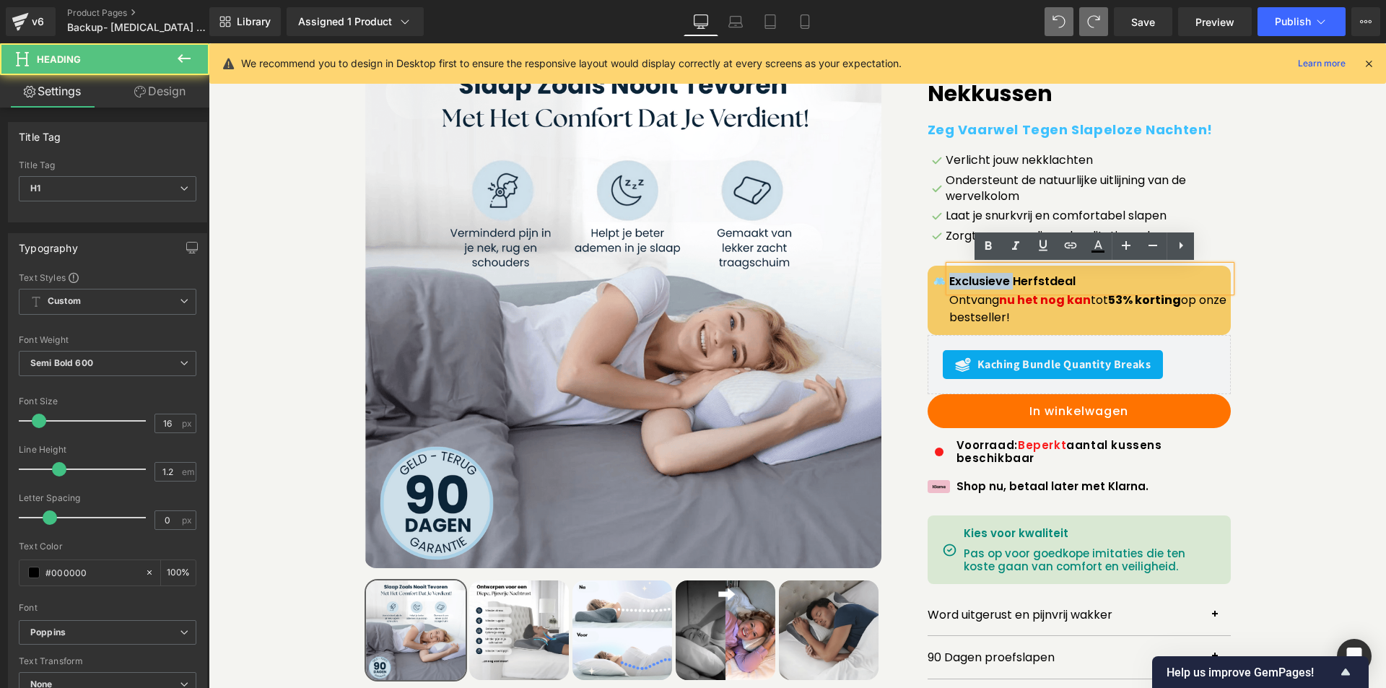
click at [954, 279] on h1 "Exclusieve Herfstdeal" at bounding box center [1090, 281] width 282 height 14
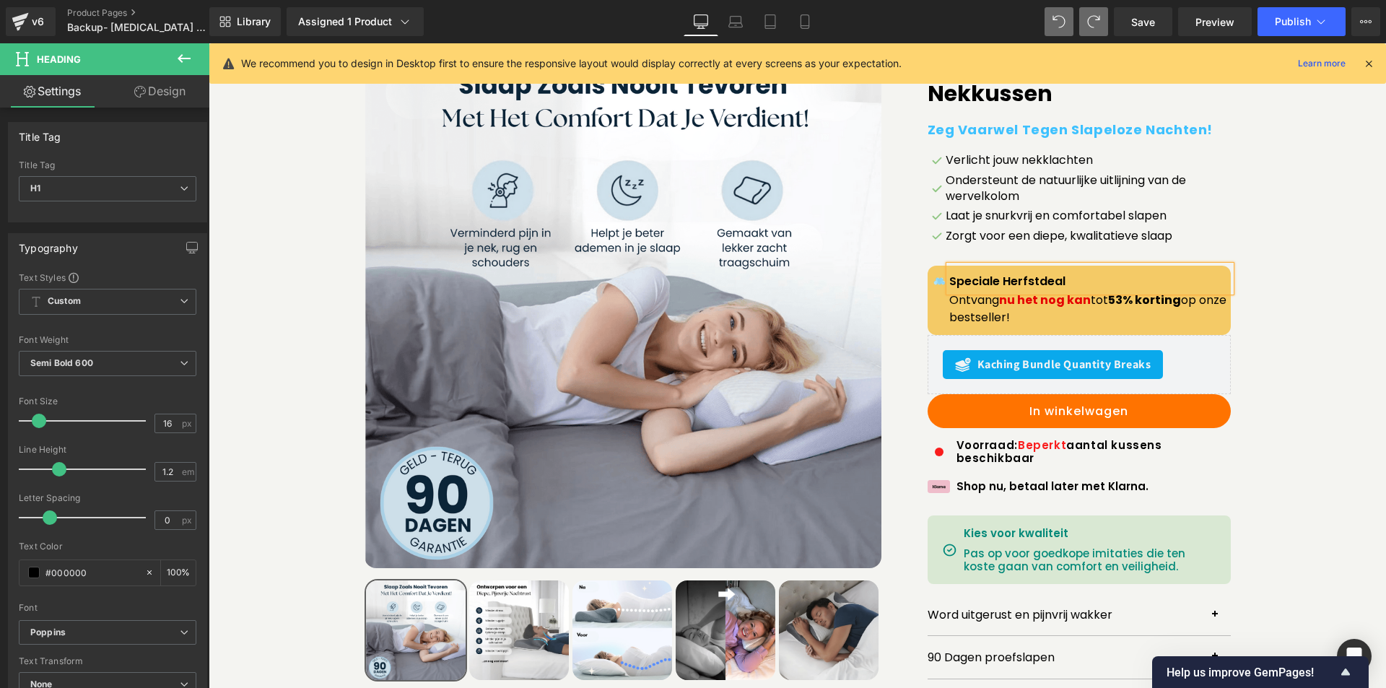
click at [1303, 300] on div "Sale Off (P) Image" at bounding box center [797, 386] width 1163 height 670
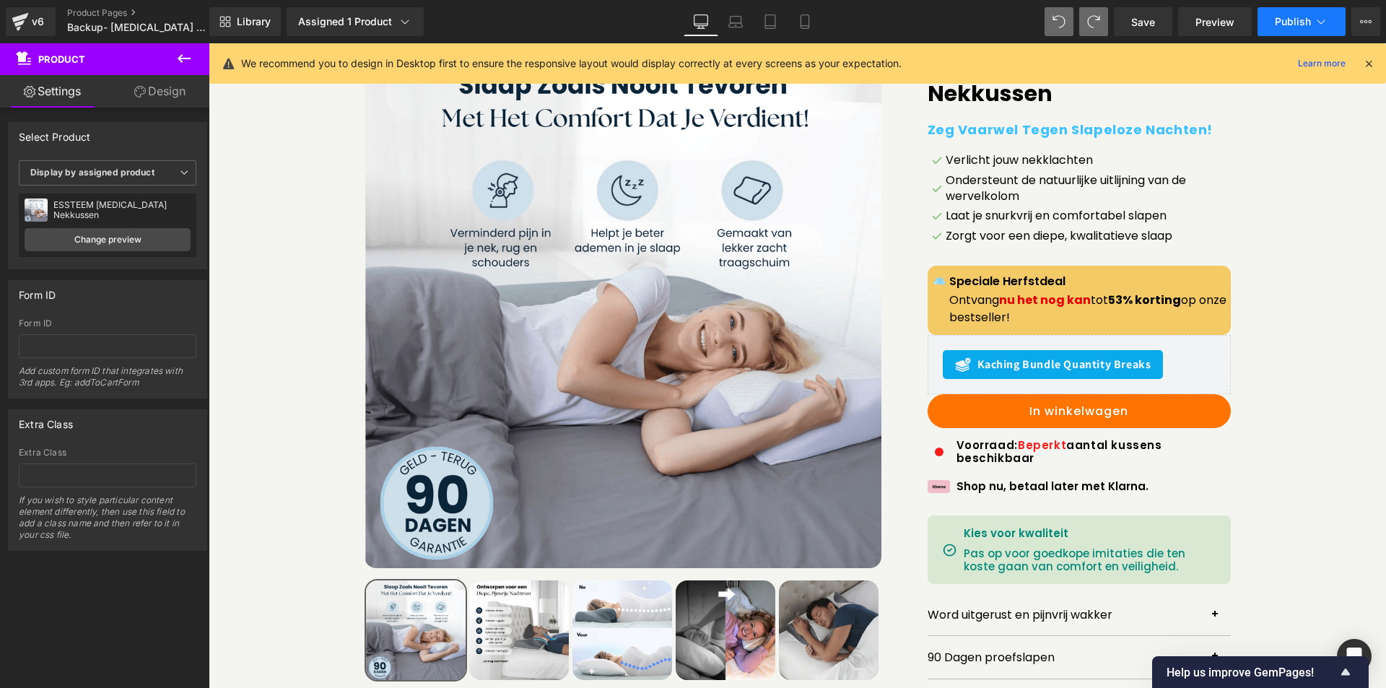
click at [1274, 22] on button "Publish" at bounding box center [1302, 21] width 88 height 29
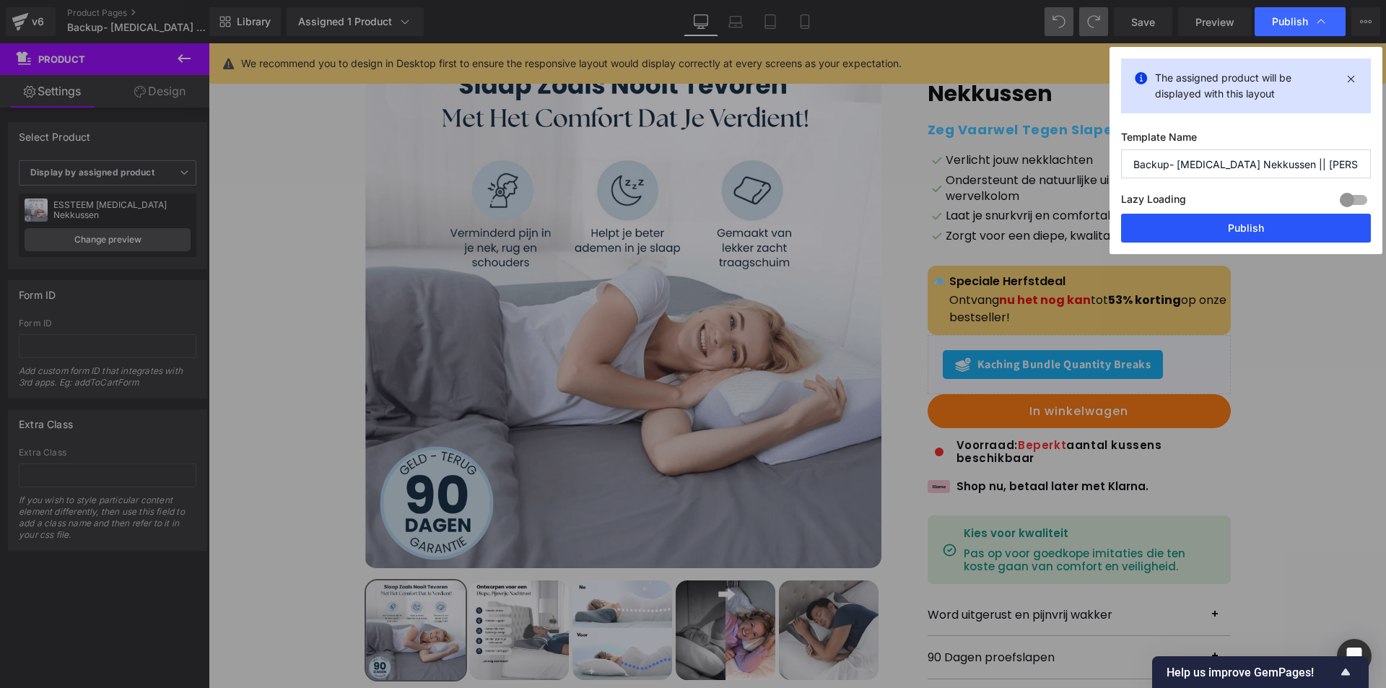
drag, startPoint x: 1222, startPoint y: 230, endPoint x: 1014, endPoint y: 191, distance: 212.1
click at [1222, 230] on button "Publish" at bounding box center [1246, 228] width 250 height 29
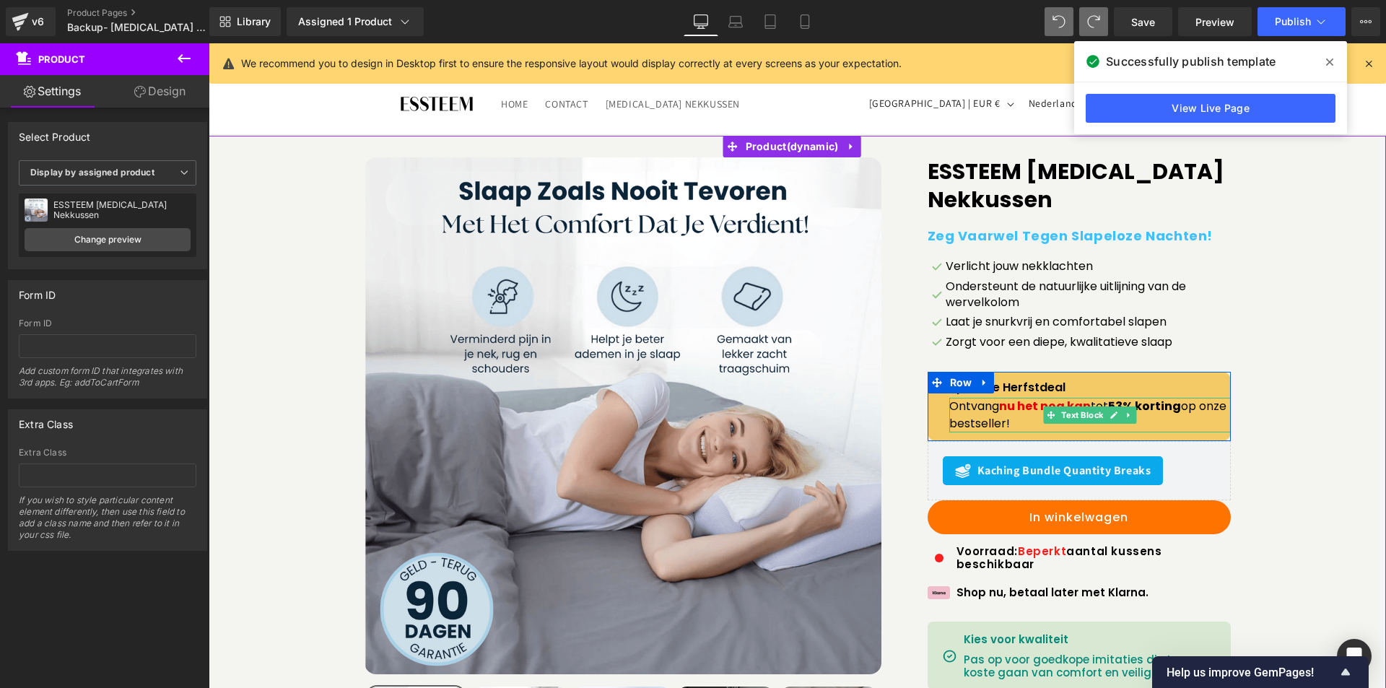
click at [983, 419] on p "Ontvang nu het nog kan tot 53% korting op onze bestseller!" at bounding box center [1090, 415] width 282 height 35
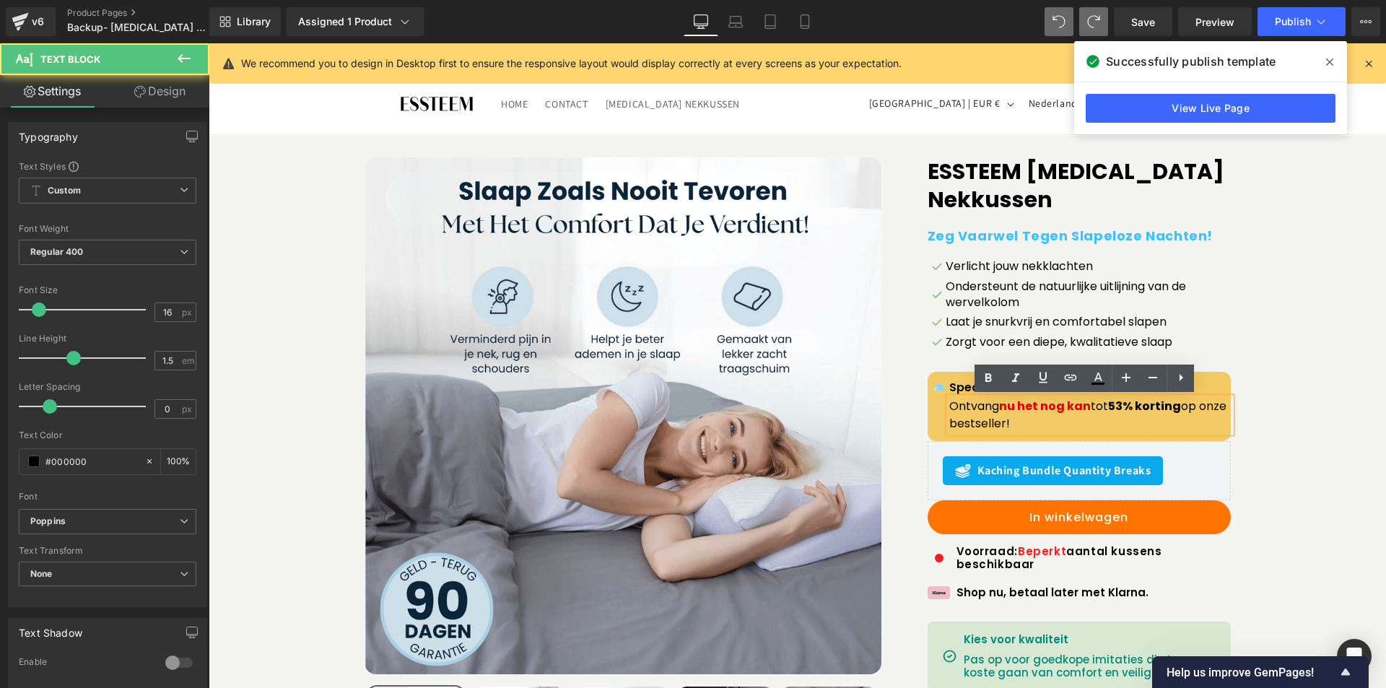
click at [949, 406] on p "Ontvang nu het nog kan tot 53% korting op onze bestseller!" at bounding box center [1090, 415] width 282 height 35
drag, startPoint x: 943, startPoint y: 409, endPoint x: 1038, endPoint y: 419, distance: 95.9
click at [1038, 419] on div "Ontvang nu het nog kan tot 53% korting op onze bestseller!" at bounding box center [1090, 415] width 282 height 35
click at [1038, 424] on p "Ontvang nu het nog kan tot 53% korting op onze bestseller!" at bounding box center [1090, 415] width 282 height 35
drag, startPoint x: 1039, startPoint y: 422, endPoint x: 945, endPoint y: 409, distance: 94.9
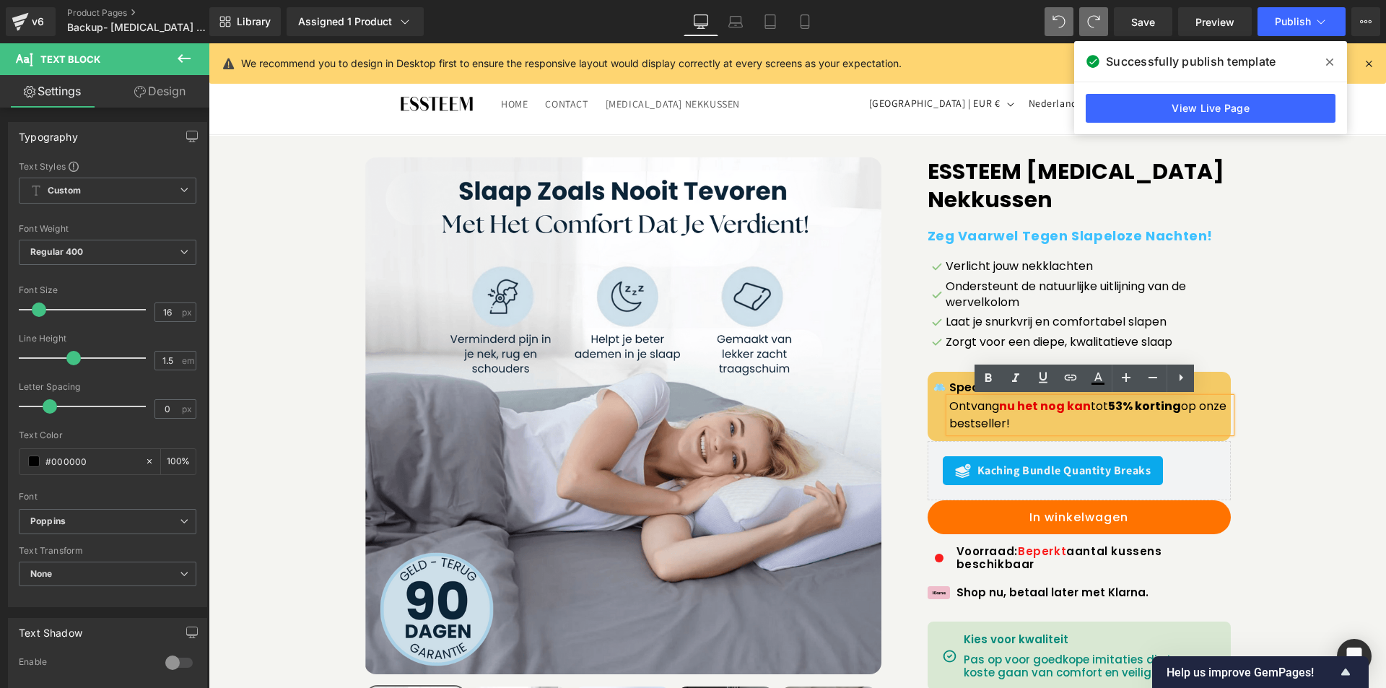
click at [949, 409] on p "Ontvang nu het nog kan tot 53% korting op onze bestseller!" at bounding box center [1090, 415] width 282 height 35
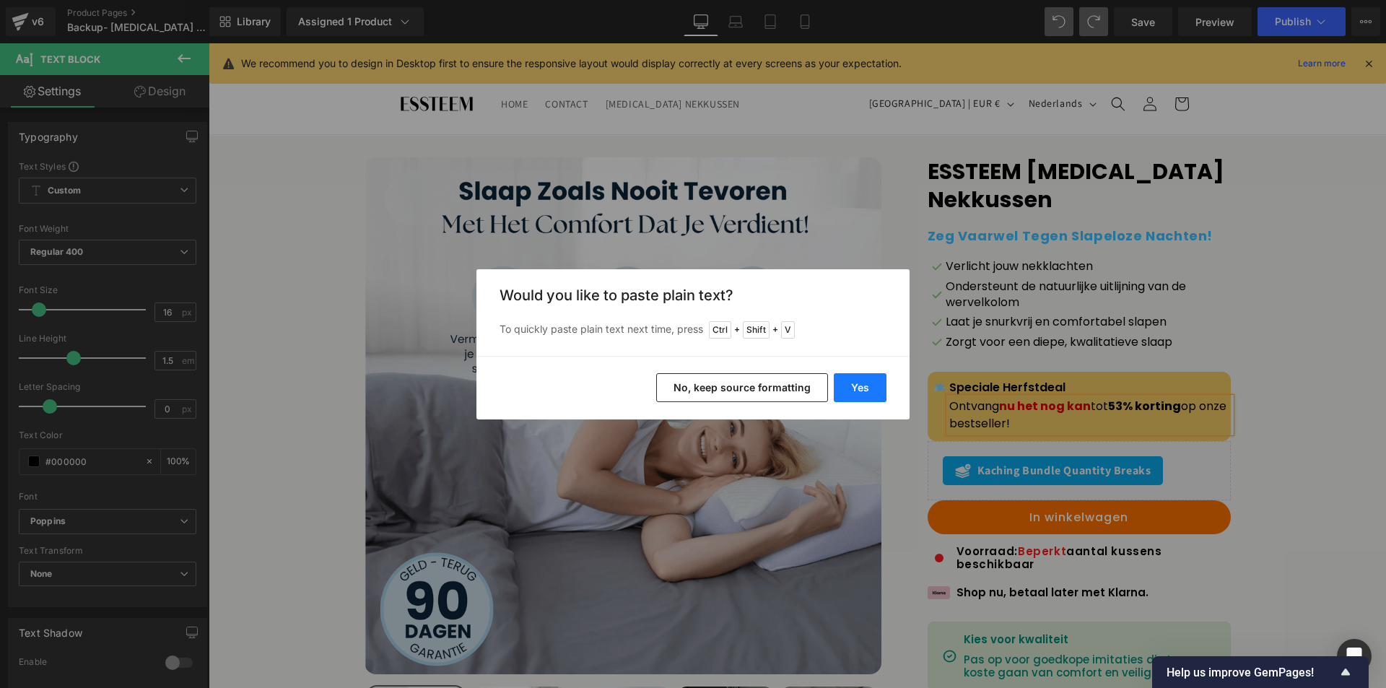
click at [873, 390] on button "Yes" at bounding box center [860, 387] width 53 height 29
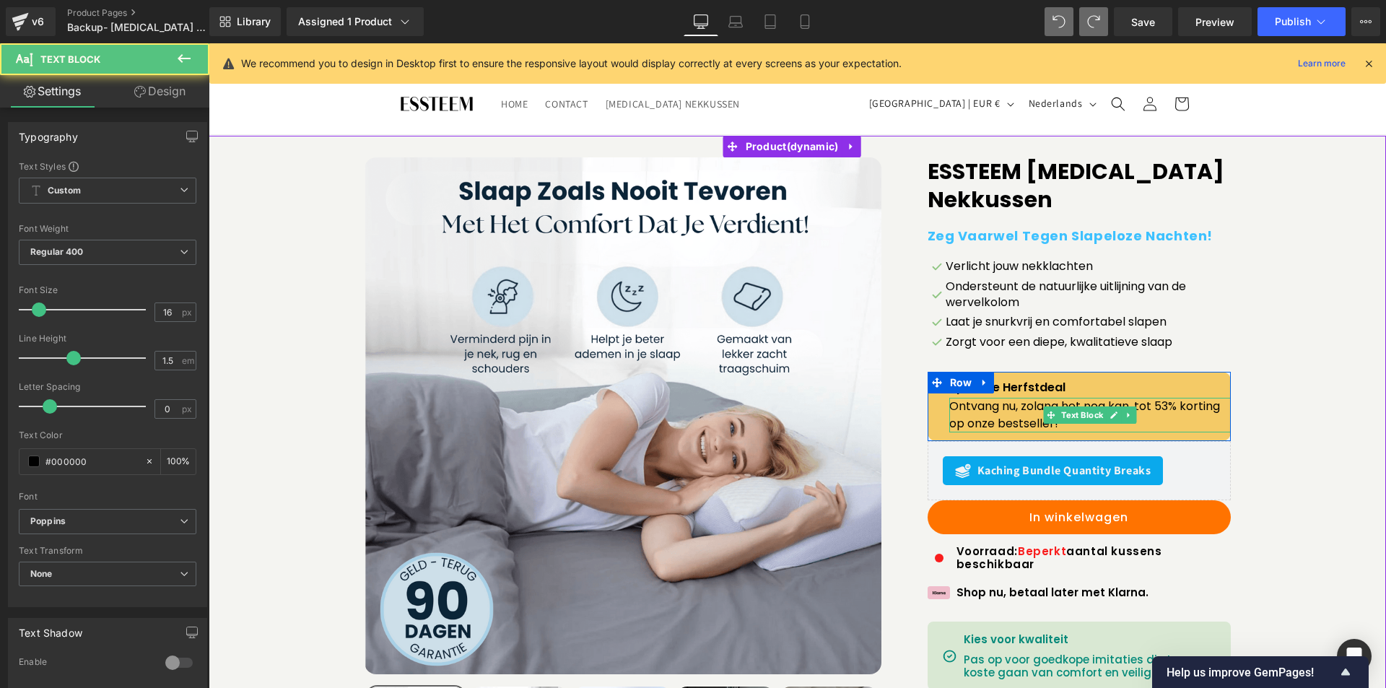
click at [1018, 410] on p "Ontvang nu, zolang het nog kan, tot 53% korting op onze bestseller!" at bounding box center [1090, 415] width 282 height 35
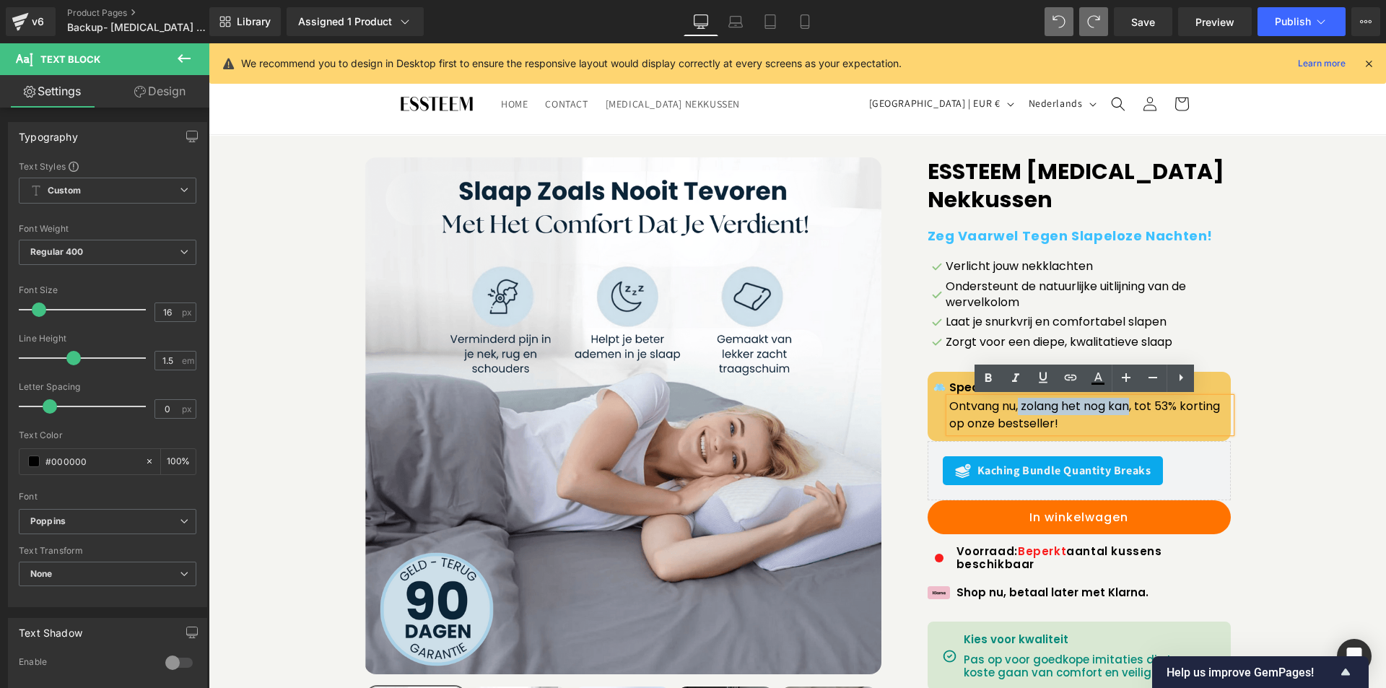
drag, startPoint x: 1014, startPoint y: 406, endPoint x: 1126, endPoint y: 407, distance: 111.2
click at [1126, 407] on p "Ontvang nu, zolang het nog kan, tot 53% korting op onze bestseller!" at bounding box center [1090, 415] width 282 height 35
click at [1097, 382] on icon at bounding box center [1098, 378] width 17 height 17
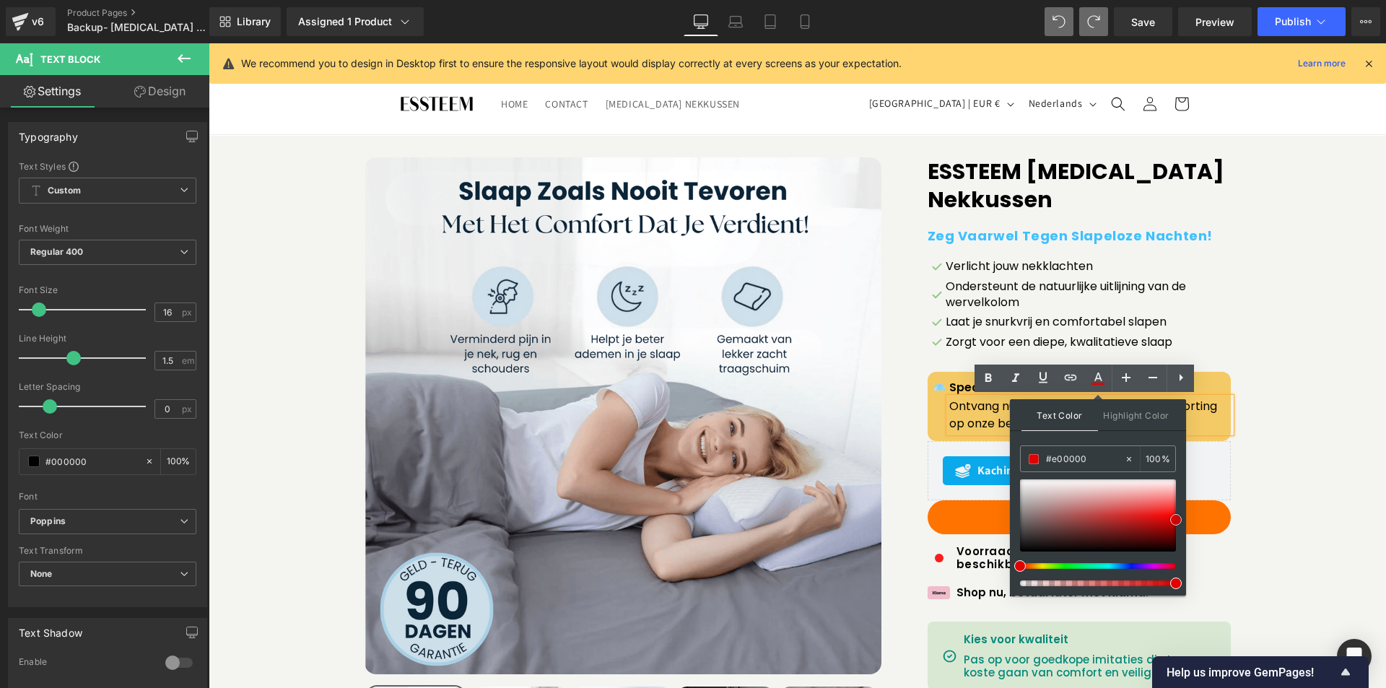
drag, startPoint x: 1328, startPoint y: 559, endPoint x: 1193, endPoint y: 518, distance: 140.2
click at [1285, 457] on div "Sale Off (P) Image" at bounding box center [797, 492] width 1163 height 670
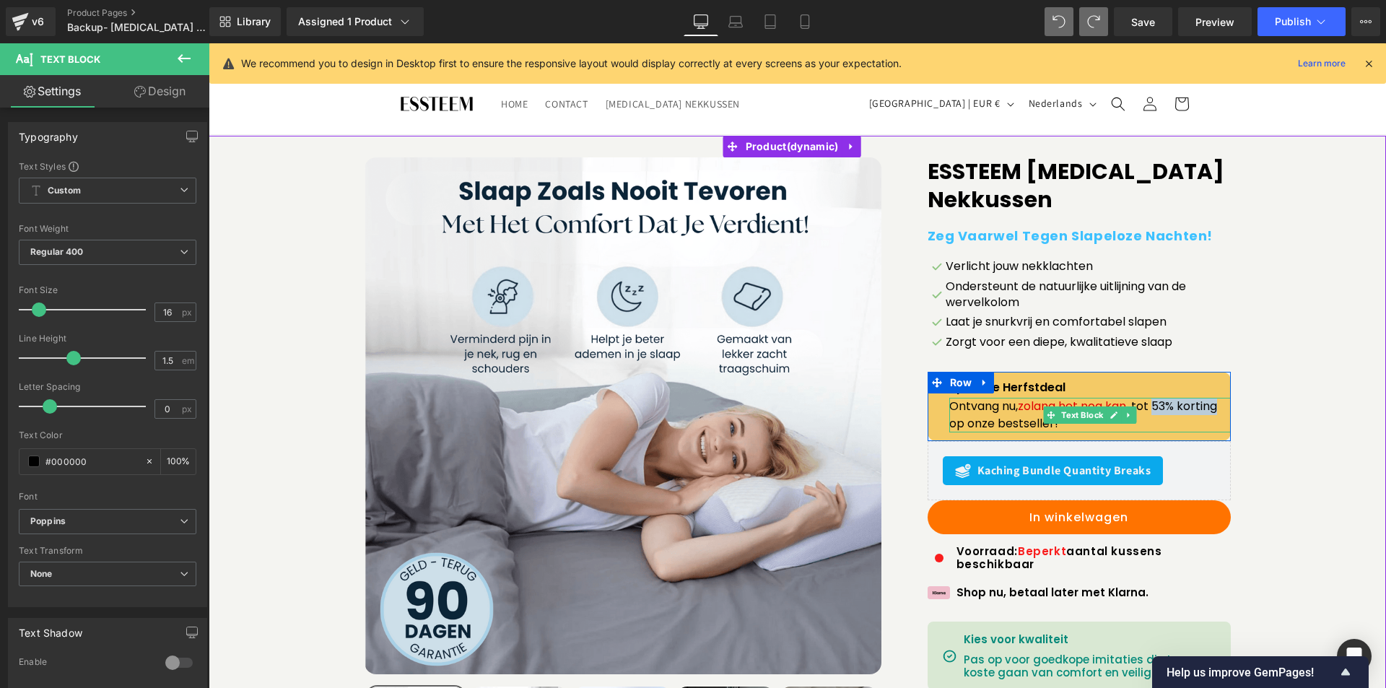
drag, startPoint x: 1151, startPoint y: 407, endPoint x: 1217, endPoint y: 406, distance: 66.4
click at [1217, 406] on p "Ontvang nu, zolang het nog kan , tot 53% korting op onze bestseller!" at bounding box center [1090, 415] width 282 height 35
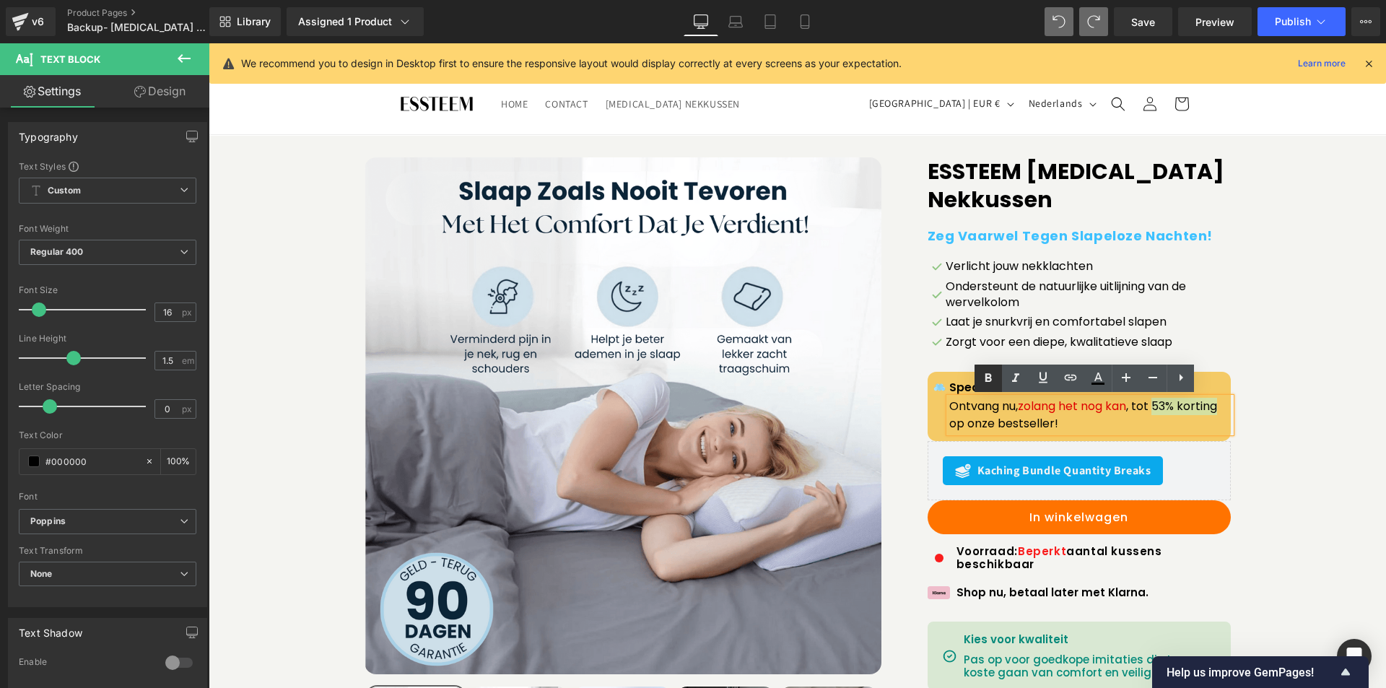
click at [986, 381] on icon at bounding box center [989, 378] width 6 height 9
drag, startPoint x: 1017, startPoint y: 406, endPoint x: 1126, endPoint y: 406, distance: 109.0
click at [1126, 406] on span "zolang het nog kan" at bounding box center [1072, 406] width 108 height 17
click at [995, 374] on icon at bounding box center [988, 378] width 17 height 17
click at [1257, 282] on div "Sale Off (P) Image" at bounding box center [797, 492] width 1163 height 670
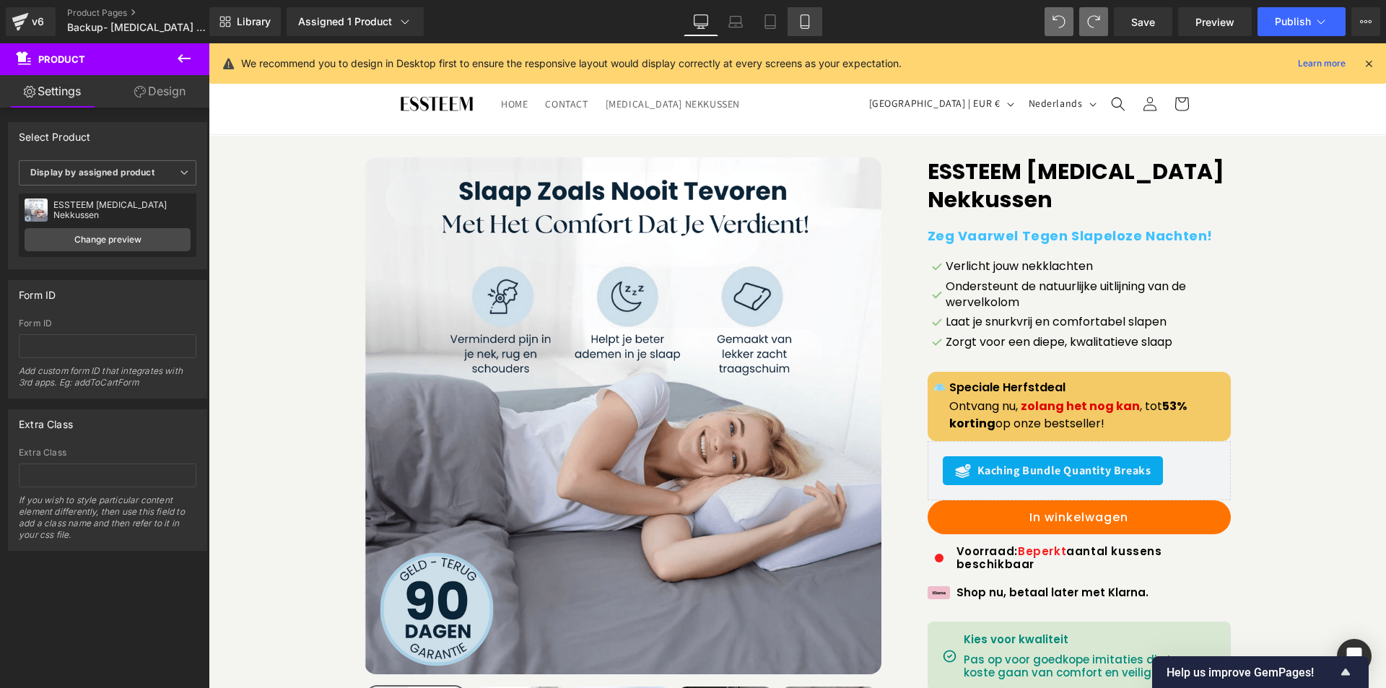
click at [803, 16] on icon at bounding box center [805, 21] width 14 height 14
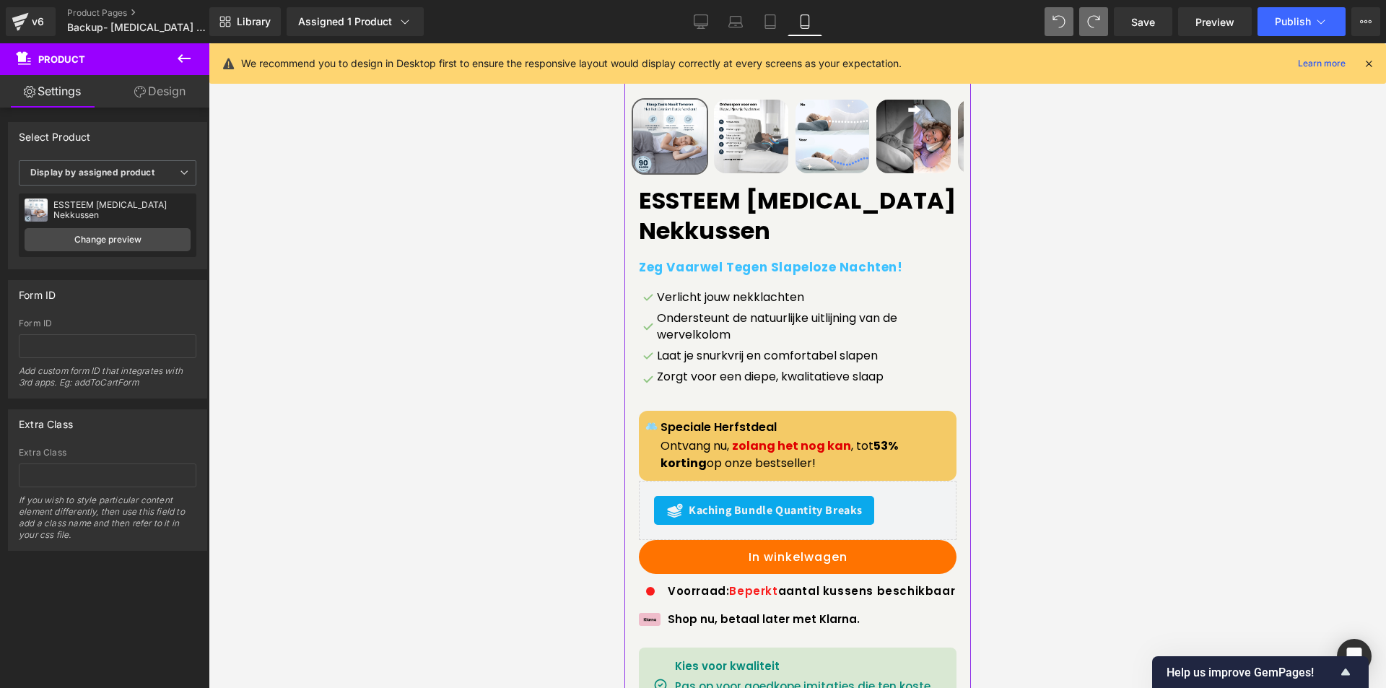
scroll to position [434, 0]
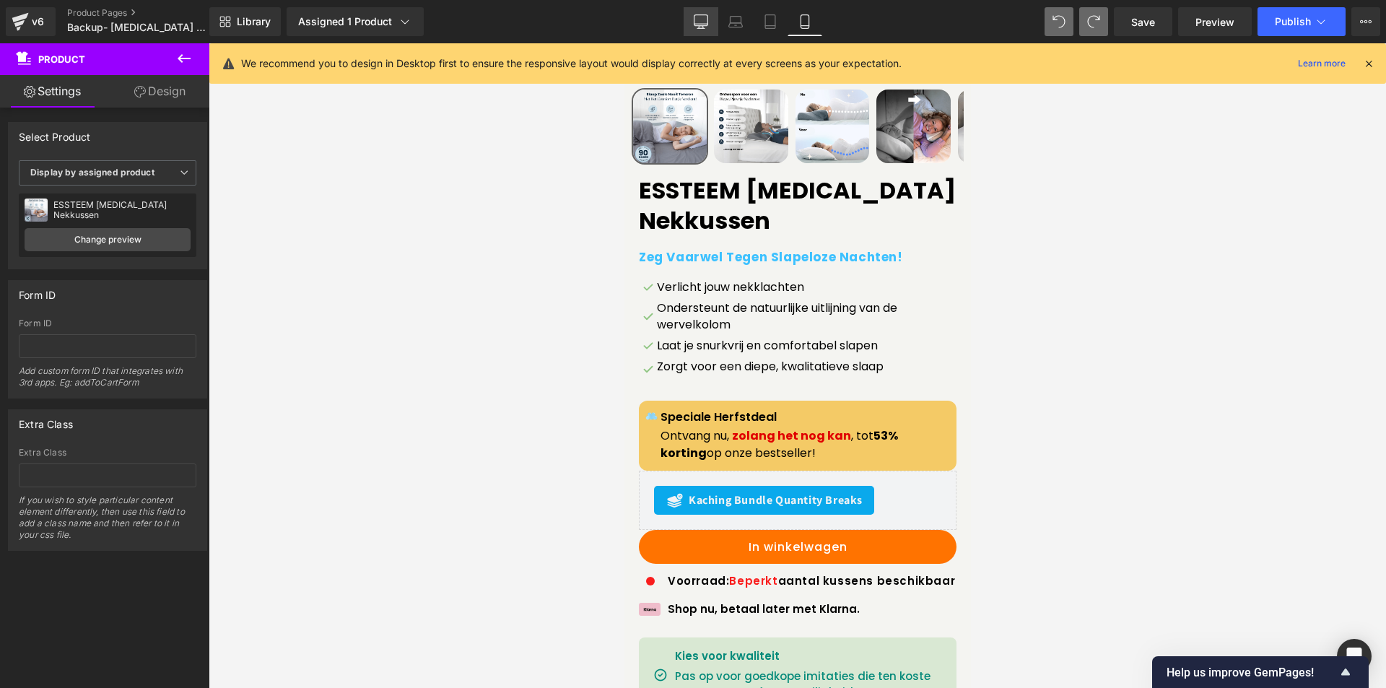
click at [705, 20] on icon at bounding box center [701, 21] width 14 height 14
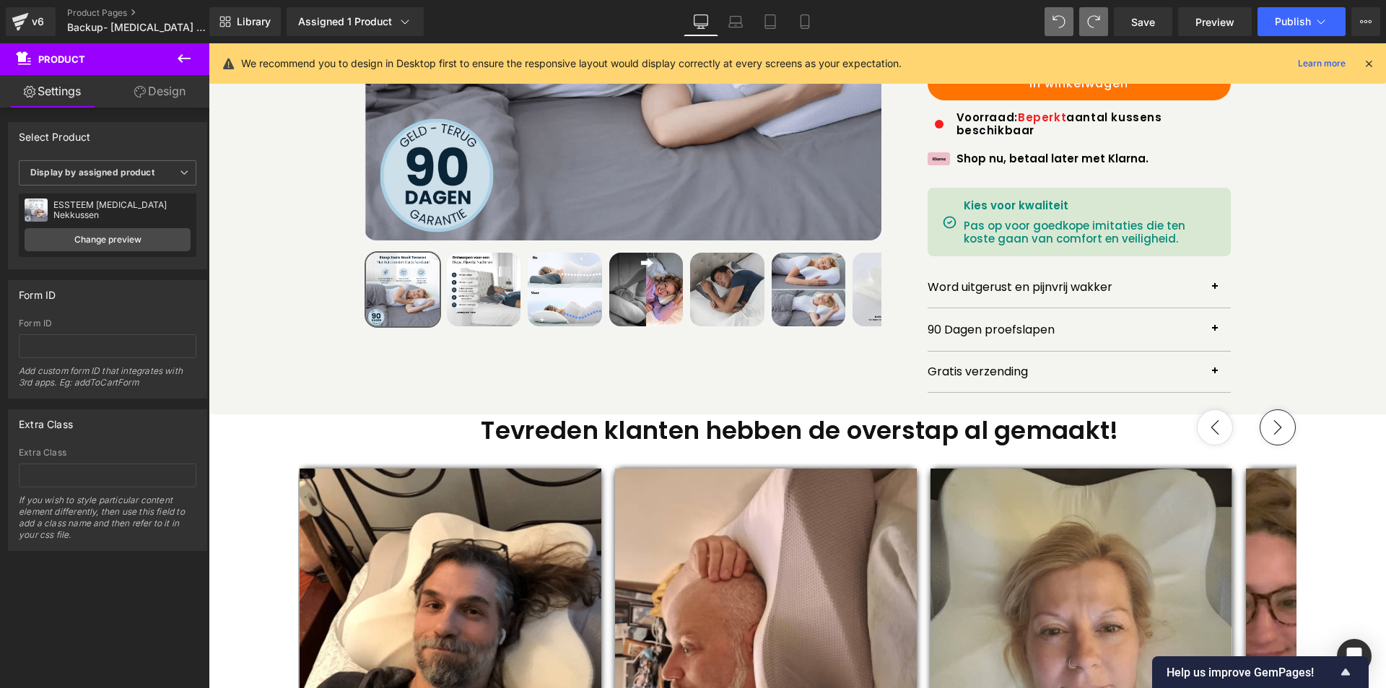
scroll to position [0, 0]
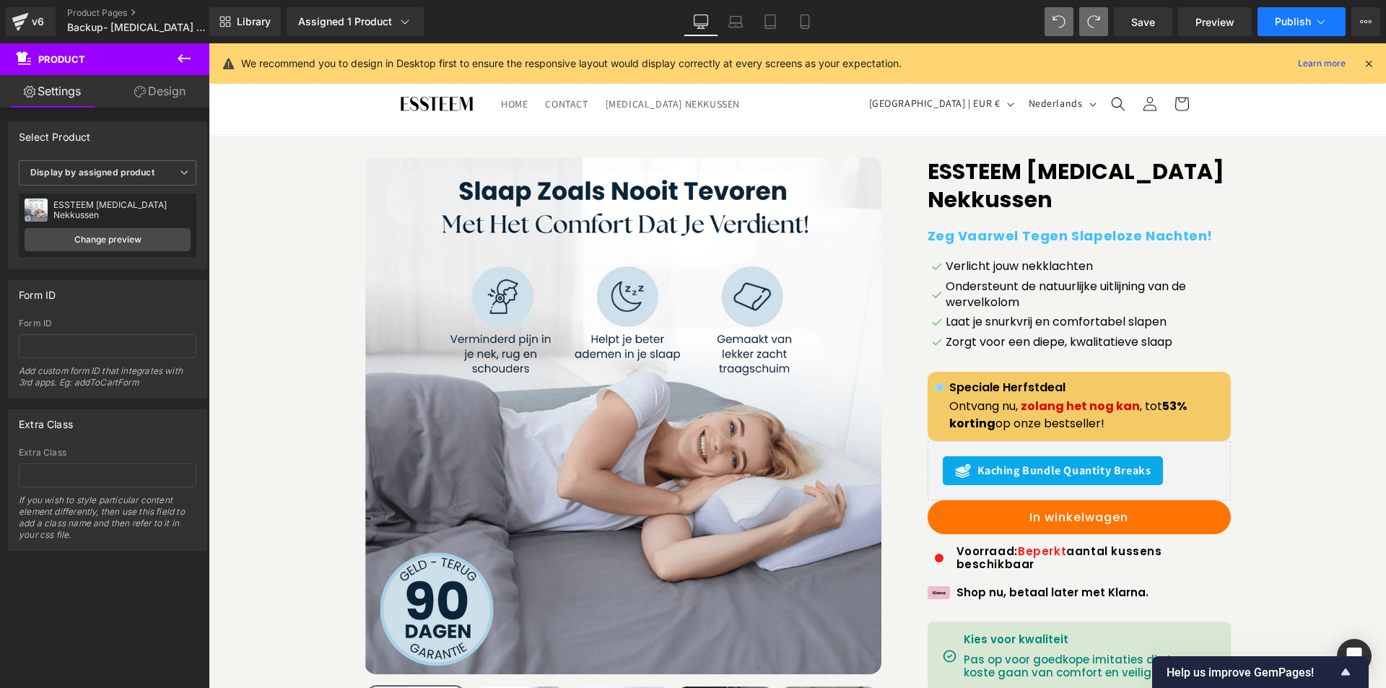
click at [1285, 16] on span "Publish" at bounding box center [1293, 22] width 36 height 12
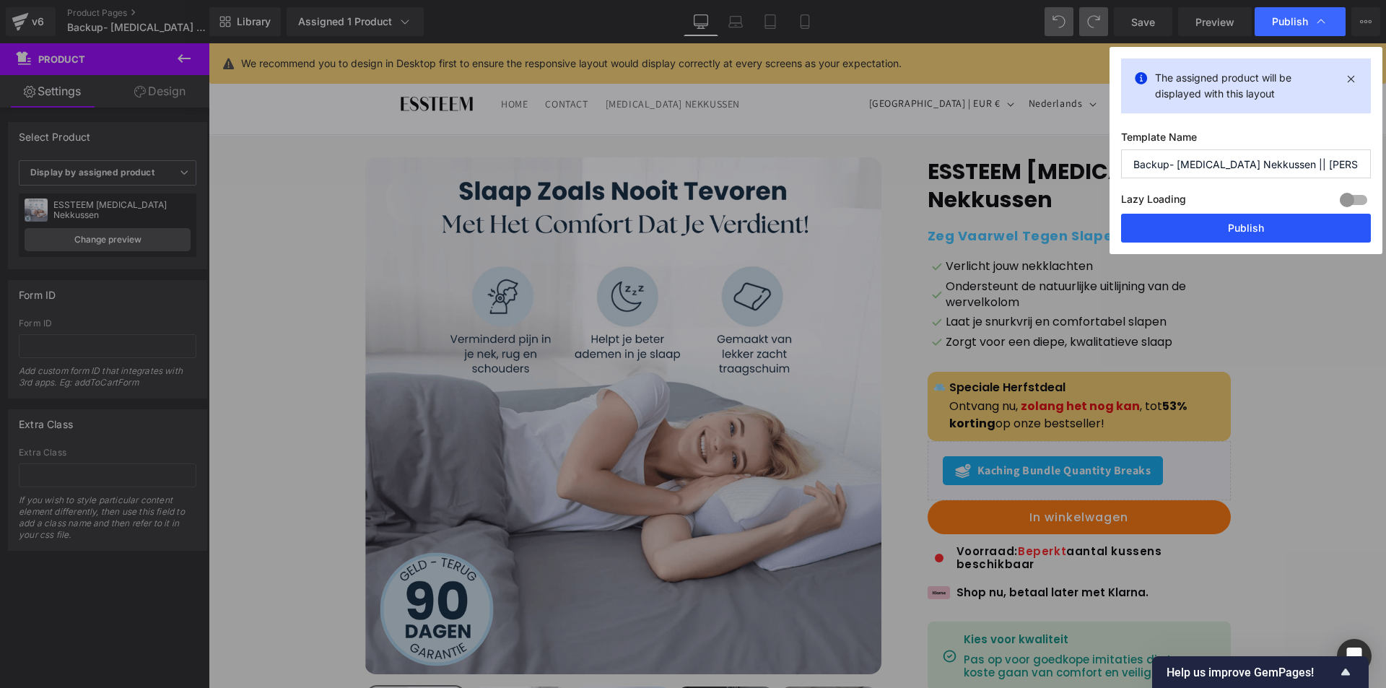
drag, startPoint x: 1216, startPoint y: 219, endPoint x: 560, endPoint y: 98, distance: 666.7
click at [1216, 219] on button "Publish" at bounding box center [1246, 228] width 250 height 29
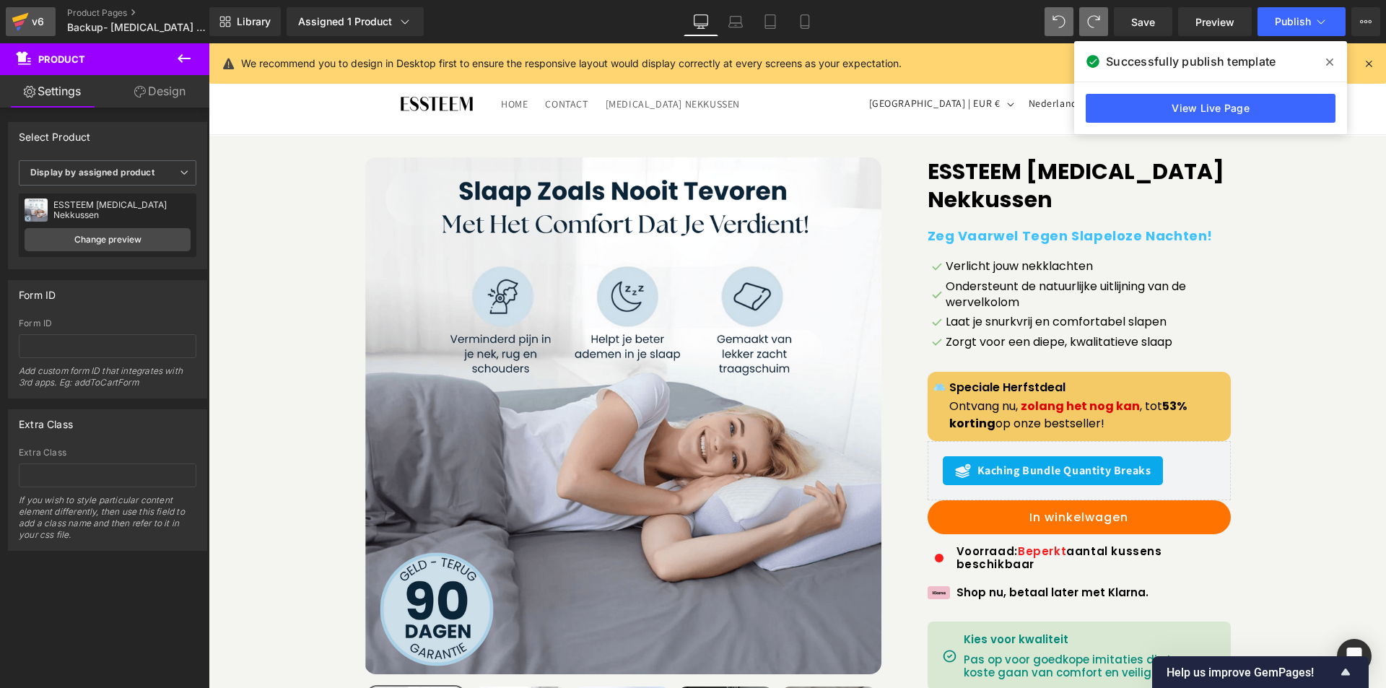
click at [27, 22] on icon at bounding box center [20, 22] width 17 height 36
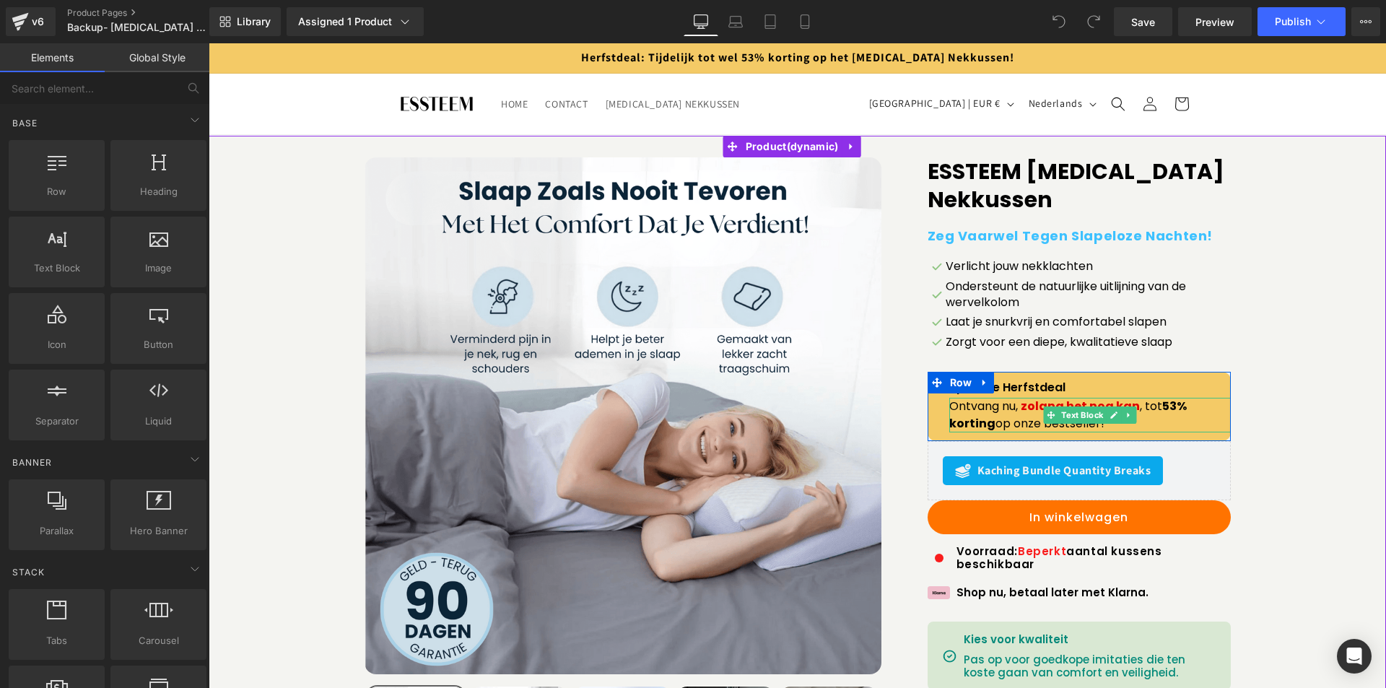
click at [1021, 406] on span "zolang het nog kan" at bounding box center [1080, 406] width 119 height 17
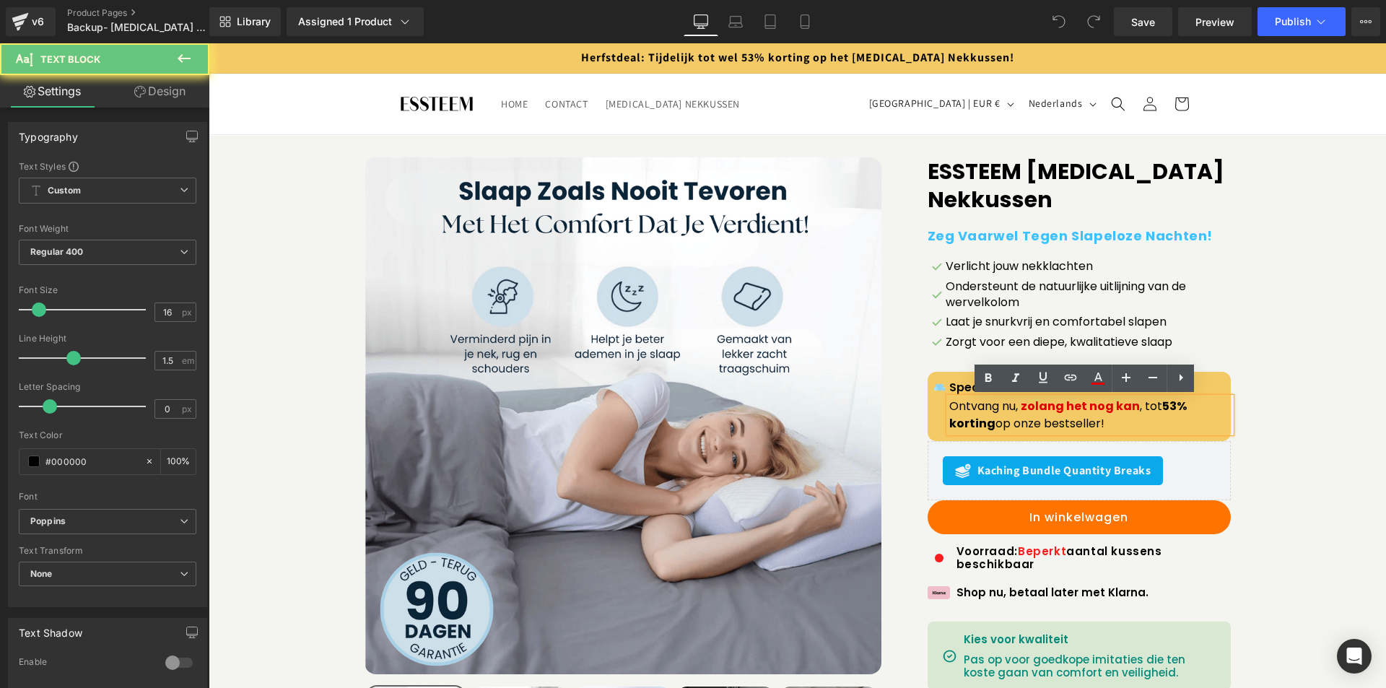
click at [1021, 407] on span "zolang het nog kan" at bounding box center [1080, 406] width 119 height 17
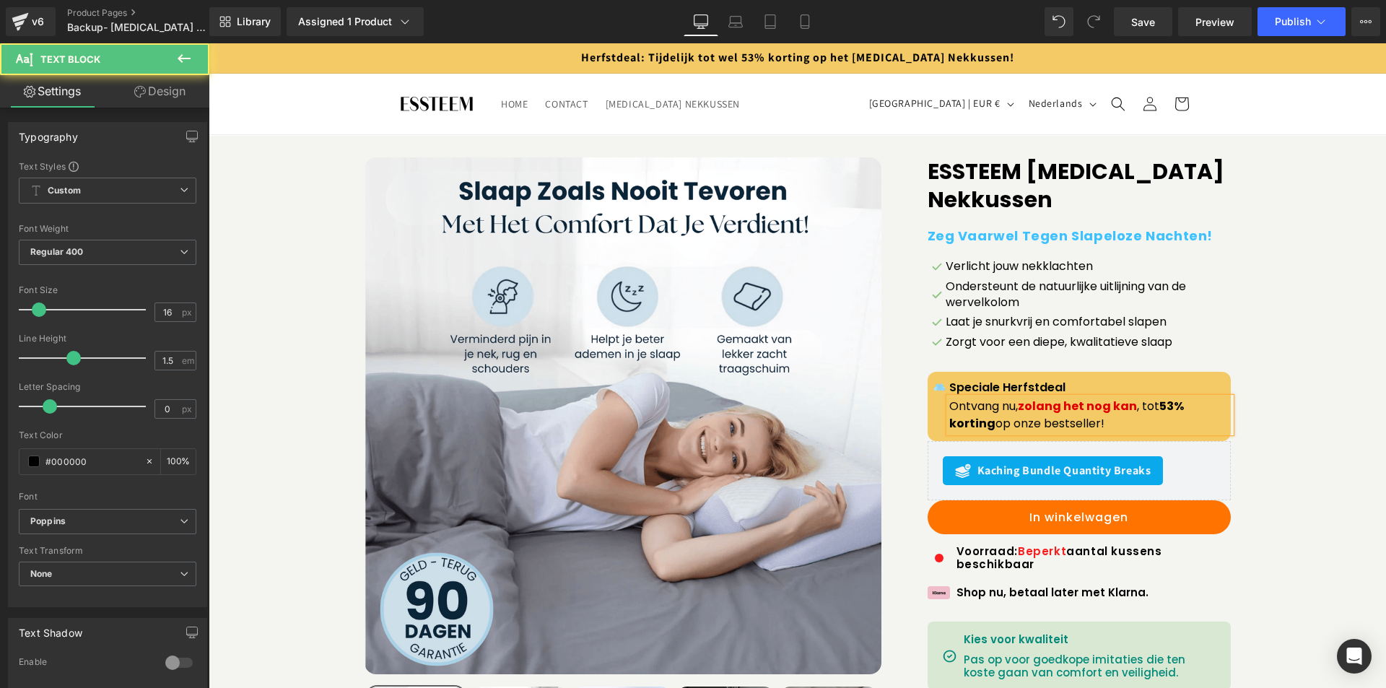
click at [1038, 406] on span "zolang het nog kan" at bounding box center [1077, 406] width 119 height 17
click at [1092, 405] on span "zolang het nog kan" at bounding box center [1077, 406] width 119 height 17
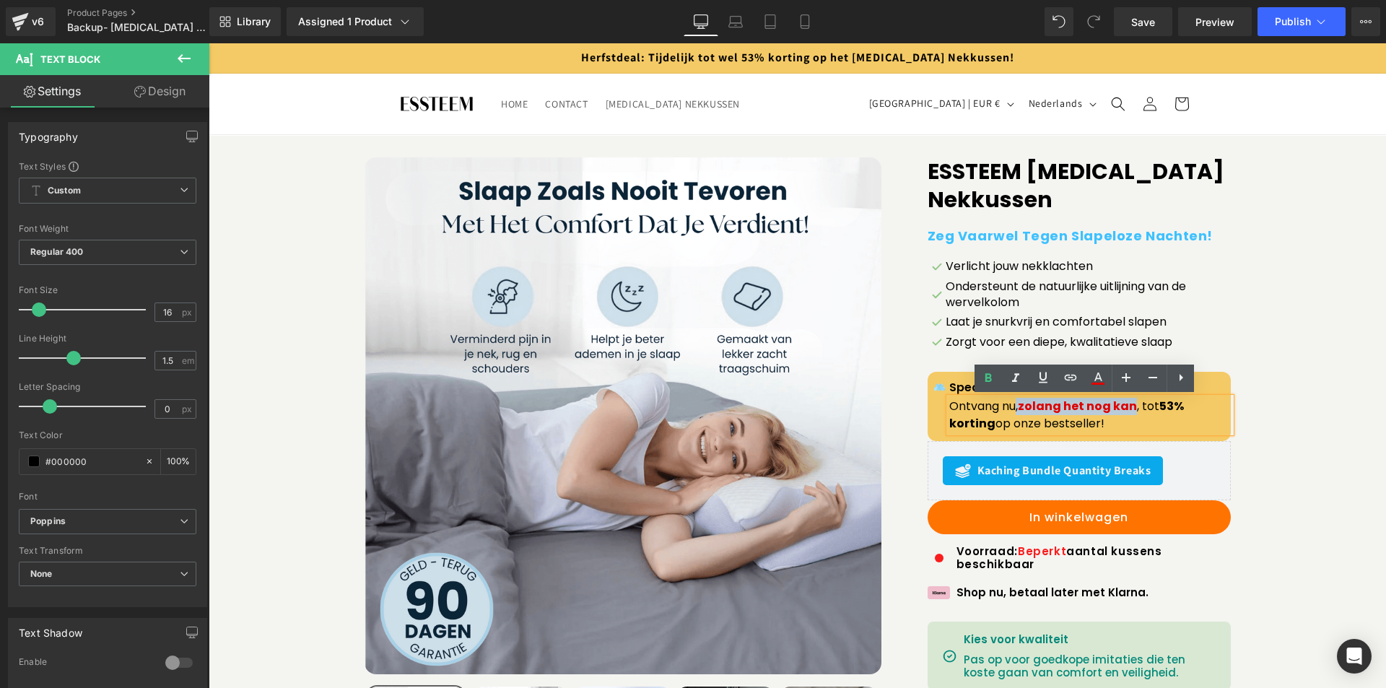
drag, startPoint x: 1010, startPoint y: 411, endPoint x: 1131, endPoint y: 406, distance: 120.7
click at [1131, 406] on p "Ontvang nu, zolang het nog kan , tot 53% korting op onze bestseller!" at bounding box center [1090, 415] width 282 height 35
click at [1111, 407] on span "zolang het nog kan" at bounding box center [1077, 406] width 119 height 17
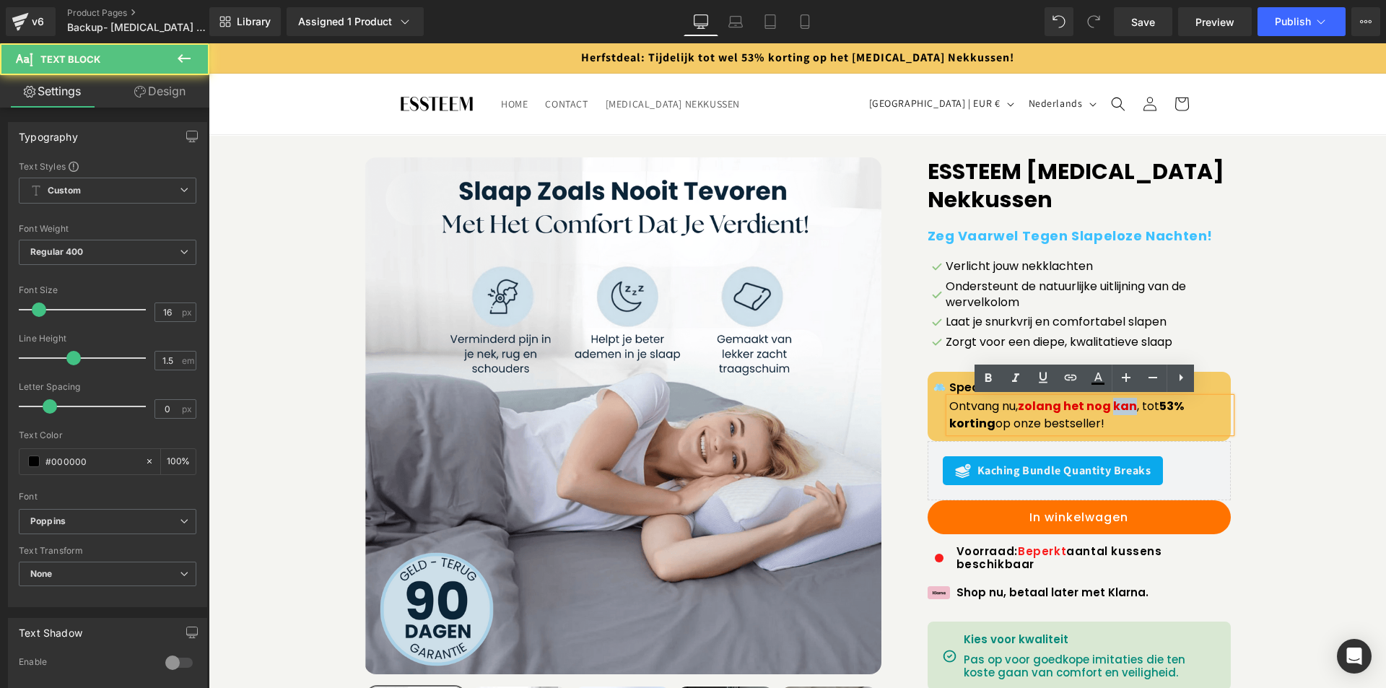
click at [1111, 407] on span "zolang het nog kan" at bounding box center [1077, 406] width 119 height 17
click at [1015, 409] on p "Ontvang nu, zolang het nog kan , tot 53% korting op onze bestseller!" at bounding box center [1090, 415] width 282 height 35
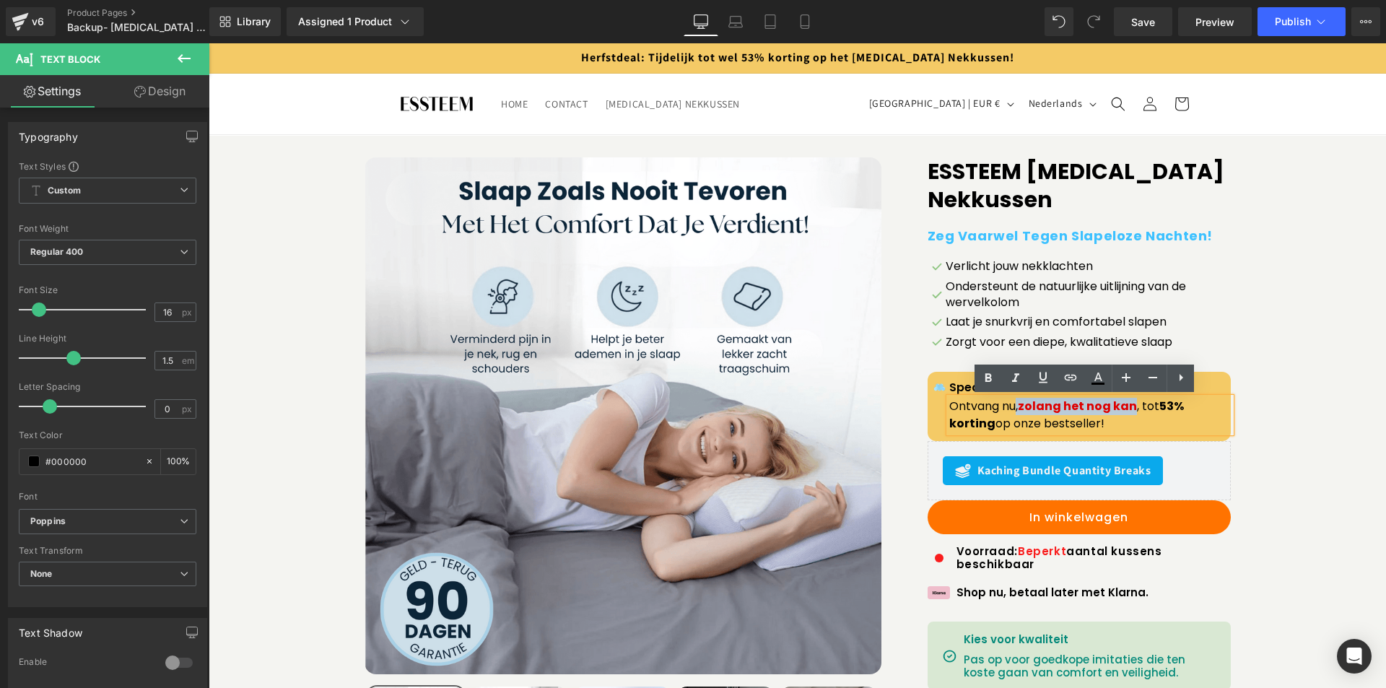
drag, startPoint x: 1012, startPoint y: 406, endPoint x: 1131, endPoint y: 412, distance: 118.5
click at [1131, 412] on p "Ontvang nu, zolang het nog kan , tot 53% korting op onze bestseller!" at bounding box center [1090, 415] width 282 height 35
click at [1012, 414] on p "Ontvang nu, zolang het nog kan , tot 53% korting op onze bestseller!" at bounding box center [1090, 415] width 282 height 35
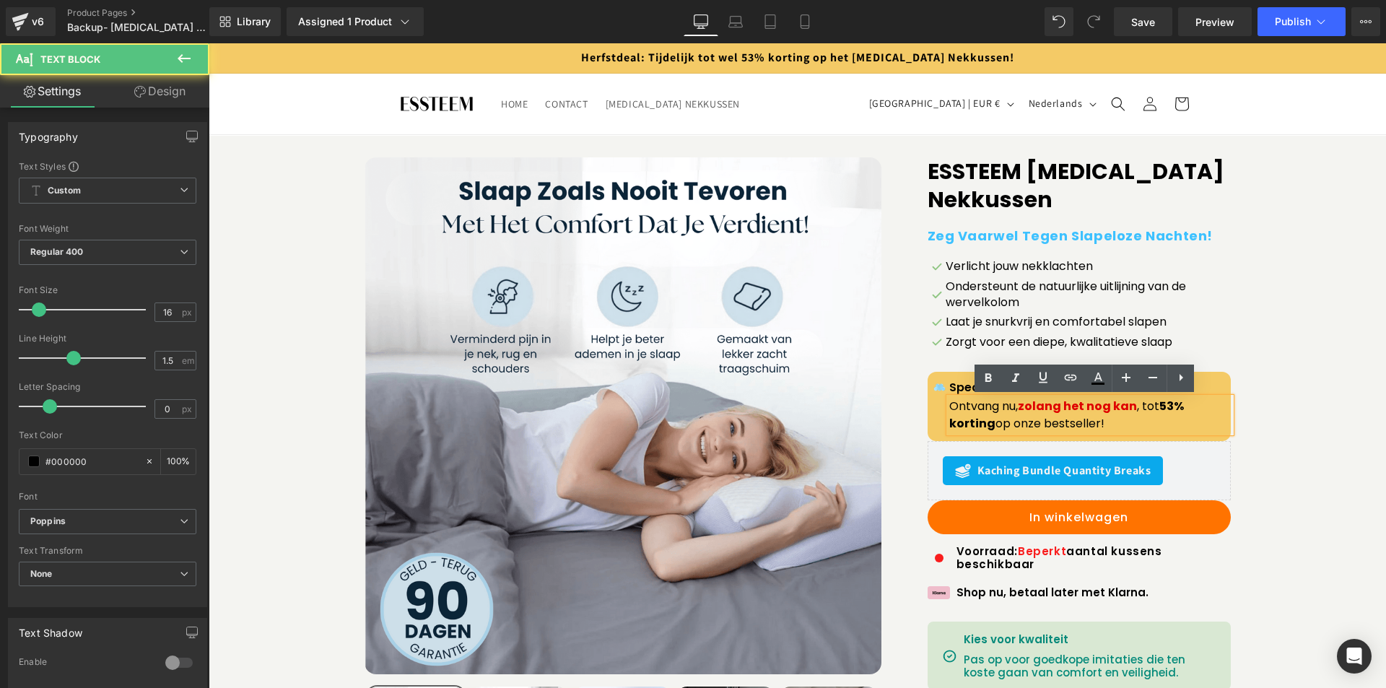
click at [1063, 413] on span "zolang het nog kan" at bounding box center [1077, 406] width 119 height 17
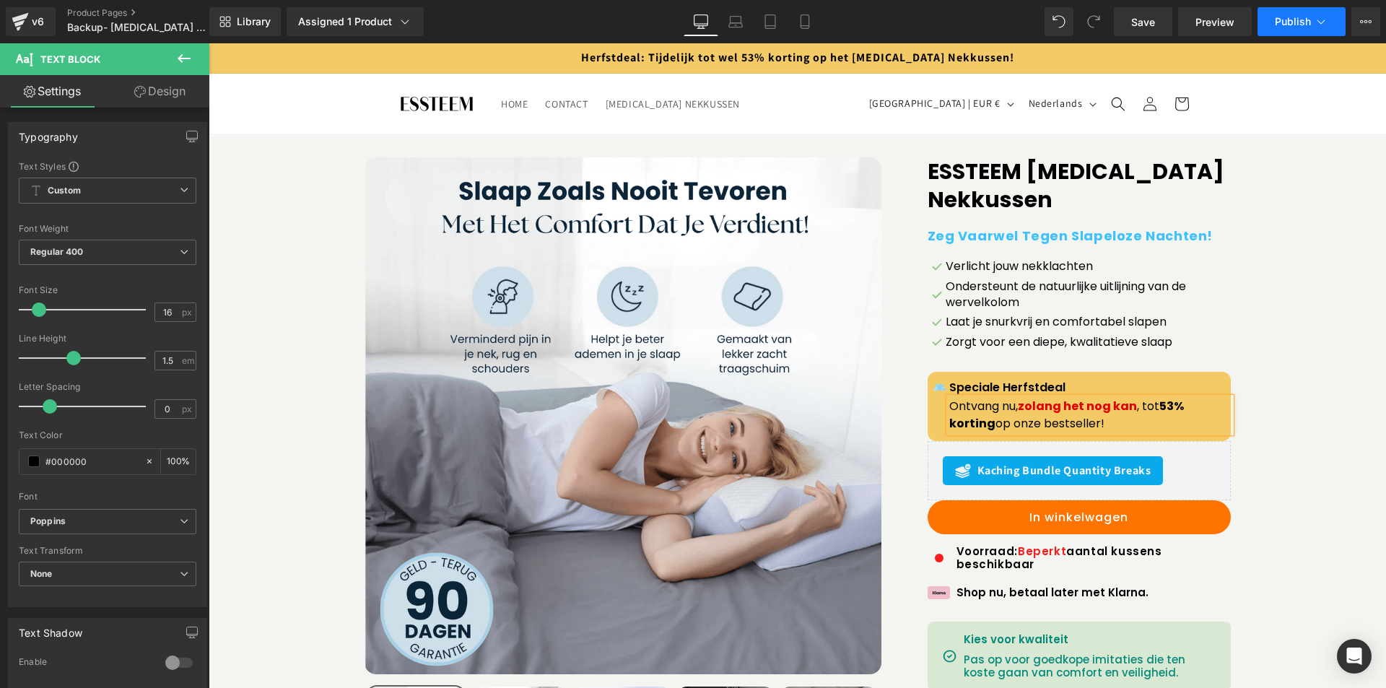
click at [1293, 18] on span "Publish" at bounding box center [1293, 22] width 36 height 12
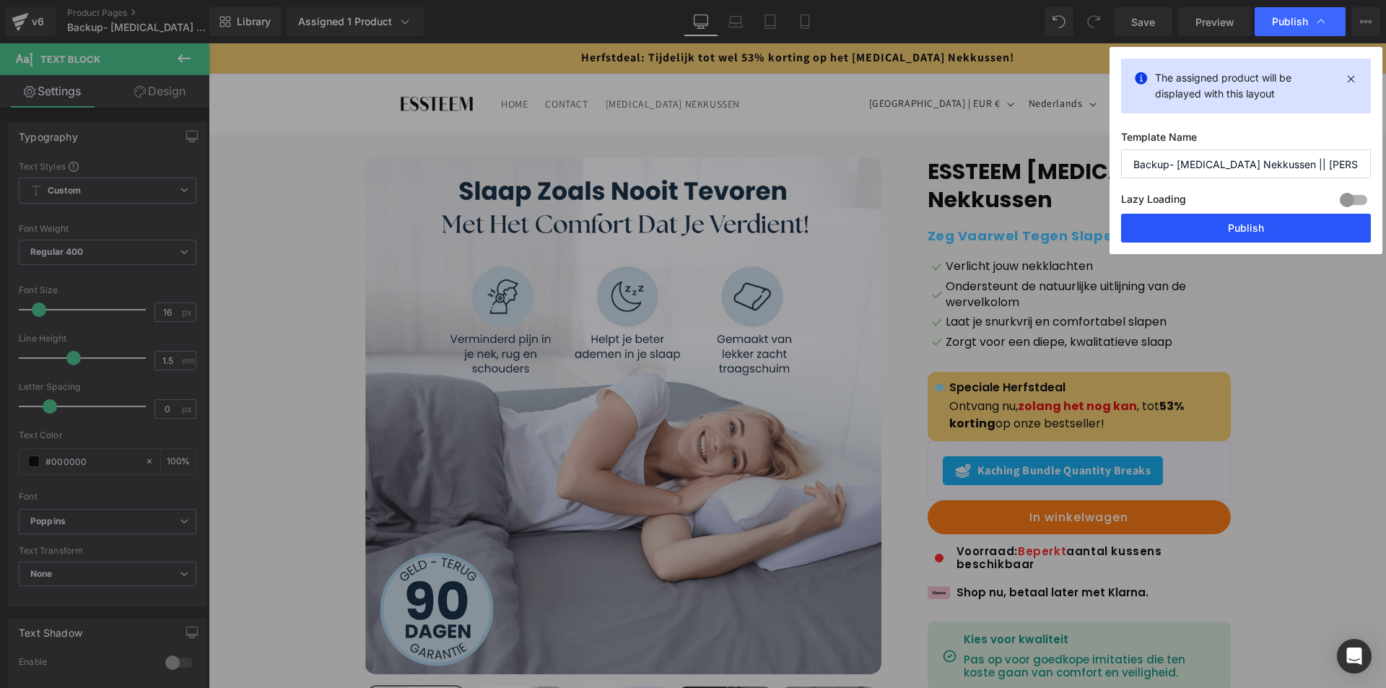
click at [1217, 231] on button "Publish" at bounding box center [1246, 228] width 250 height 29
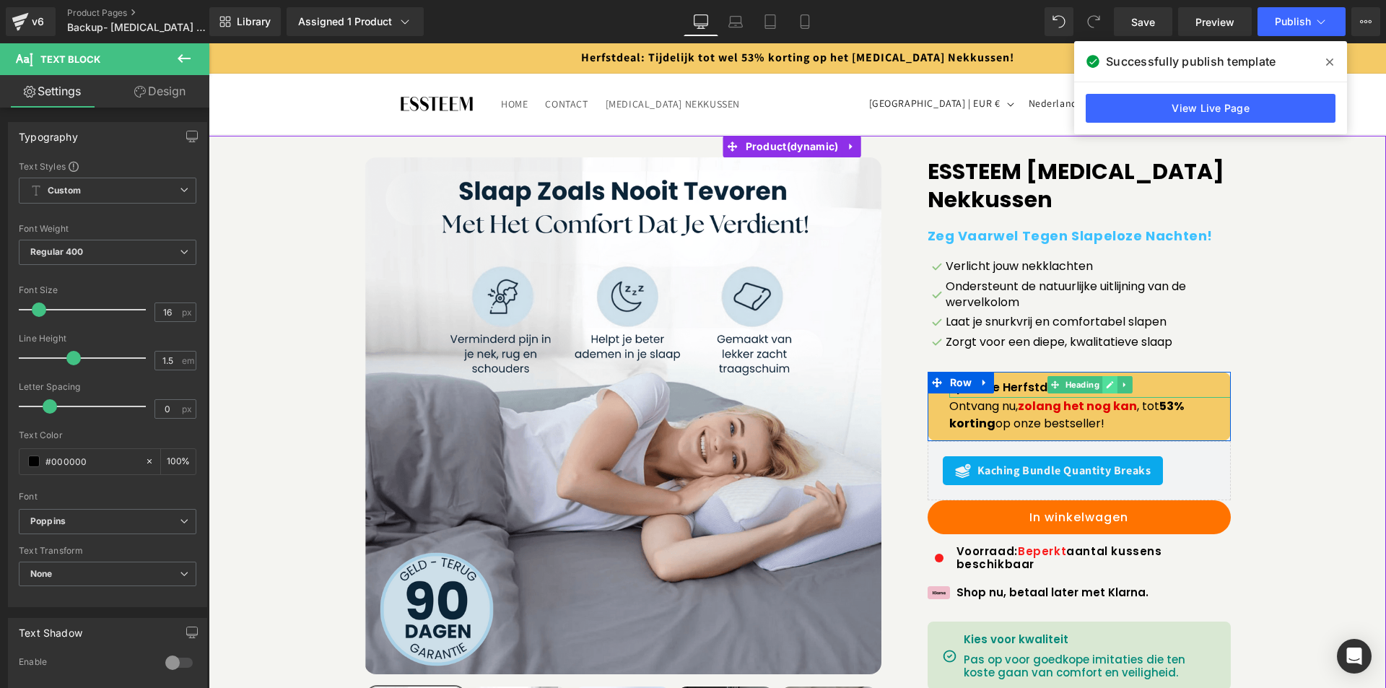
click at [1107, 388] on icon at bounding box center [1110, 384] width 8 height 9
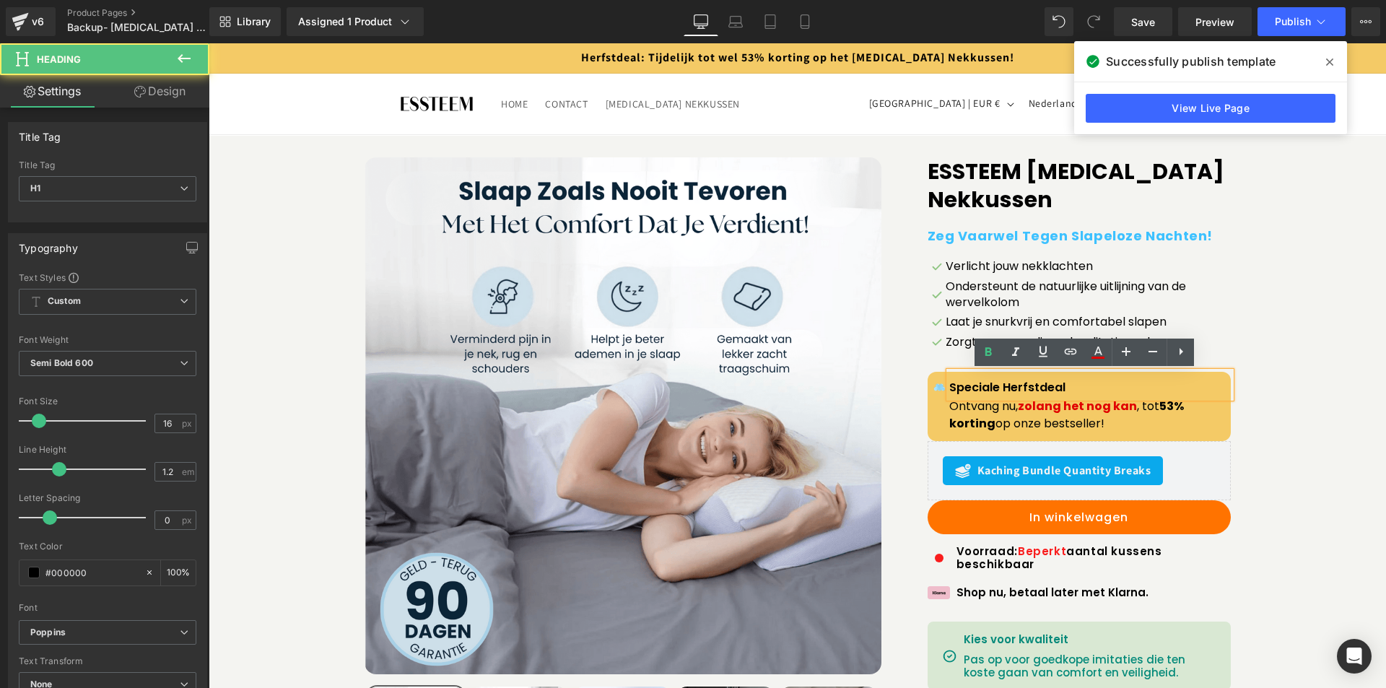
click at [966, 388] on h1 "Speciale Herfstdeal" at bounding box center [1090, 387] width 282 height 14
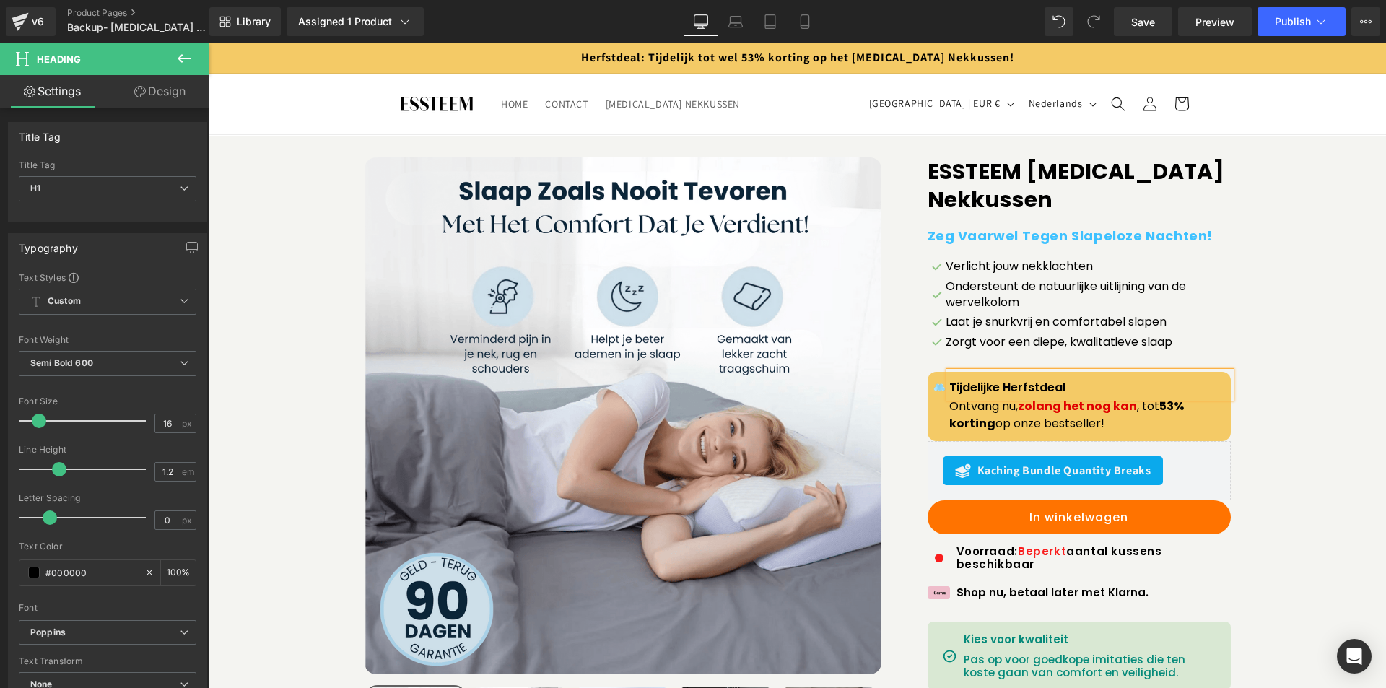
click at [963, 382] on h1 "Tijdelijke Herfstdeal" at bounding box center [1090, 387] width 282 height 14
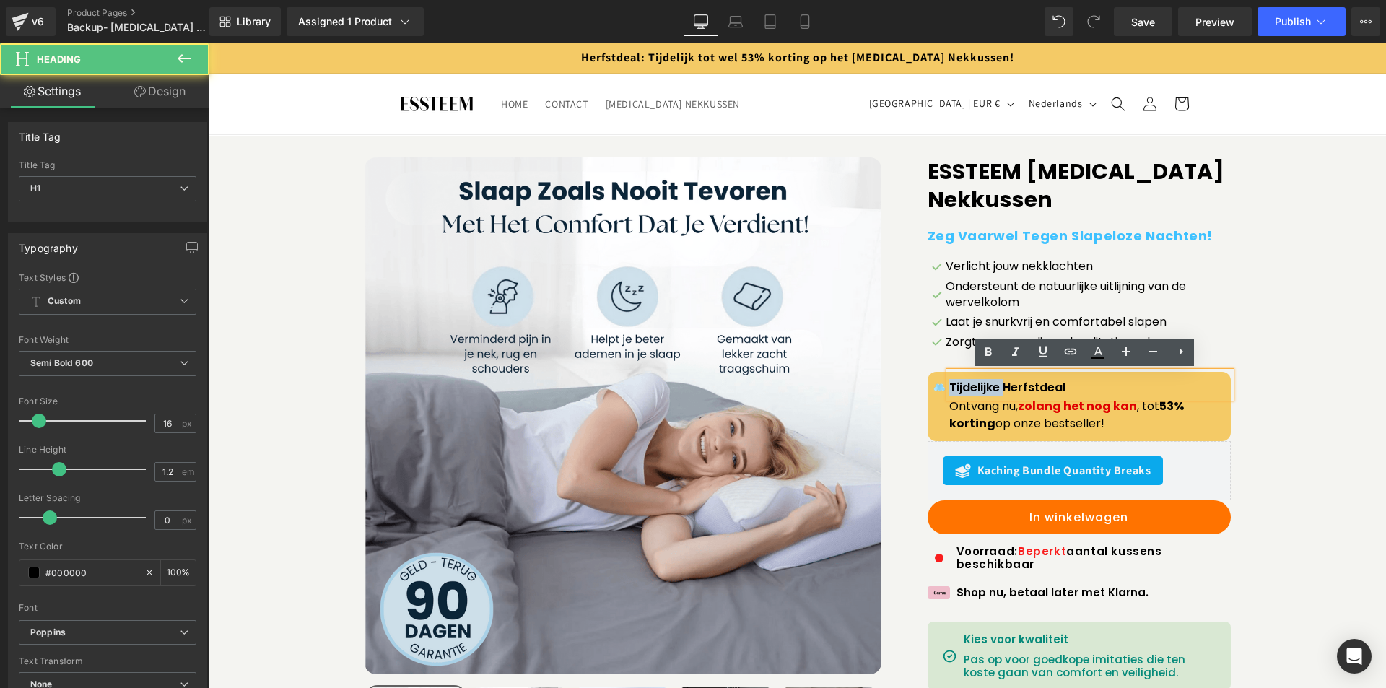
click at [963, 382] on h1 "Tijdelijke Herfstdeal" at bounding box center [1090, 387] width 282 height 14
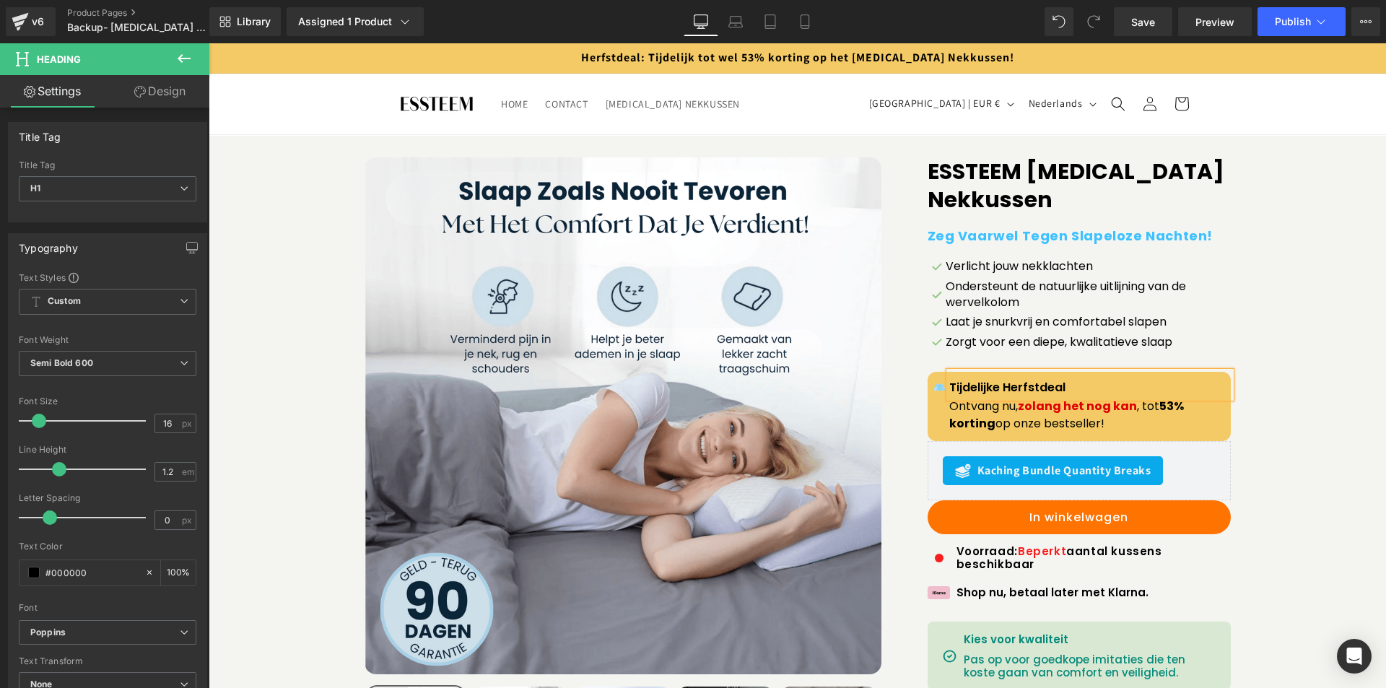
click at [990, 391] on h1 "Tijdelijke Herfstdeal" at bounding box center [1090, 387] width 282 height 14
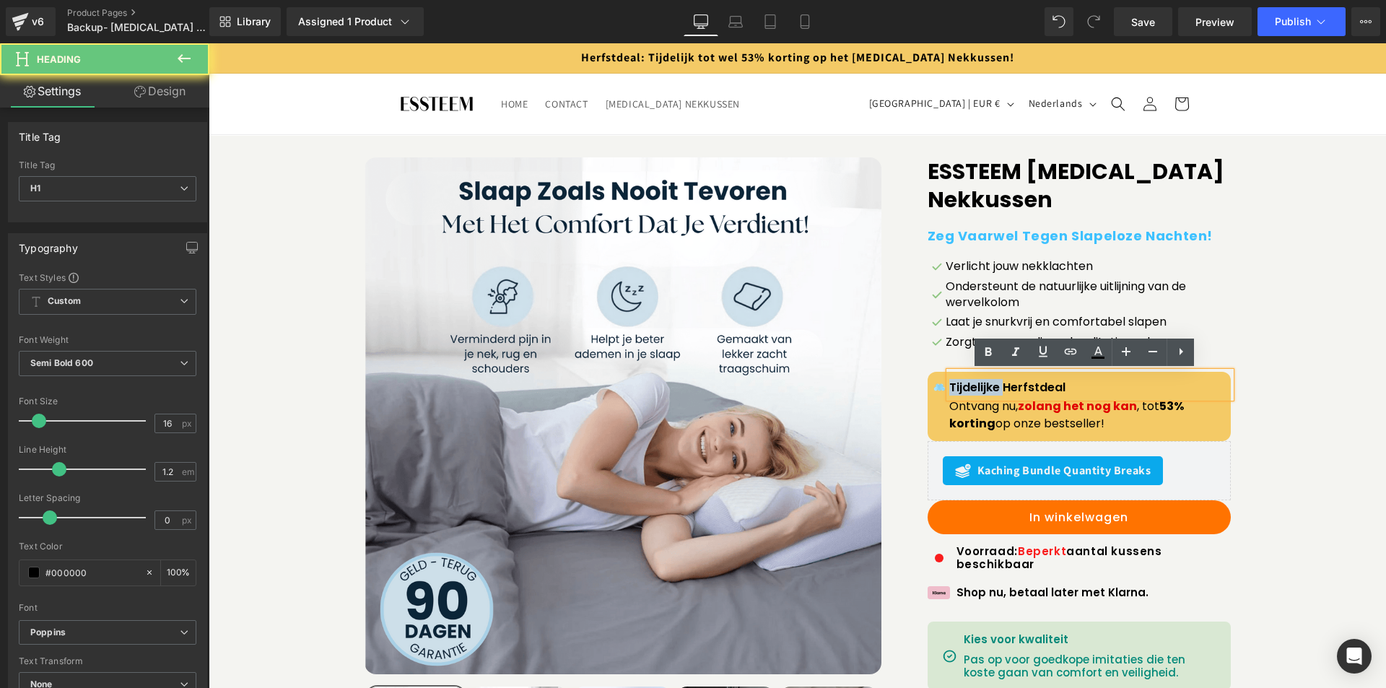
click at [990, 391] on h1 "Tijdelijke Herfstdeal" at bounding box center [1090, 387] width 282 height 14
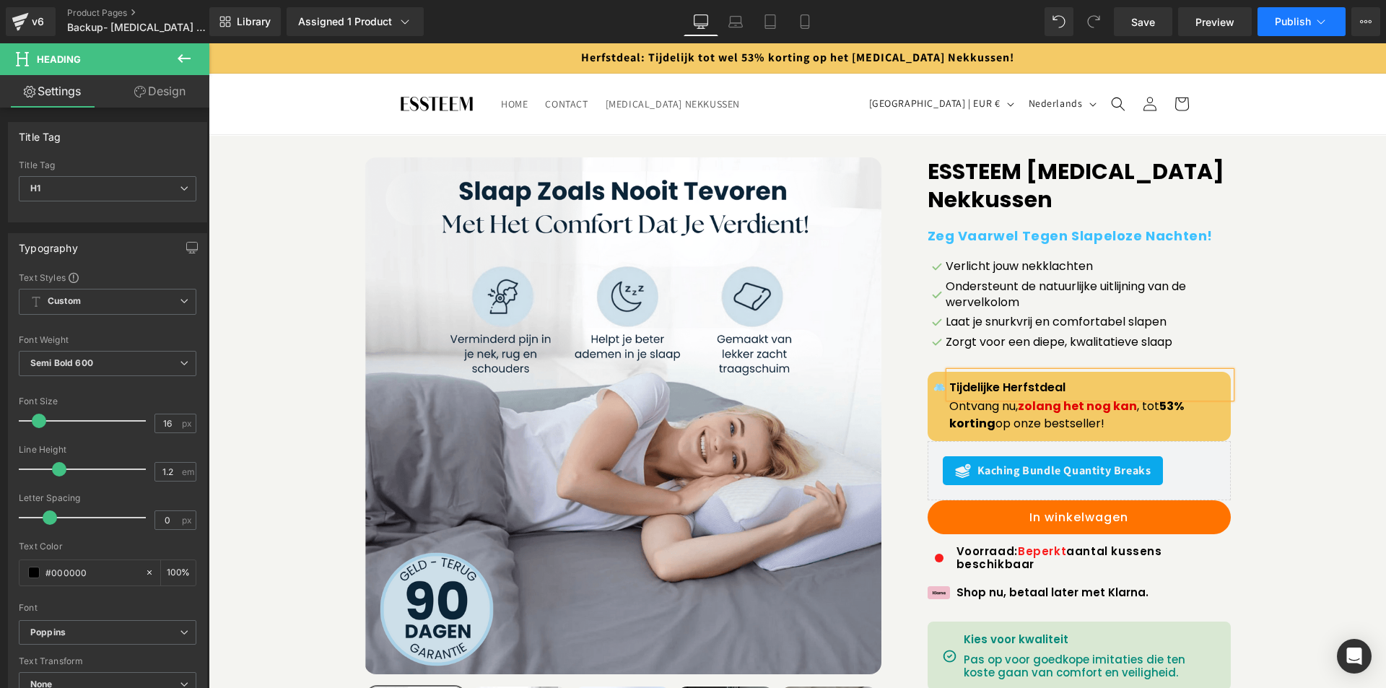
click at [1272, 17] on button "Publish" at bounding box center [1302, 21] width 88 height 29
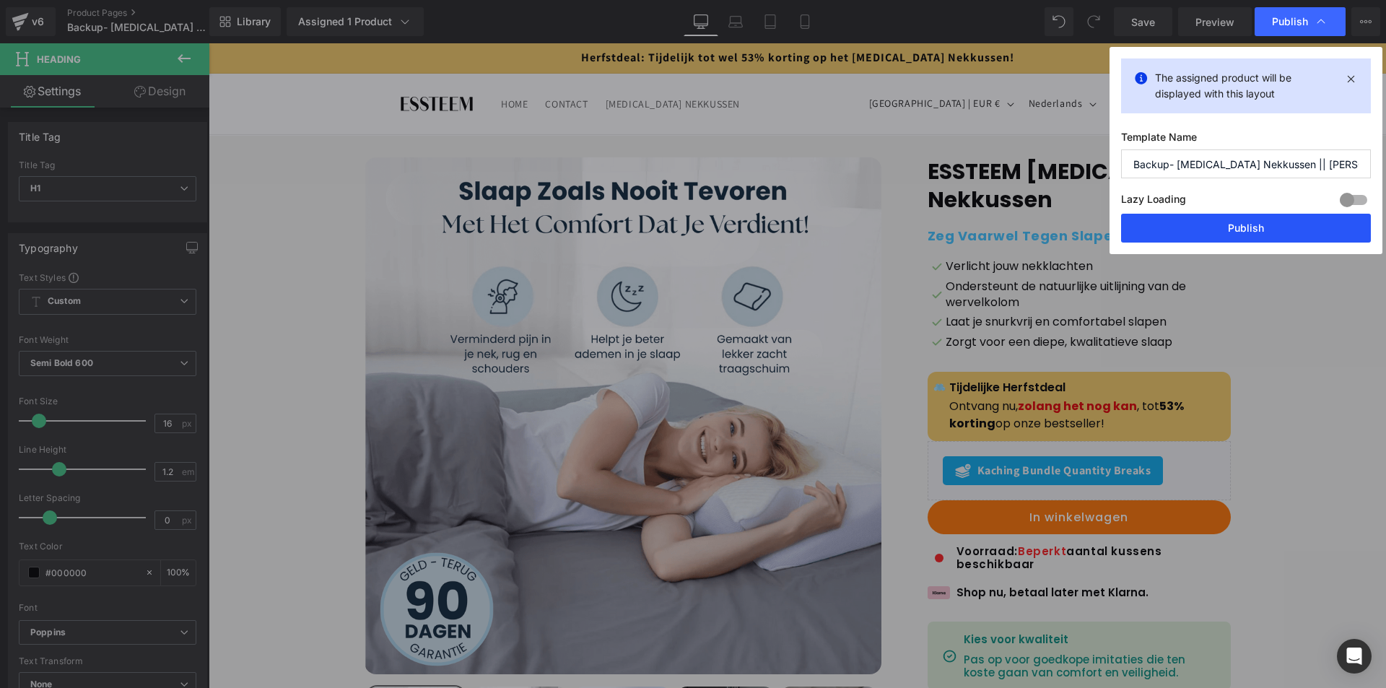
click at [1275, 219] on button "Publish" at bounding box center [1246, 228] width 250 height 29
